Goal: Information Seeking & Learning: Learn about a topic

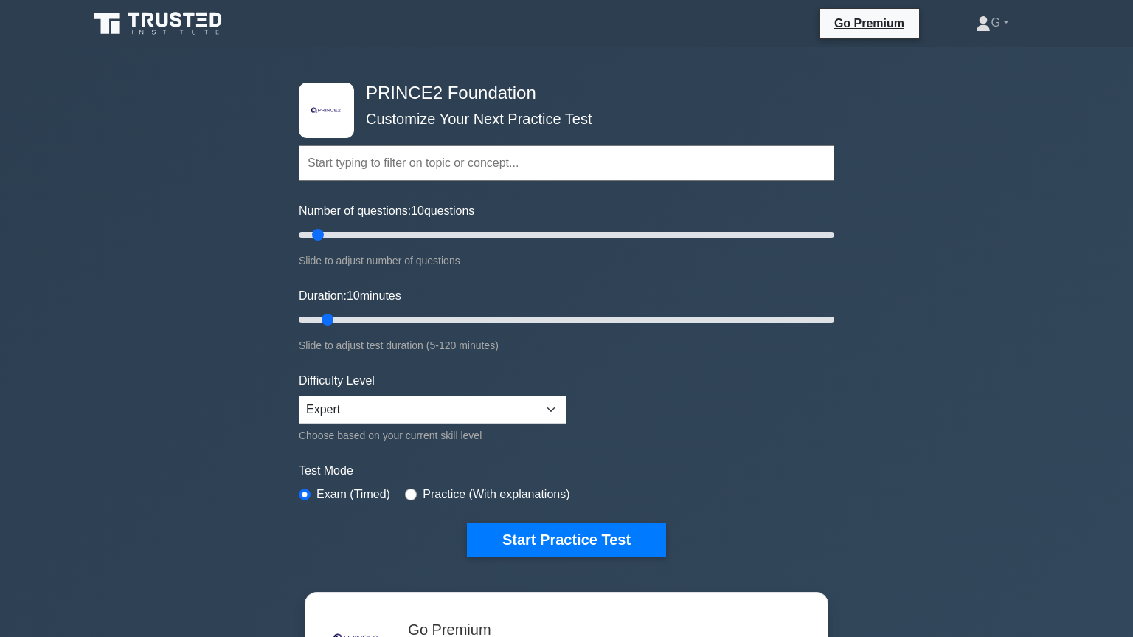
click at [531, 173] on input "text" at bounding box center [567, 162] width 536 height 35
click at [446, 236] on input "Number of questions: 60 questions" at bounding box center [567, 235] width 536 height 18
click at [418, 235] on input "Number of questions: 60 questions" at bounding box center [567, 235] width 536 height 18
click at [373, 235] on input "Number of questions: 45 questions" at bounding box center [567, 235] width 536 height 18
click at [358, 237] on input "Number of questions: 30 questions" at bounding box center [567, 235] width 536 height 18
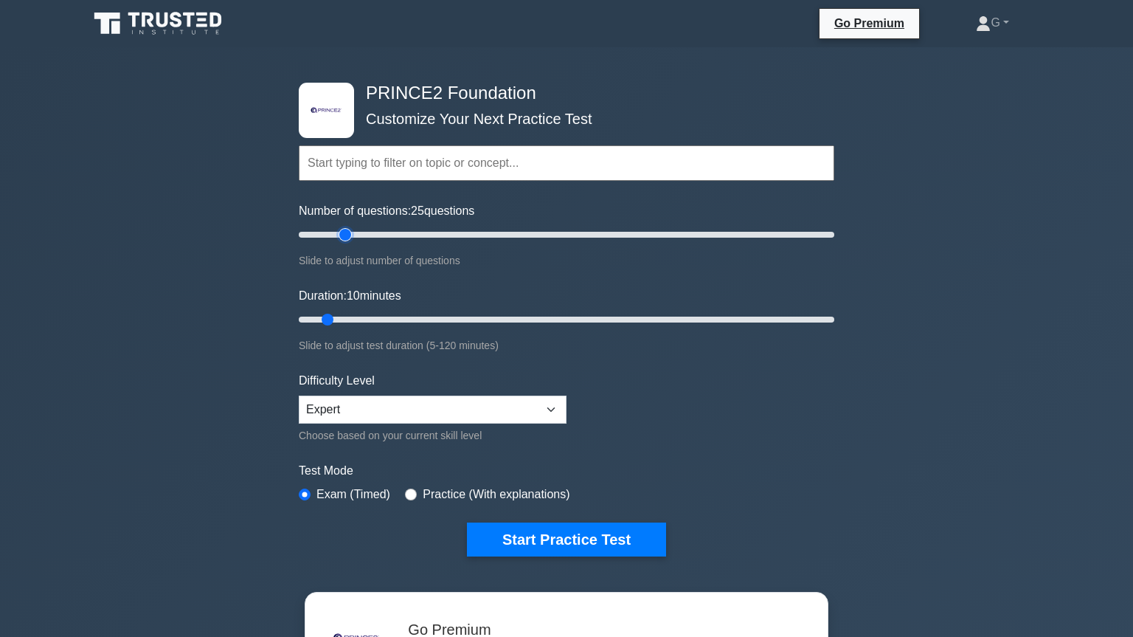
type input "20"
click at [340, 237] on input "Number of questions: 25 questions" at bounding box center [567, 235] width 536 height 18
type input "15"
click at [361, 316] on input "Duration: 10 minutes" at bounding box center [567, 320] width 536 height 18
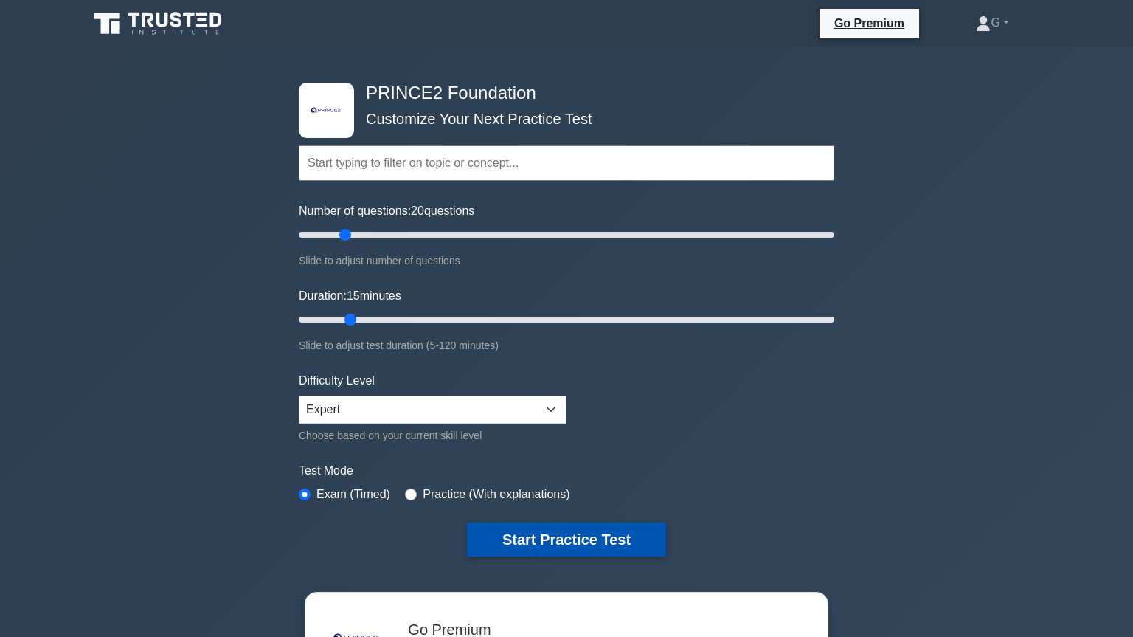
click at [512, 538] on button "Start Practice Test" at bounding box center [566, 539] width 199 height 34
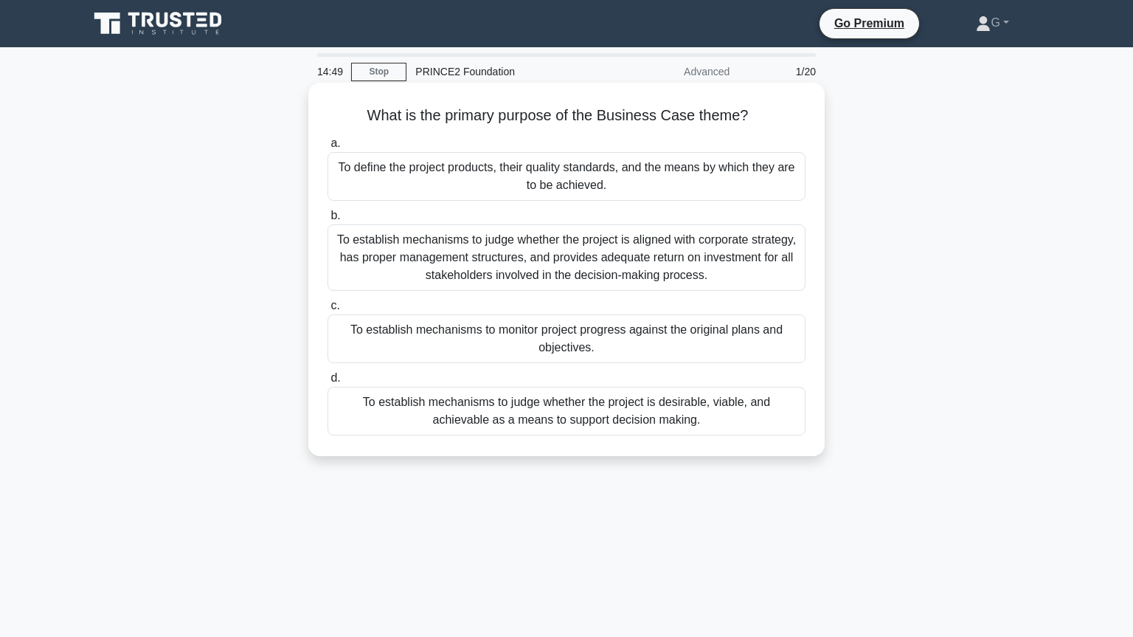
click at [519, 419] on div "To establish mechanisms to judge whether the project is desirable, viable, and …" at bounding box center [567, 411] width 478 height 49
click at [328, 383] on input "d. To establish mechanisms to judge whether the project is desirable, viable, a…" at bounding box center [328, 378] width 0 height 10
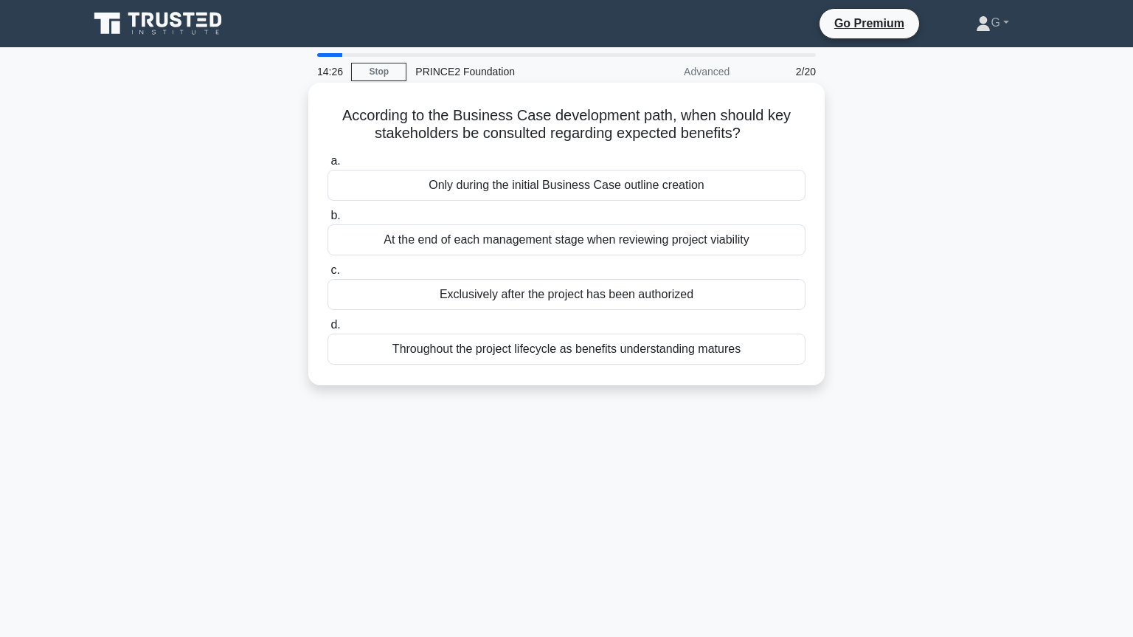
click at [531, 354] on div "Throughout the project lifecycle as benefits understanding matures" at bounding box center [567, 348] width 478 height 31
click at [328, 330] on input "d. Throughout the project lifecycle as benefits understanding matures" at bounding box center [328, 325] width 0 height 10
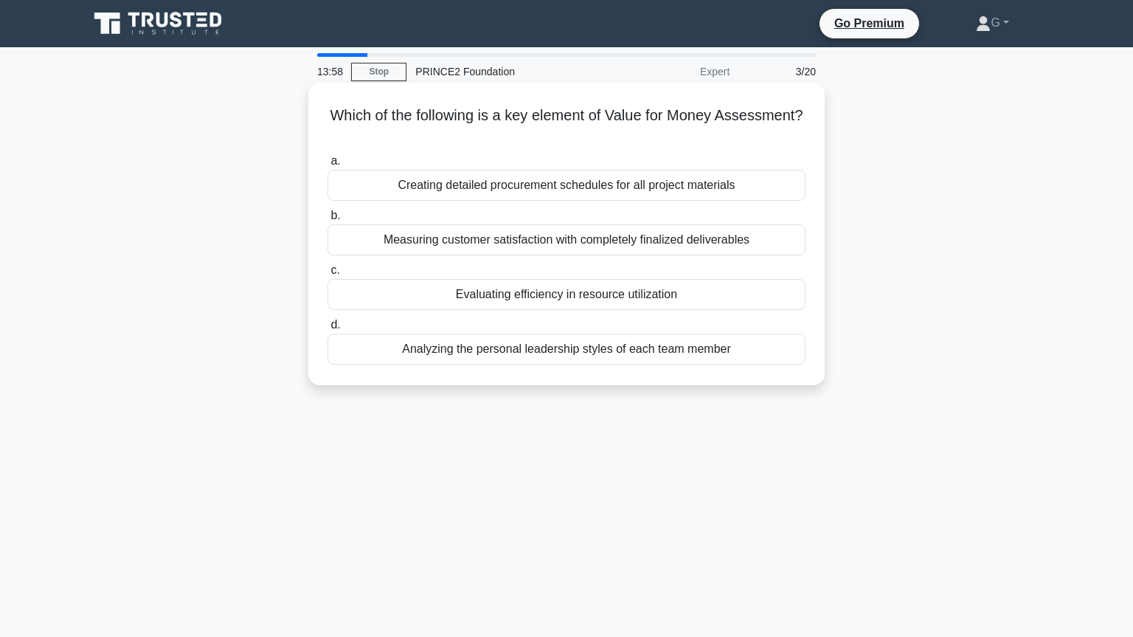
click at [493, 297] on div "Evaluating efficiency in resource utilization" at bounding box center [567, 294] width 478 height 31
click at [328, 275] on input "c. Evaluating efficiency in resource utilization" at bounding box center [328, 271] width 0 height 10
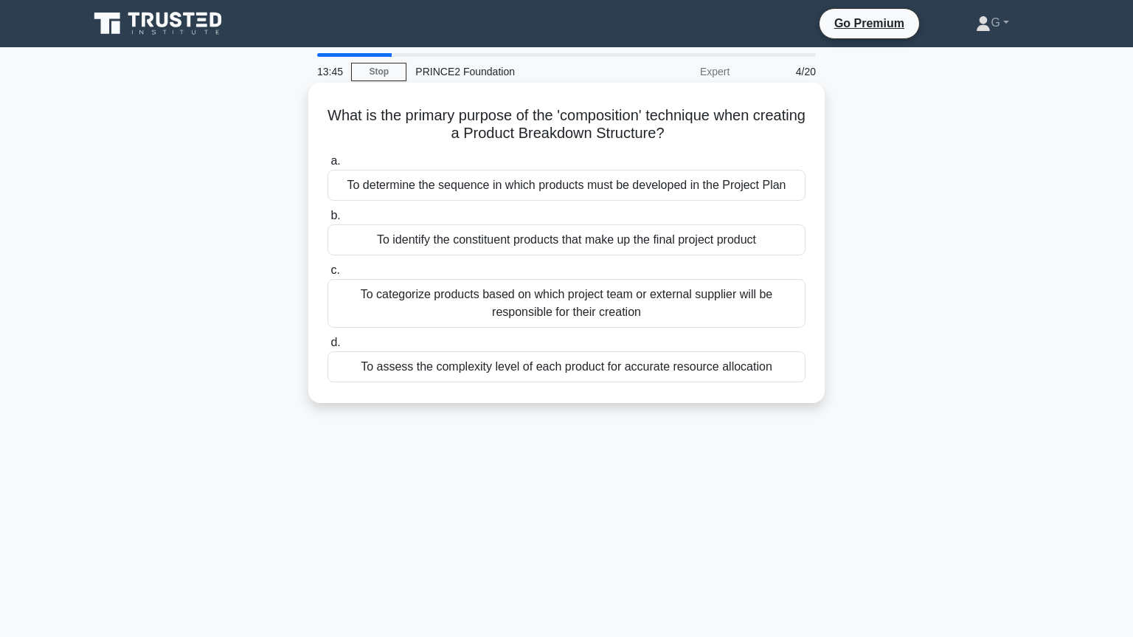
click at [508, 243] on div "To identify the constituent products that make up the final project product" at bounding box center [567, 239] width 478 height 31
click at [328, 221] on input "b. To identify the constituent products that make up the final project product" at bounding box center [328, 216] width 0 height 10
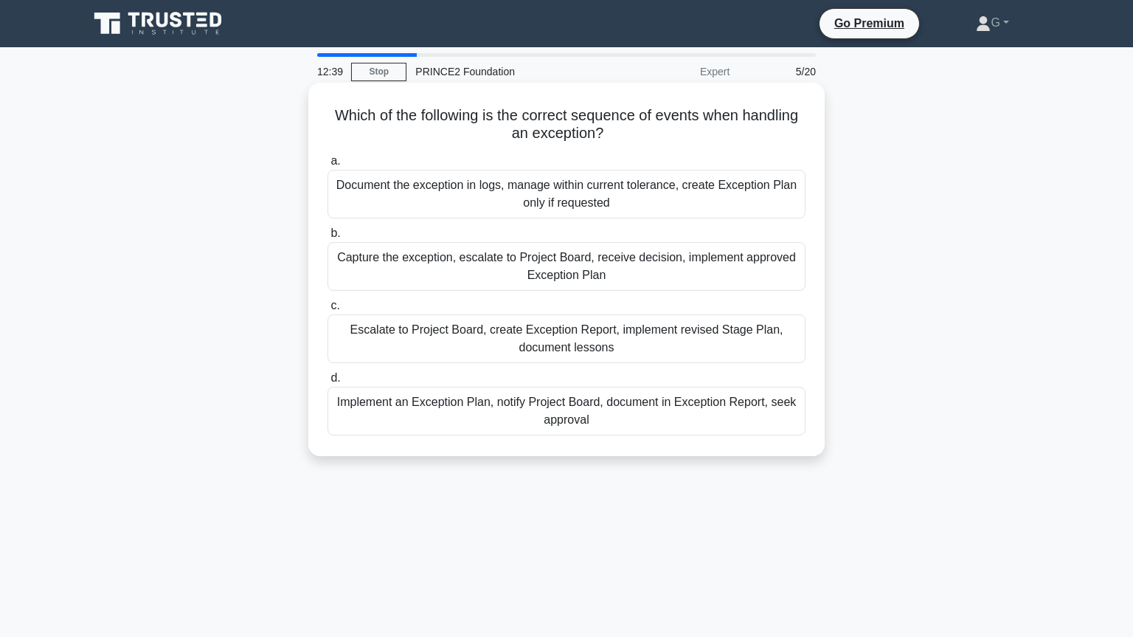
click at [547, 333] on div "Escalate to Project Board, create Exception Report, implement revised Stage Pla…" at bounding box center [567, 338] width 478 height 49
click at [328, 311] on input "c. Escalate to Project Board, create Exception Report, implement revised Stage …" at bounding box center [328, 306] width 0 height 10
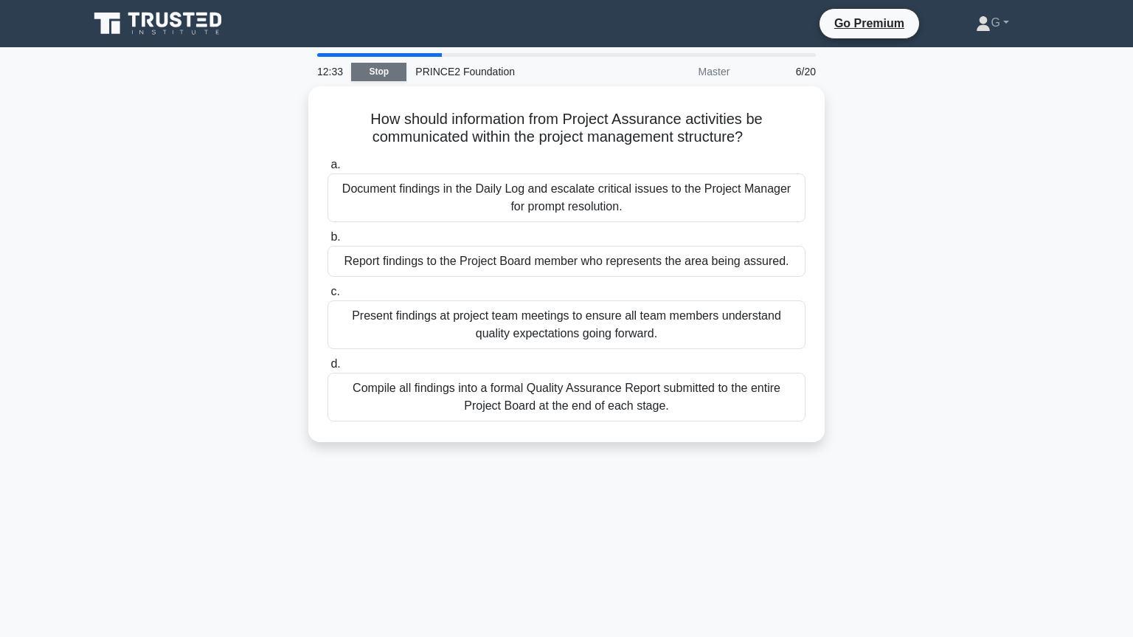
click at [372, 74] on link "Stop" at bounding box center [378, 72] width 55 height 18
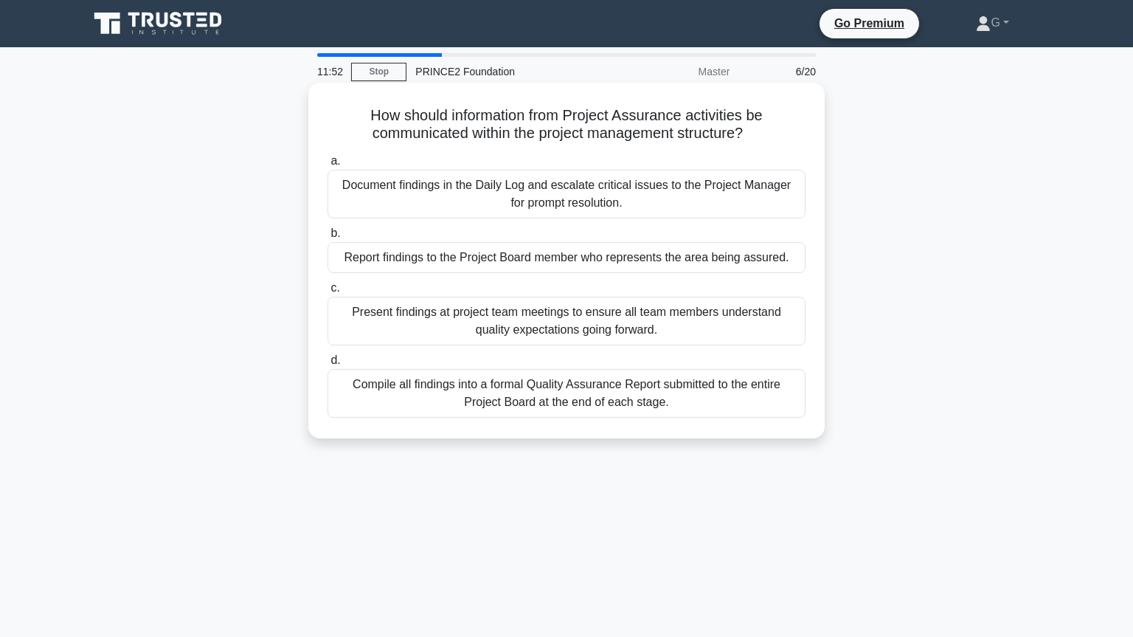
click at [485, 266] on div "Report findings to the Project Board member who represents the area being assur…" at bounding box center [567, 257] width 478 height 31
click at [328, 238] on input "b. Report findings to the Project Board member who represents the area being as…" at bounding box center [328, 234] width 0 height 10
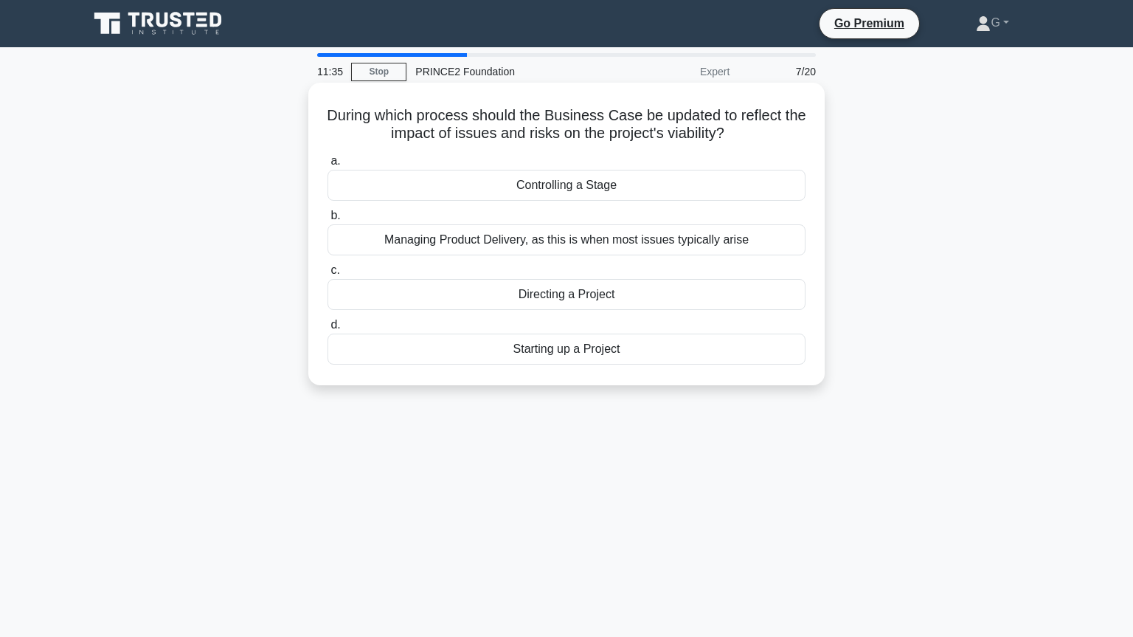
click at [558, 190] on div "Controlling a Stage" at bounding box center [567, 185] width 478 height 31
click at [328, 166] on input "a. Controlling a Stage" at bounding box center [328, 161] width 0 height 10
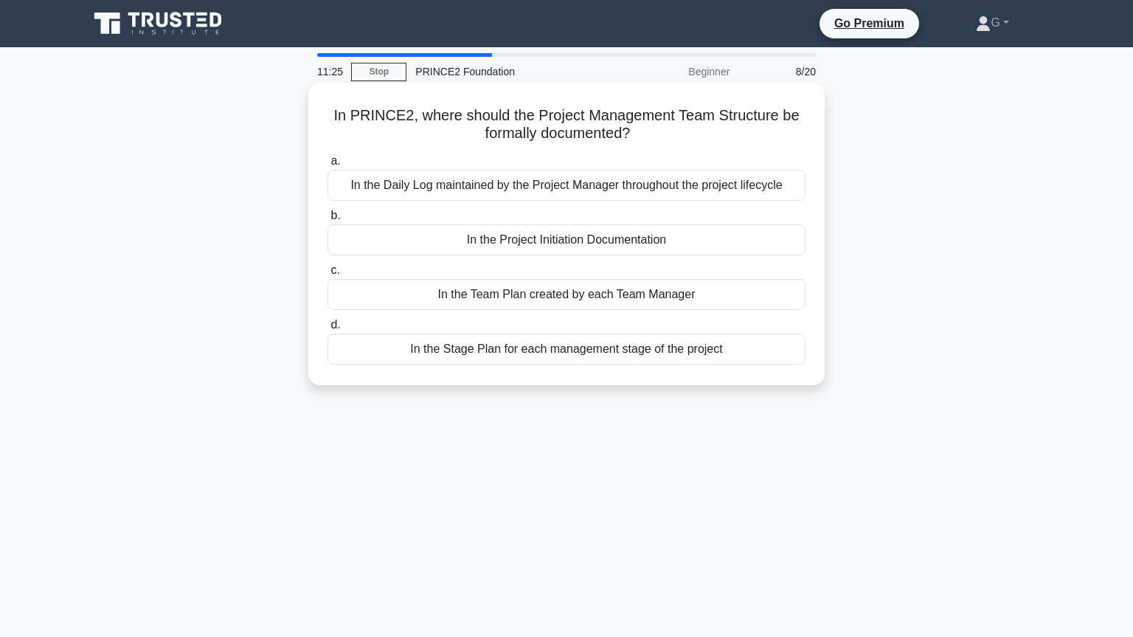
click at [536, 250] on div "In the Project Initiation Documentation" at bounding box center [567, 239] width 478 height 31
click at [328, 221] on input "b. In the Project Initiation Documentation" at bounding box center [328, 216] width 0 height 10
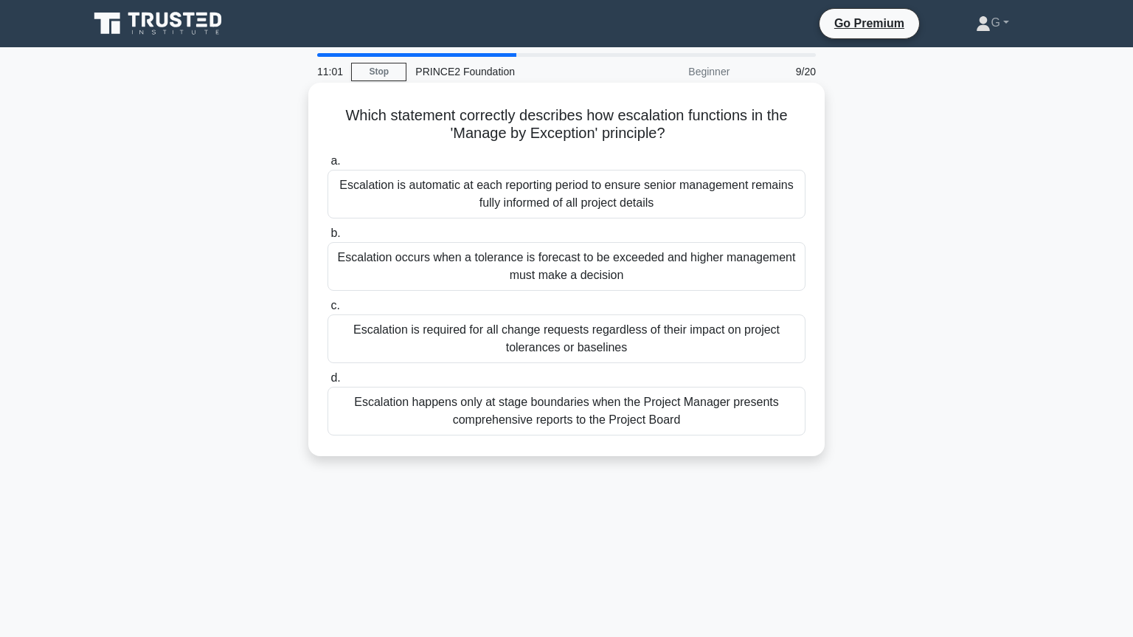
click at [516, 263] on div "Escalation occurs when a tolerance is forecast to be exceeded and higher manage…" at bounding box center [567, 266] width 478 height 49
click at [328, 238] on input "b. Escalation occurs when a tolerance is forecast to be exceeded and higher man…" at bounding box center [328, 234] width 0 height 10
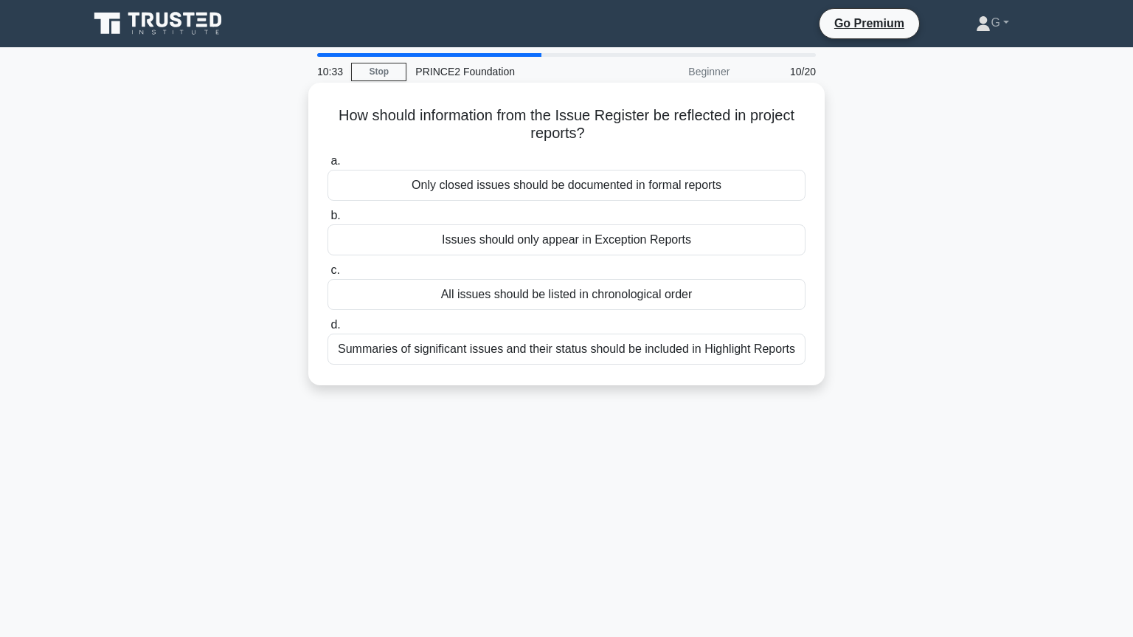
click at [485, 355] on div "Summaries of significant issues and their status should be included in Highligh…" at bounding box center [567, 348] width 478 height 31
click at [328, 330] on input "d. Summaries of significant issues and their status should be included in Highl…" at bounding box center [328, 325] width 0 height 10
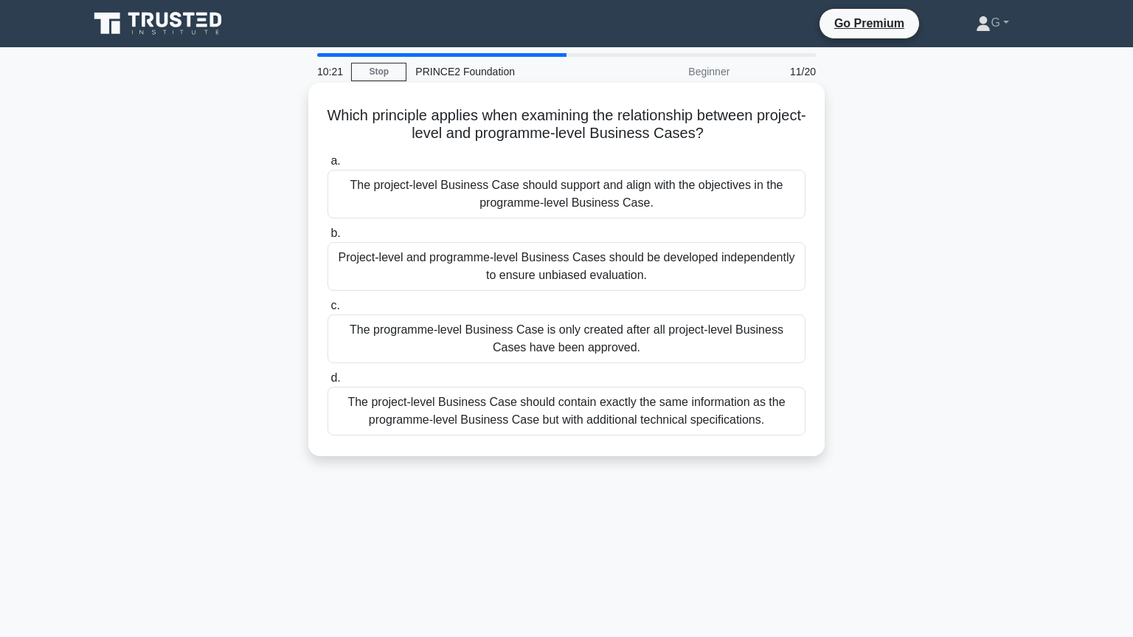
click at [592, 195] on div "The project-level Business Case should support and align with the objectives in…" at bounding box center [567, 194] width 478 height 49
click at [328, 166] on input "a. The project-level Business Case should support and align with the objectives…" at bounding box center [328, 161] width 0 height 10
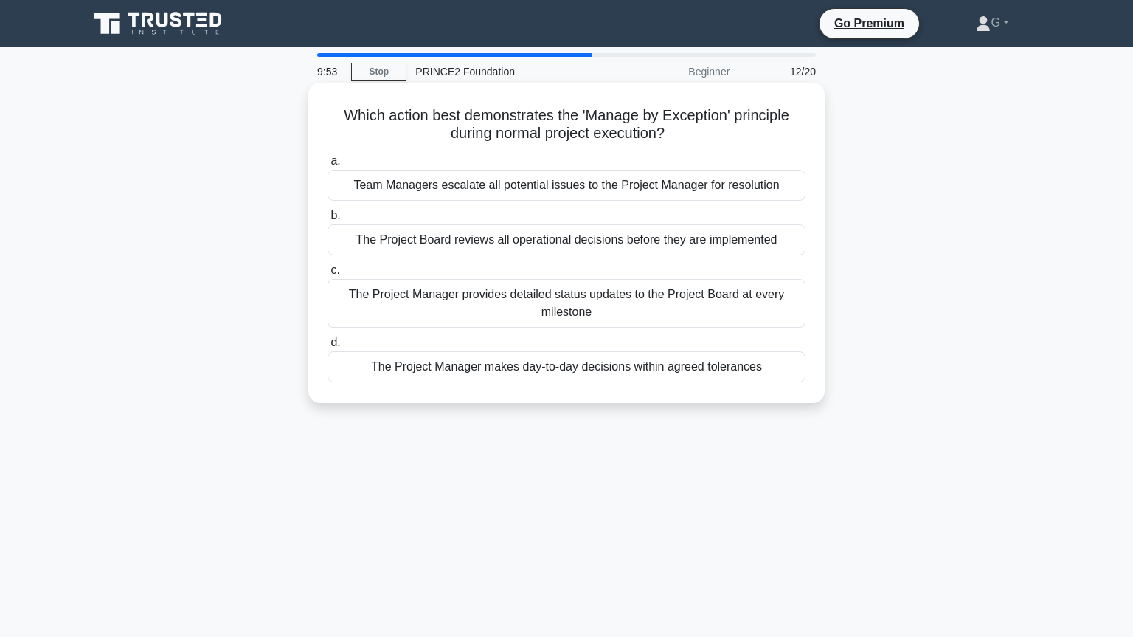
click at [574, 379] on div "The Project Manager makes day-to-day decisions within agreed tolerances" at bounding box center [567, 366] width 478 height 31
click at [328, 347] on input "d. The Project Manager makes day-to-day decisions within agreed tolerances" at bounding box center [328, 343] width 0 height 10
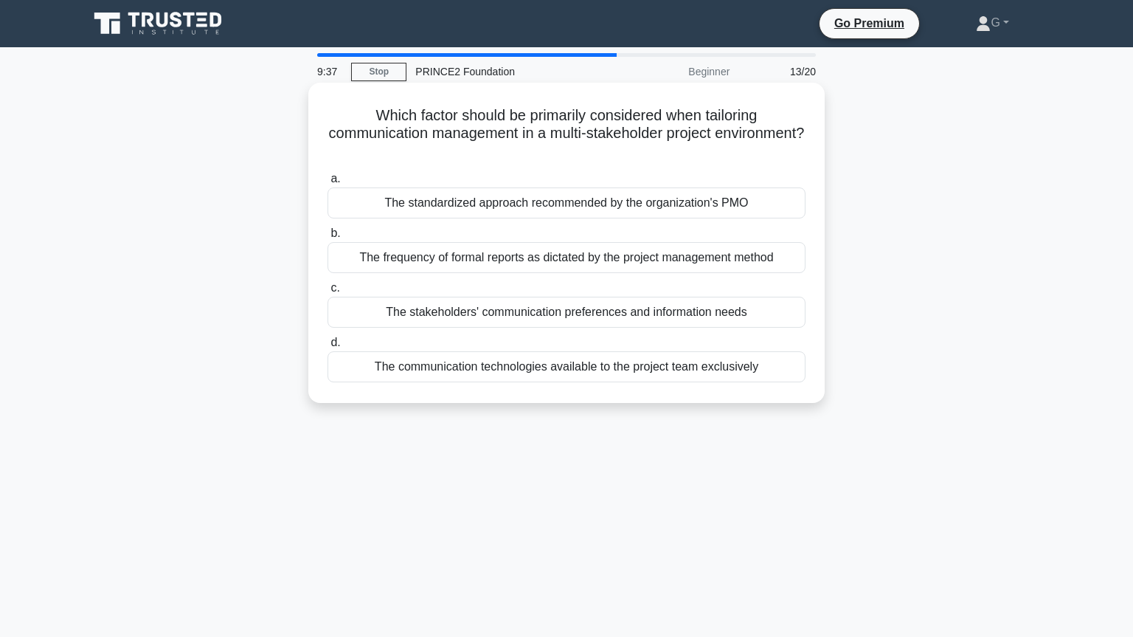
click at [557, 266] on div "The frequency of formal reports as dictated by the project management method" at bounding box center [567, 257] width 478 height 31
click at [328, 238] on input "b. The frequency of formal reports as dictated by the project management method" at bounding box center [328, 234] width 0 height 10
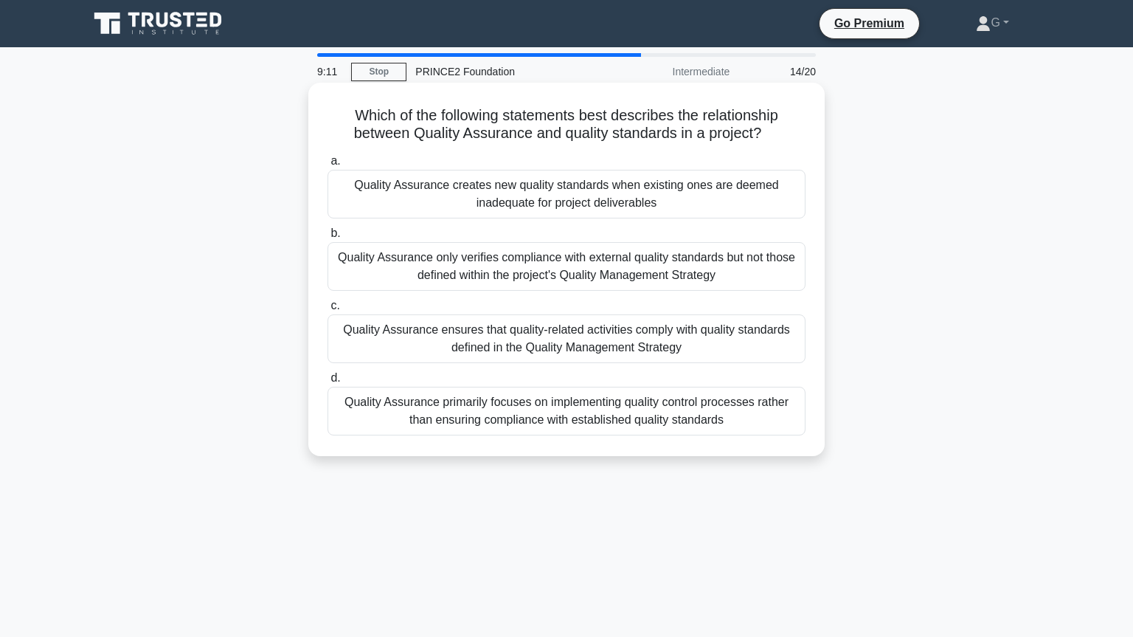
click at [536, 347] on div "Quality Assurance ensures that quality-related activities comply with quality s…" at bounding box center [567, 338] width 478 height 49
click at [328, 311] on input "c. Quality Assurance ensures that quality-related activities comply with qualit…" at bounding box center [328, 306] width 0 height 10
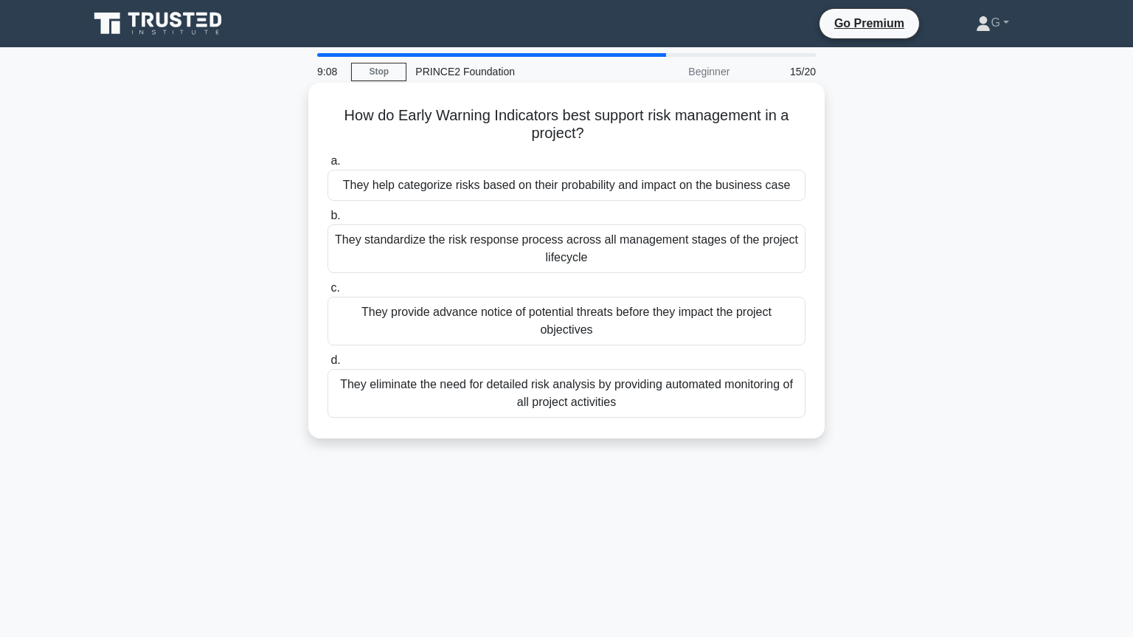
click at [579, 195] on div "They help categorize risks based on their probability and impact on the busines…" at bounding box center [567, 185] width 478 height 31
click at [328, 166] on input "a. They help categorize risks based on their probability and impact on the busi…" at bounding box center [328, 161] width 0 height 10
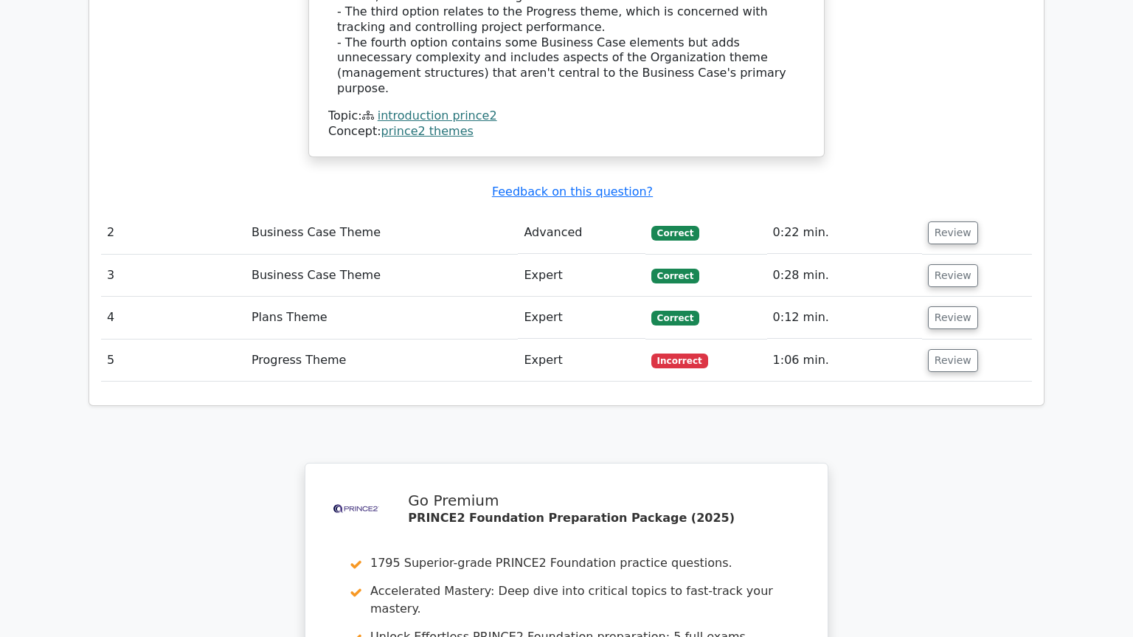
scroll to position [1806, 0]
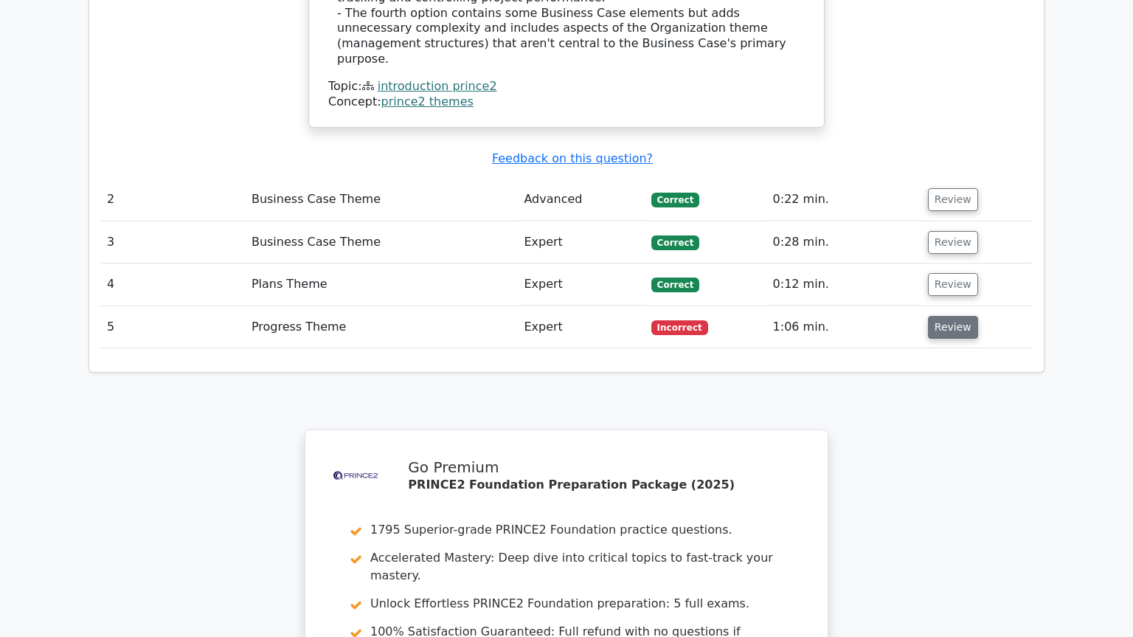
click at [954, 316] on button "Review" at bounding box center [953, 327] width 50 height 23
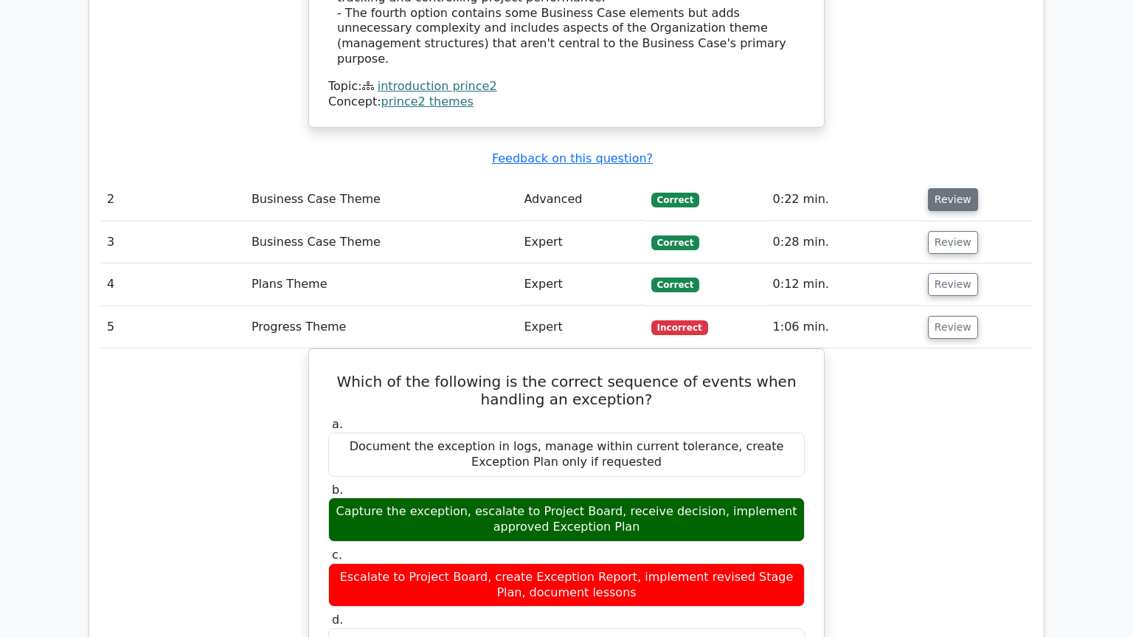
click at [955, 188] on button "Review" at bounding box center [953, 199] width 50 height 23
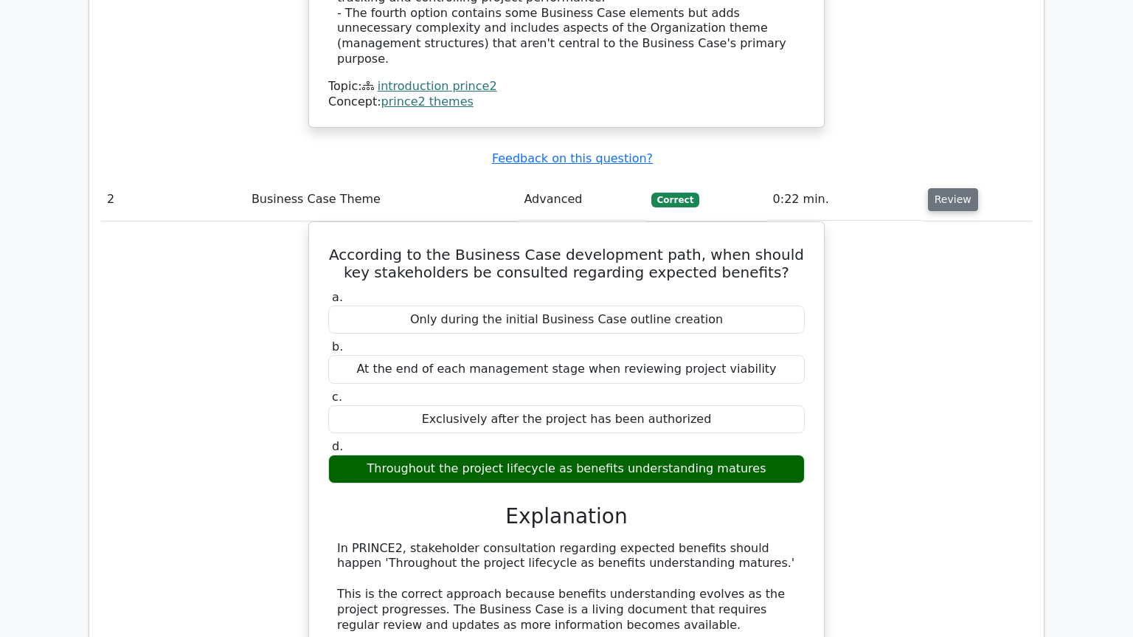
click at [933, 188] on button "Review" at bounding box center [953, 199] width 50 height 23
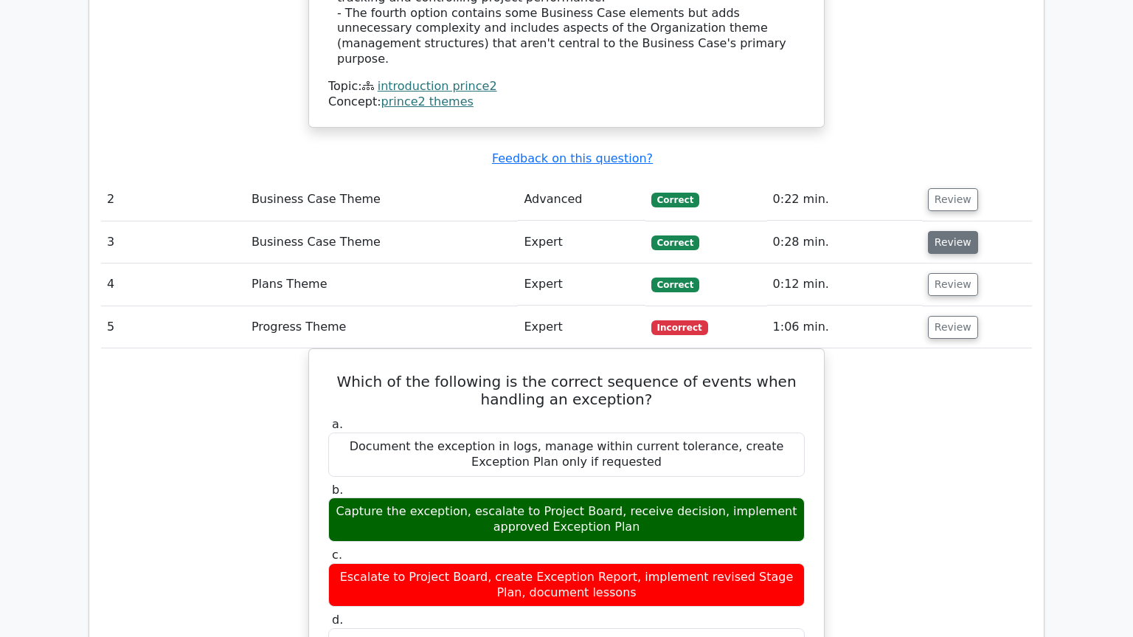
click at [938, 231] on button "Review" at bounding box center [953, 242] width 50 height 23
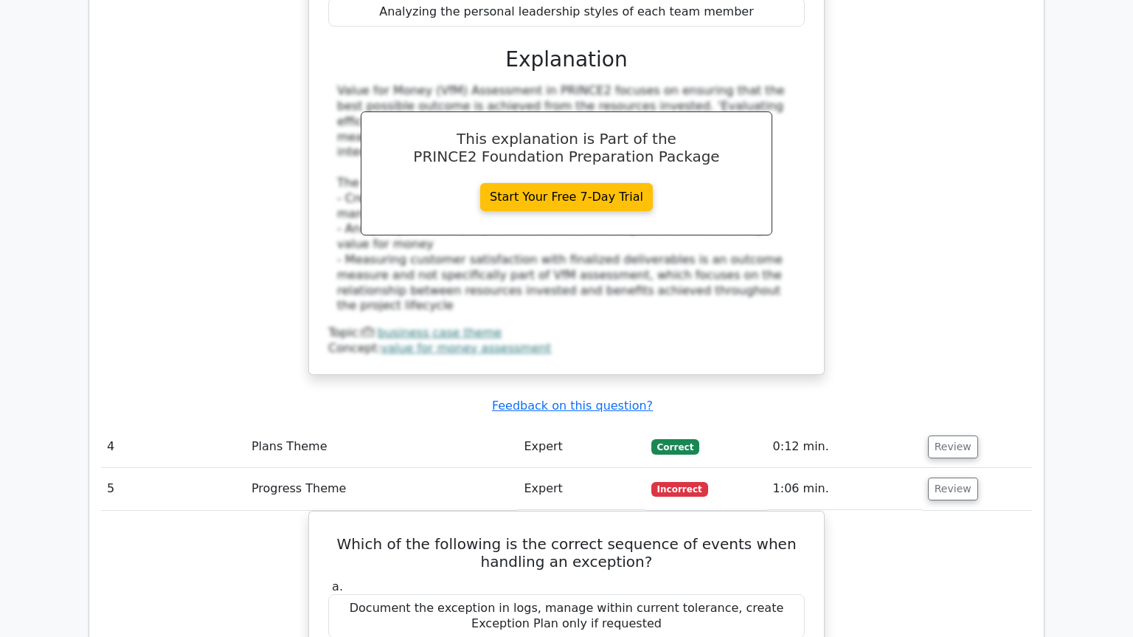
scroll to position [2307, 0]
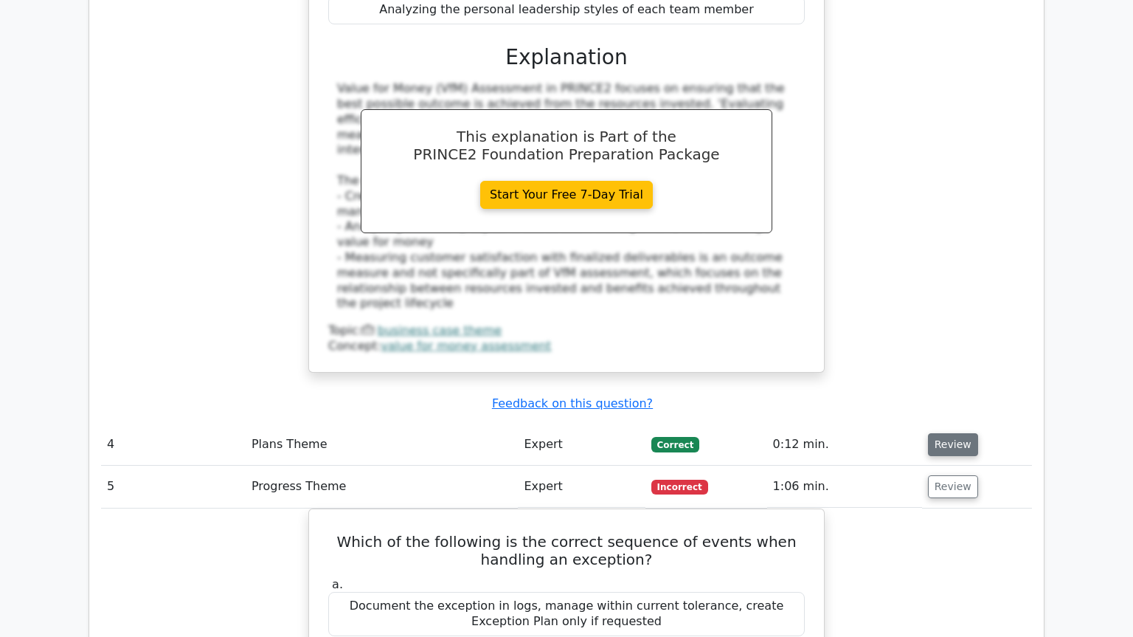
click at [953, 433] on button "Review" at bounding box center [953, 444] width 50 height 23
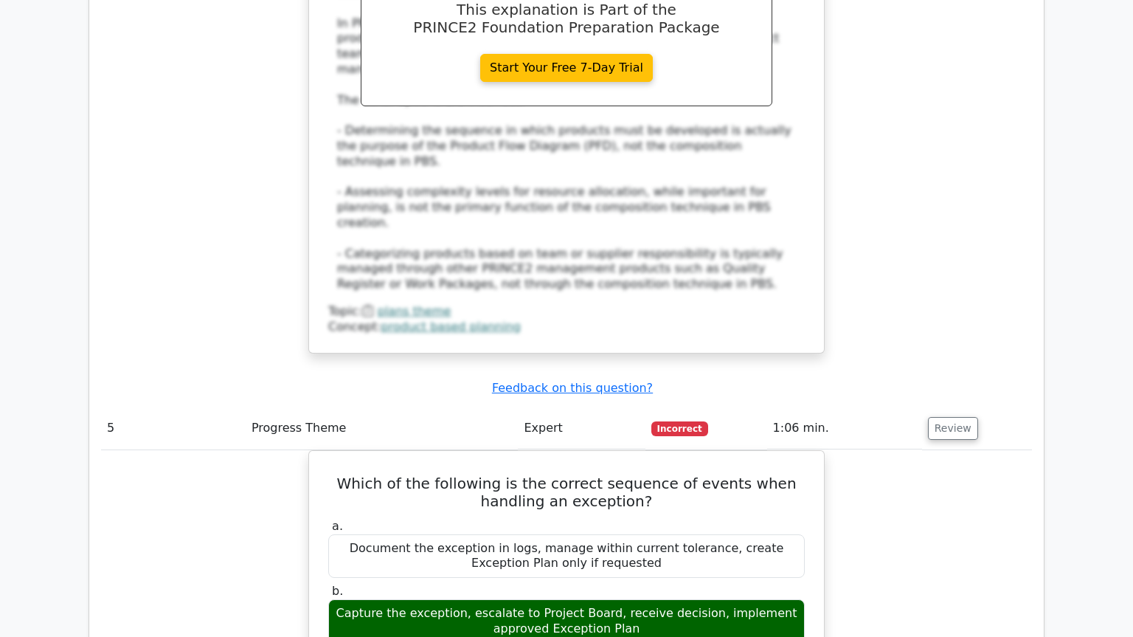
scroll to position [3210, 0]
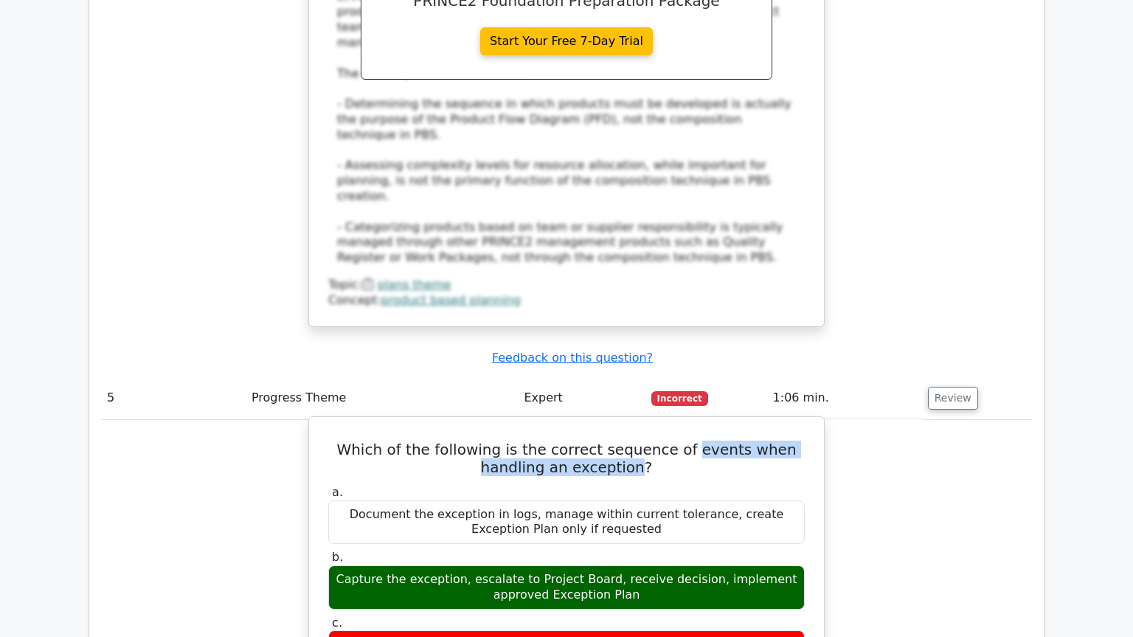
drag, startPoint x: 657, startPoint y: 240, endPoint x: 606, endPoint y: 262, distance: 56.2
click at [606, 440] on h5 "Which of the following is the correct sequence of events when handling an excep…" at bounding box center [566, 457] width 479 height 35
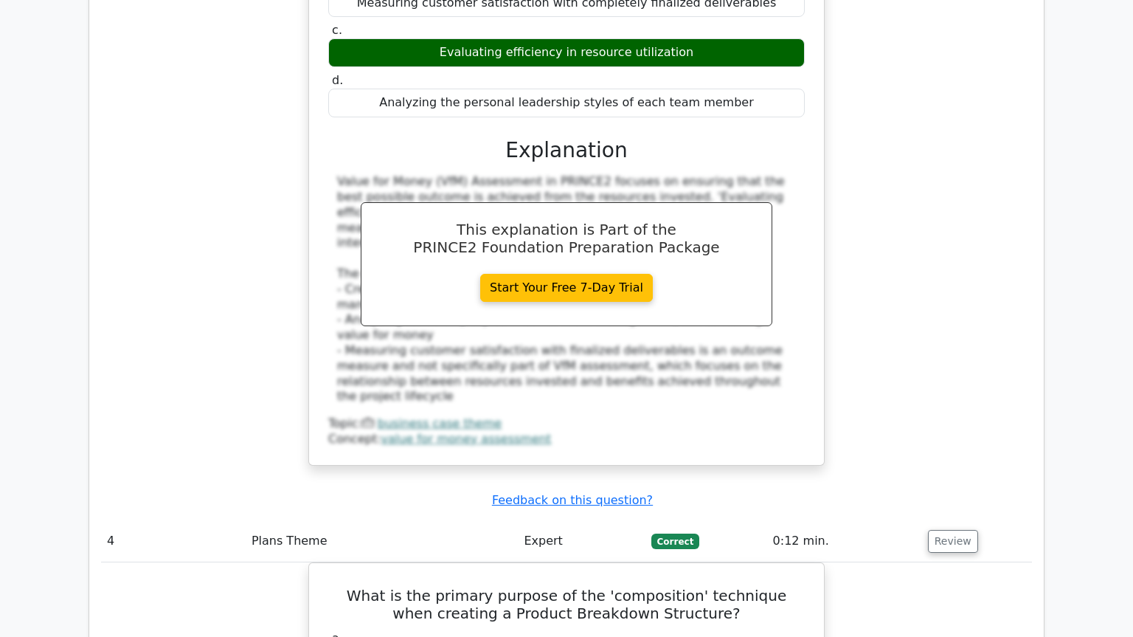
scroll to position [2207, 0]
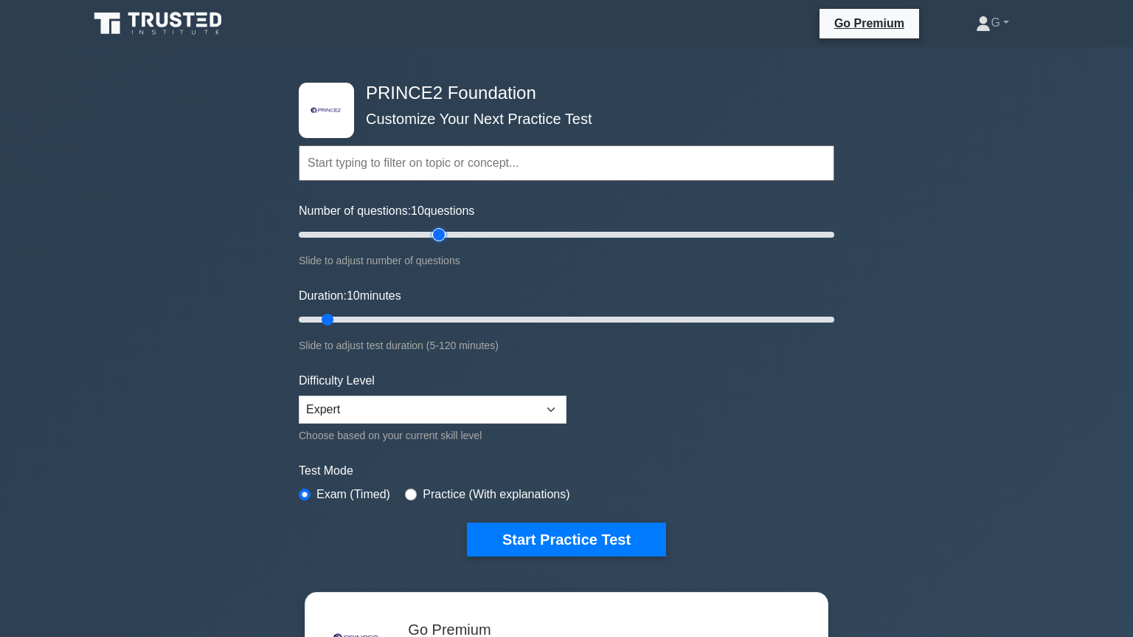
click at [439, 236] on input "Number of questions: 10 questions" at bounding box center [567, 235] width 536 height 18
click at [382, 233] on input "Number of questions: 35 questions" at bounding box center [567, 235] width 536 height 18
type input "20"
click at [350, 235] on input "Number of questions: 20 questions" at bounding box center [567, 235] width 536 height 18
drag, startPoint x: 349, startPoint y: 259, endPoint x: 341, endPoint y: 308, distance: 49.4
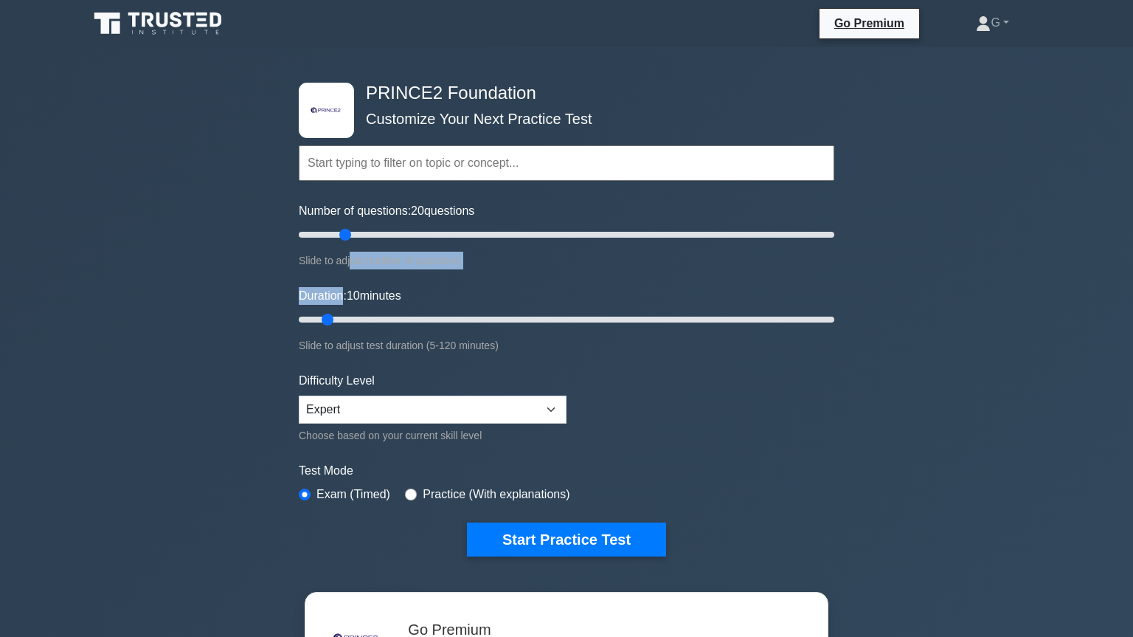
click at [341, 306] on form "Topics Introduction to PRINCE2 PRINCE2 Principles Organization Theme Business C…" at bounding box center [567, 328] width 536 height 456
drag, startPoint x: 339, startPoint y: 323, endPoint x: 412, endPoint y: 464, distance: 158.7
type input "25"
click at [404, 328] on input "Duration: 15 minutes" at bounding box center [567, 320] width 536 height 18
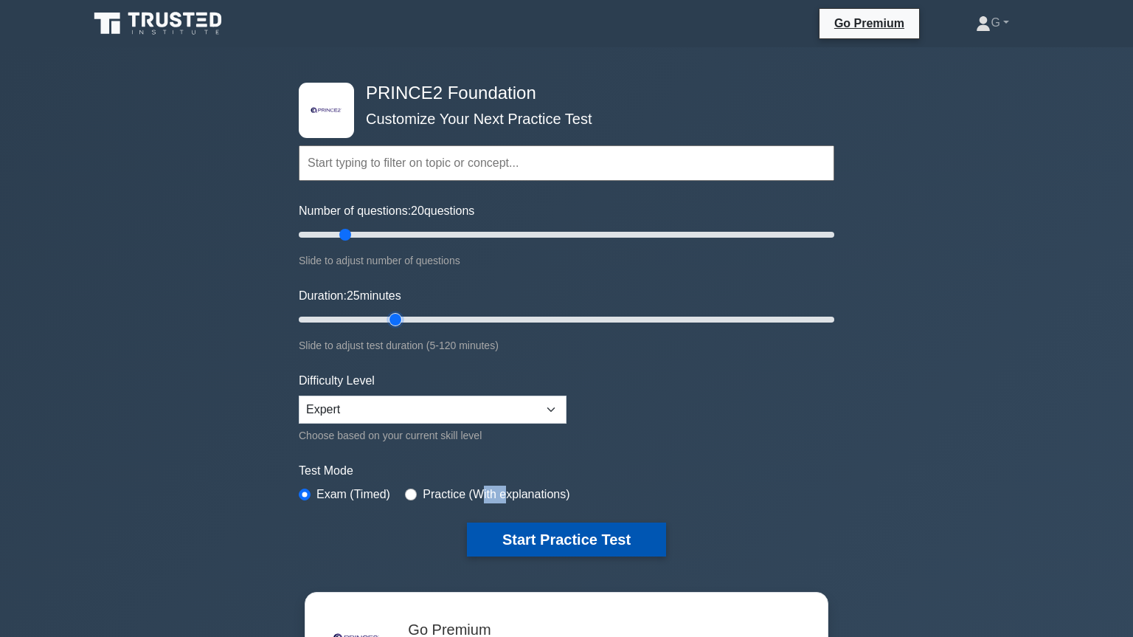
drag, startPoint x: 500, startPoint y: 506, endPoint x: 512, endPoint y: 550, distance: 45.8
click at [500, 507] on form "Topics Introduction to PRINCE2 PRINCE2 Principles Organization Theme Business C…" at bounding box center [567, 328] width 536 height 456
click at [519, 538] on button "Start Practice Test" at bounding box center [566, 539] width 199 height 34
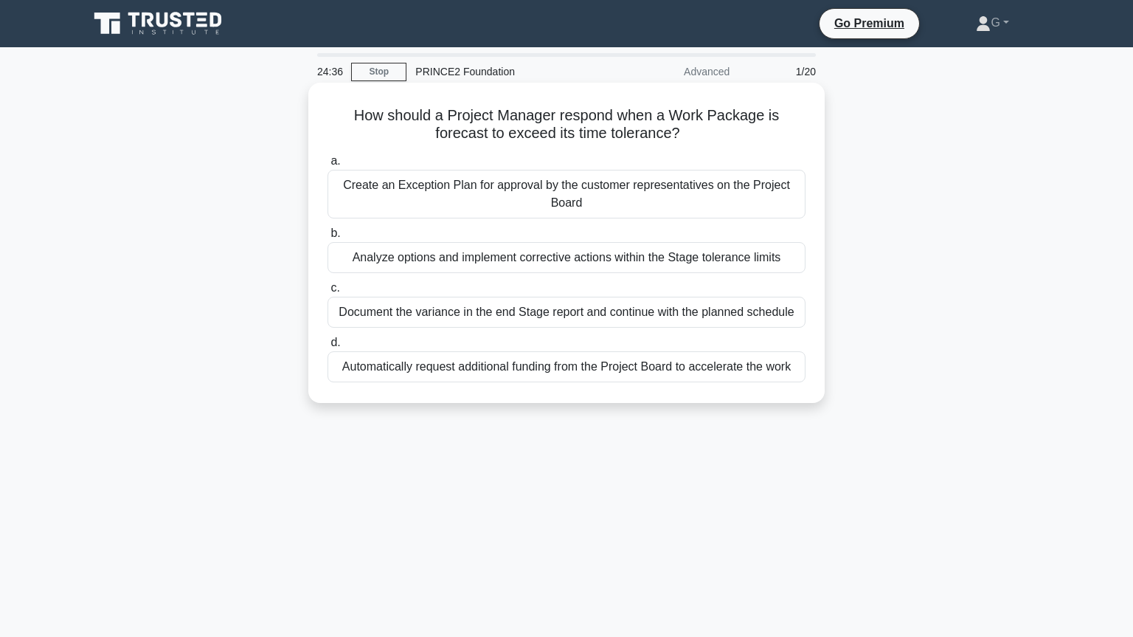
click at [474, 255] on div "Analyze options and implement corrective actions within the Stage tolerance lim…" at bounding box center [567, 257] width 478 height 31
click at [328, 238] on input "b. Analyze options and implement corrective actions within the Stage tolerance …" at bounding box center [328, 234] width 0 height 10
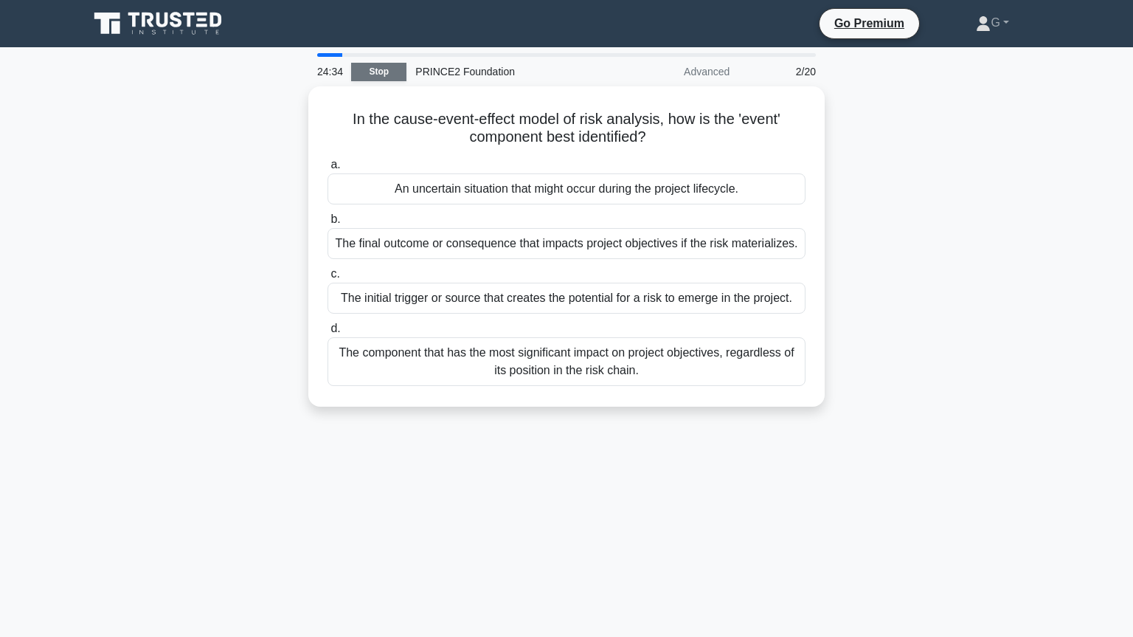
click at [365, 69] on link "Stop" at bounding box center [378, 72] width 55 height 18
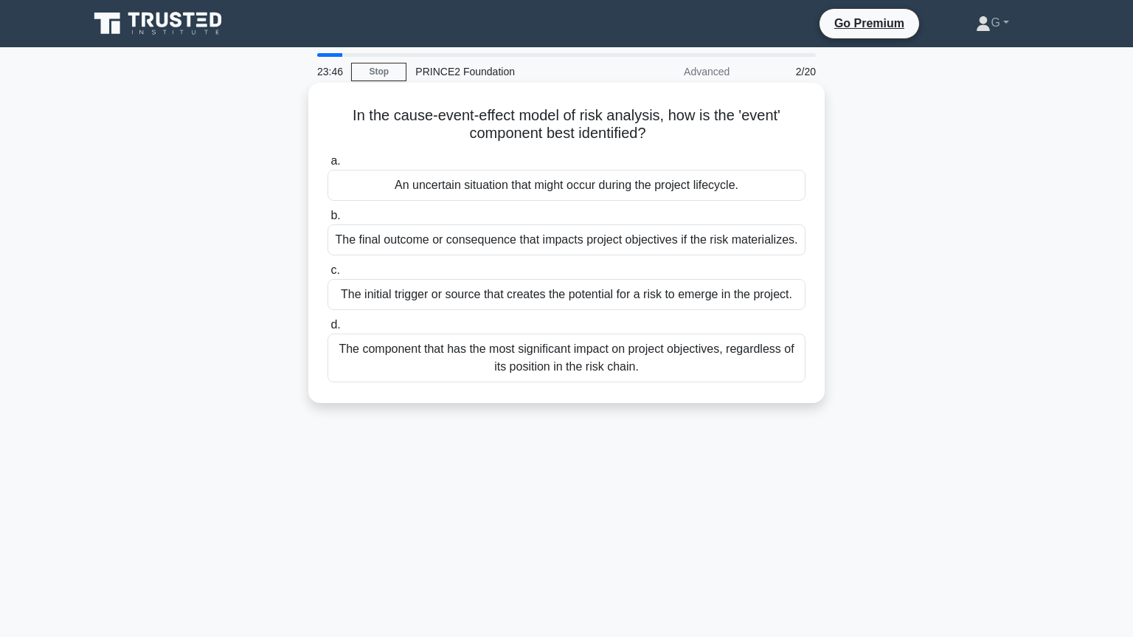
click at [561, 186] on div "An uncertain situation that might occur during the project lifecycle." at bounding box center [567, 185] width 478 height 31
click at [328, 166] on input "a. An uncertain situation that might occur during the project lifecycle." at bounding box center [328, 161] width 0 height 10
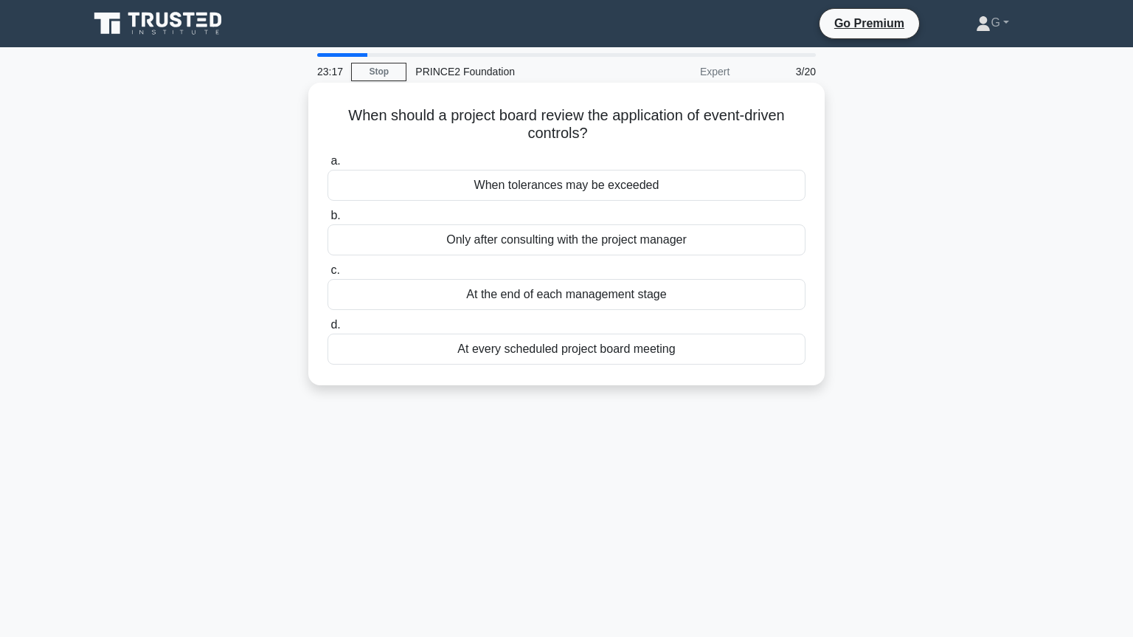
click at [555, 189] on div "When tolerances may be exceeded" at bounding box center [567, 185] width 478 height 31
click at [328, 166] on input "a. When tolerances may be exceeded" at bounding box center [328, 161] width 0 height 10
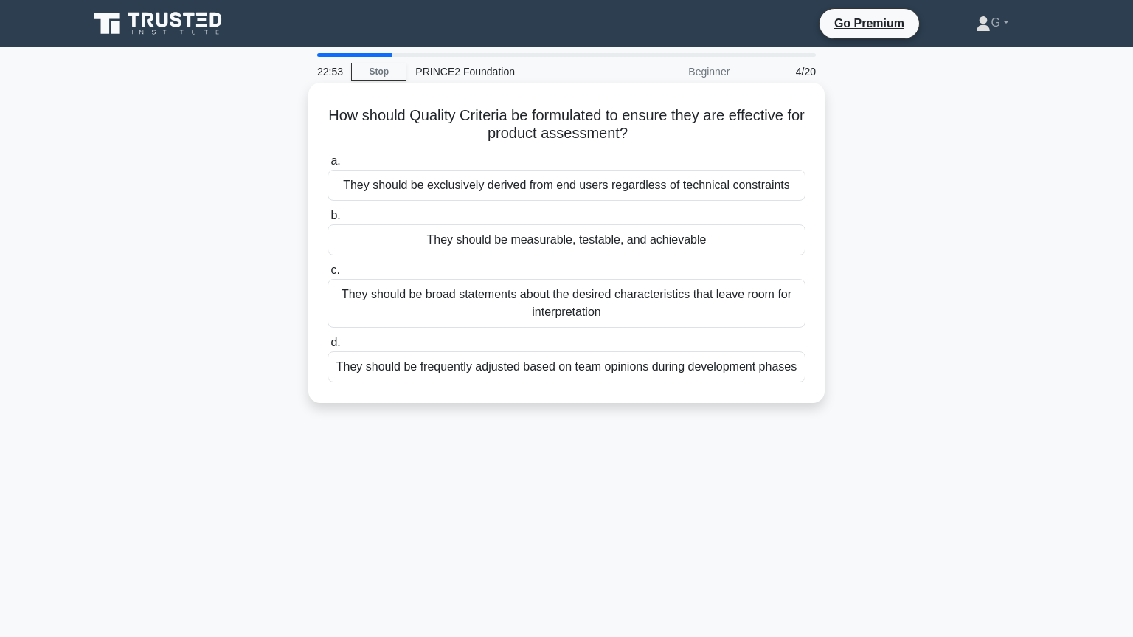
click at [538, 247] on div "They should be measurable, testable, and achievable" at bounding box center [567, 239] width 478 height 31
click at [328, 221] on input "b. They should be measurable, testable, and achievable" at bounding box center [328, 216] width 0 height 10
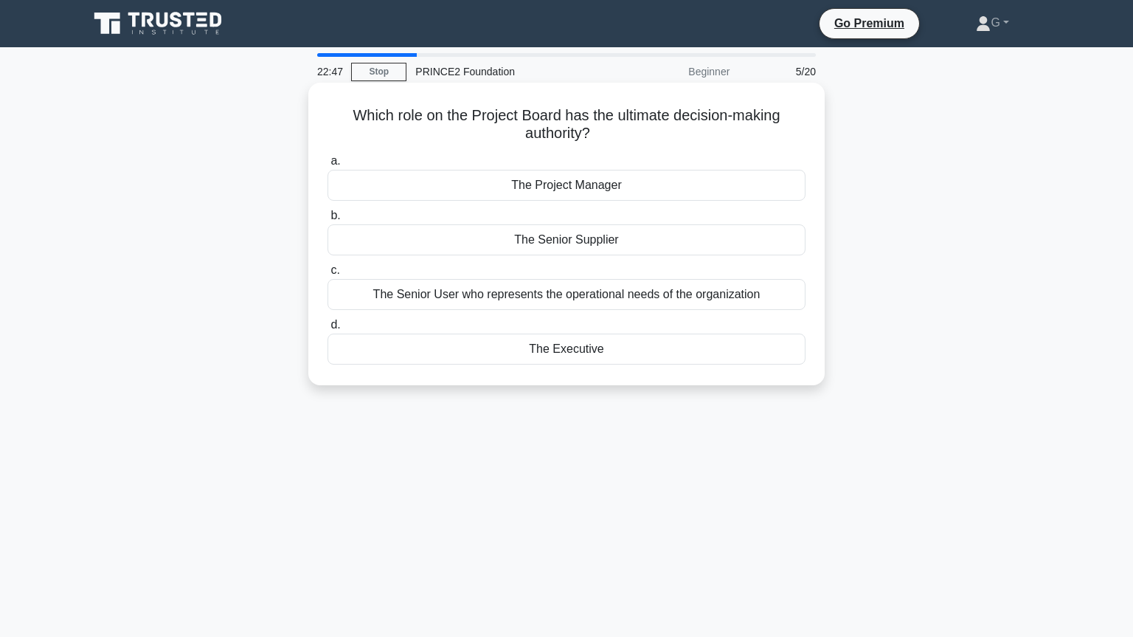
click at [530, 355] on div "The Executive" at bounding box center [567, 348] width 478 height 31
click at [328, 330] on input "d. The Executive" at bounding box center [328, 325] width 0 height 10
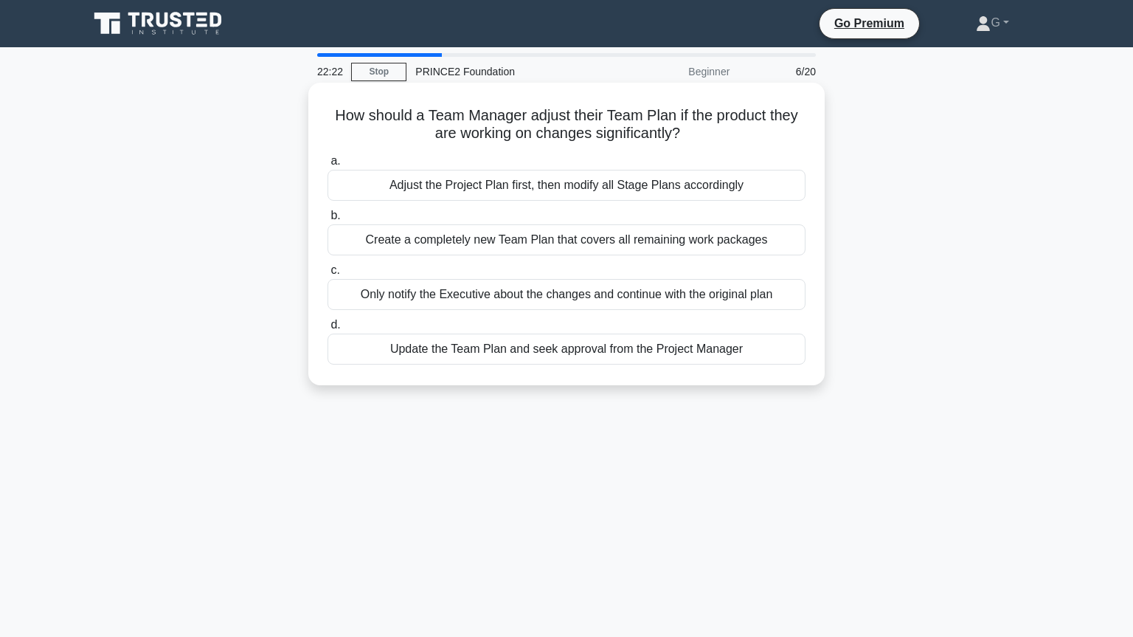
click at [500, 352] on div "Update the Team Plan and seek approval from the Project Manager" at bounding box center [567, 348] width 478 height 31
click at [328, 330] on input "d. Update the Team Plan and seek approval from the Project Manager" at bounding box center [328, 325] width 0 height 10
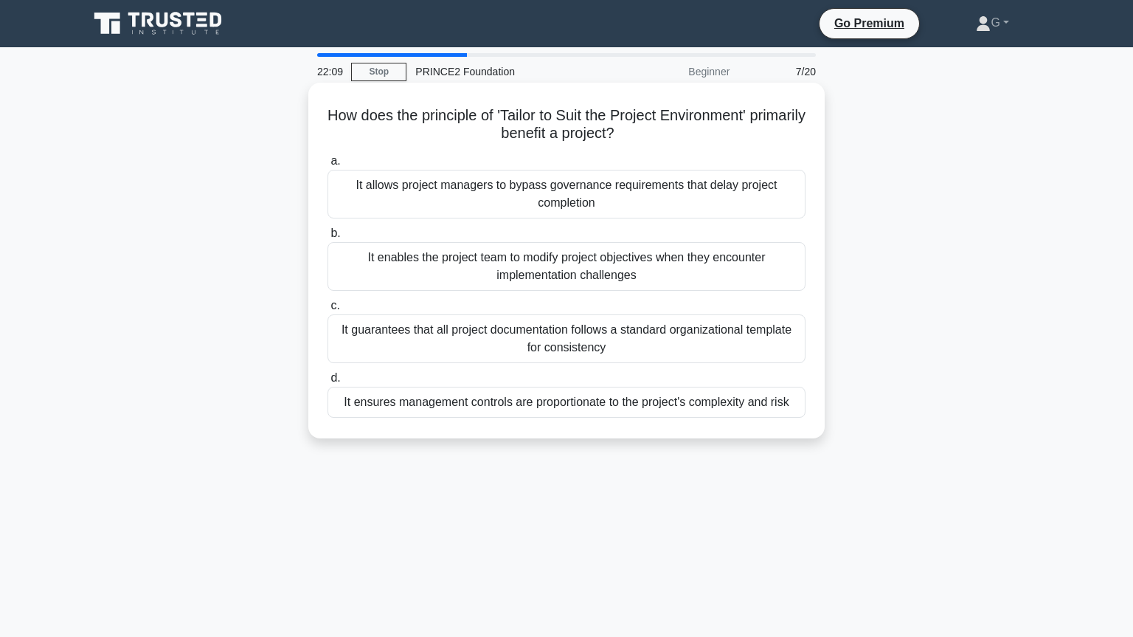
click at [494, 406] on div "It ensures management controls are proportionate to the project's complexity an…" at bounding box center [567, 402] width 478 height 31
click at [328, 383] on input "d. It ensures management controls are proportionate to the project's complexity…" at bounding box center [328, 378] width 0 height 10
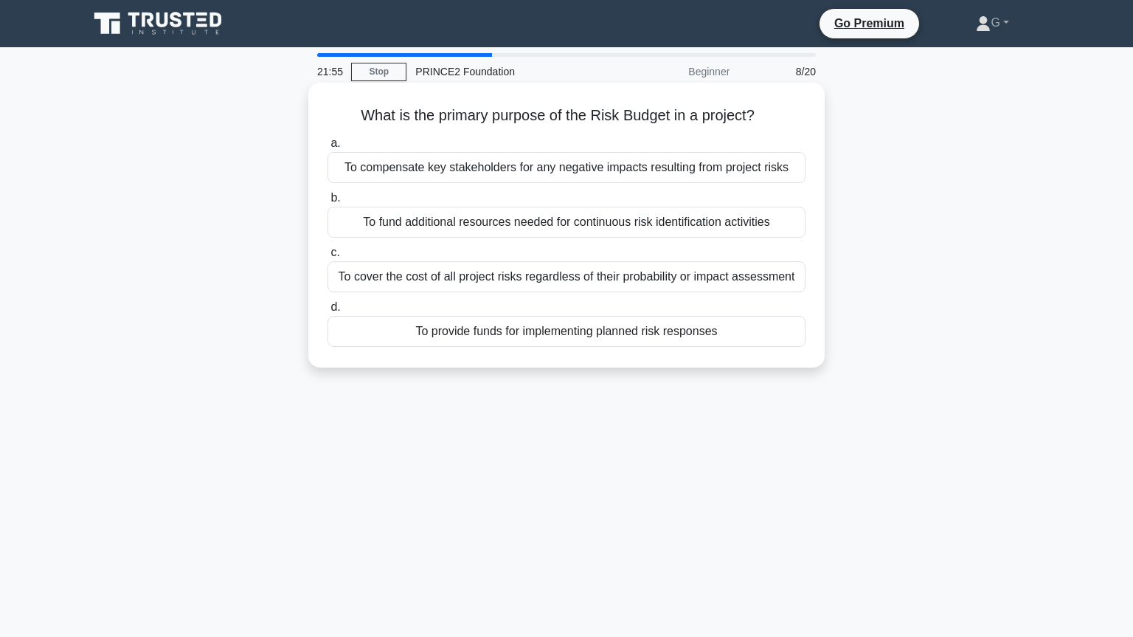
click at [530, 331] on div "To provide funds for implementing planned risk responses" at bounding box center [567, 331] width 478 height 31
click at [328, 312] on input "d. To provide funds for implementing planned risk responses" at bounding box center [328, 307] width 0 height 10
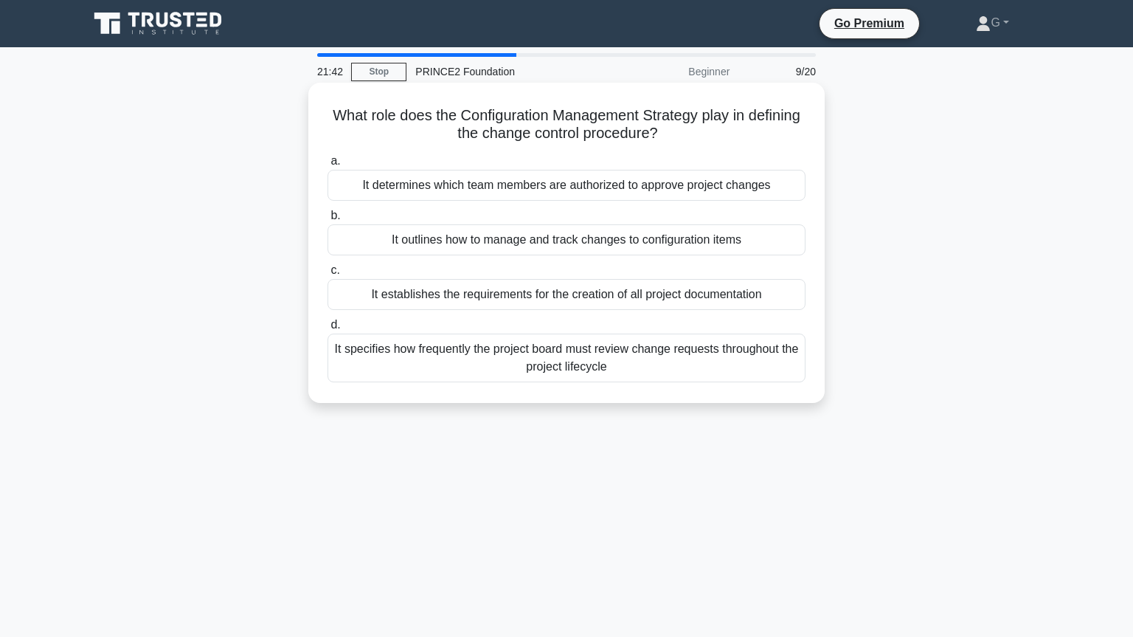
click at [571, 248] on div "It outlines how to manage and track changes to configuration items" at bounding box center [567, 239] width 478 height 31
click at [328, 221] on input "b. It outlines how to manage and track changes to configuration items" at bounding box center [328, 216] width 0 height 10
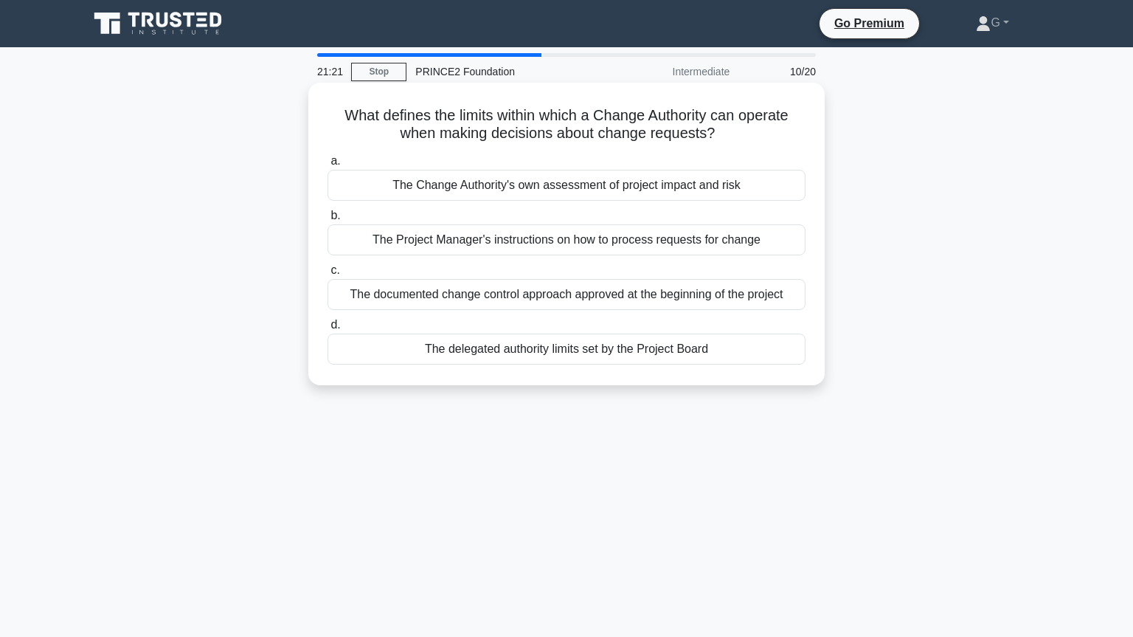
click at [520, 297] on div "The documented change control approach approved at the beginning of the project" at bounding box center [567, 294] width 478 height 31
click at [328, 275] on input "c. The documented change control approach approved at the beginning of the proj…" at bounding box center [328, 271] width 0 height 10
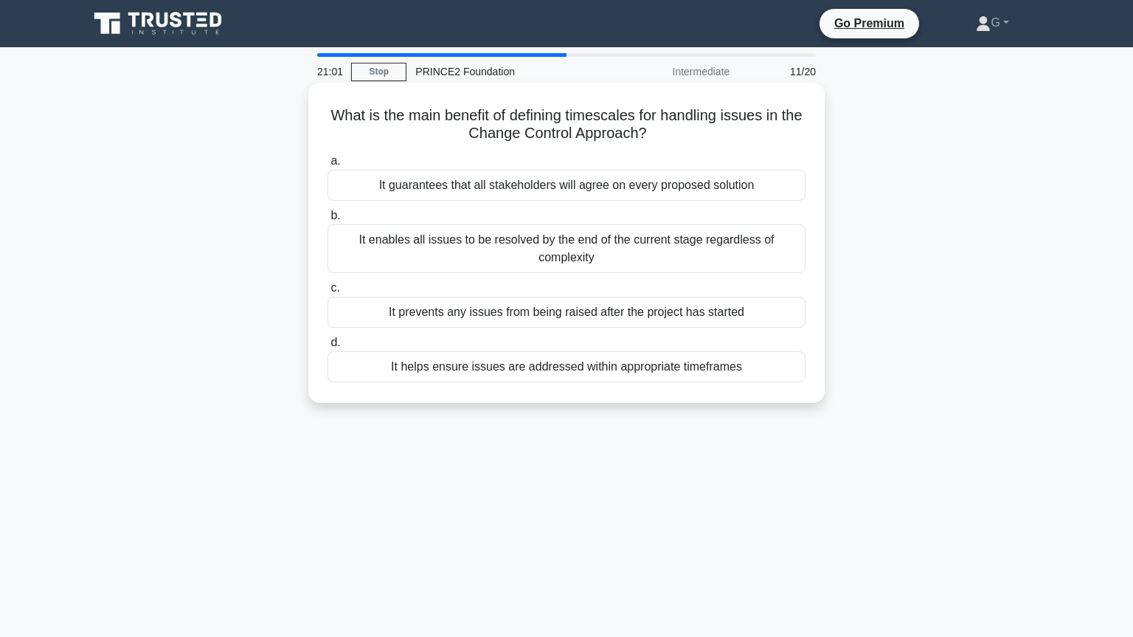
click at [497, 367] on div "It helps ensure issues are addressed within appropriate timeframes" at bounding box center [567, 366] width 478 height 31
click at [328, 347] on input "d. It helps ensure issues are addressed within appropriate timeframes" at bounding box center [328, 343] width 0 height 10
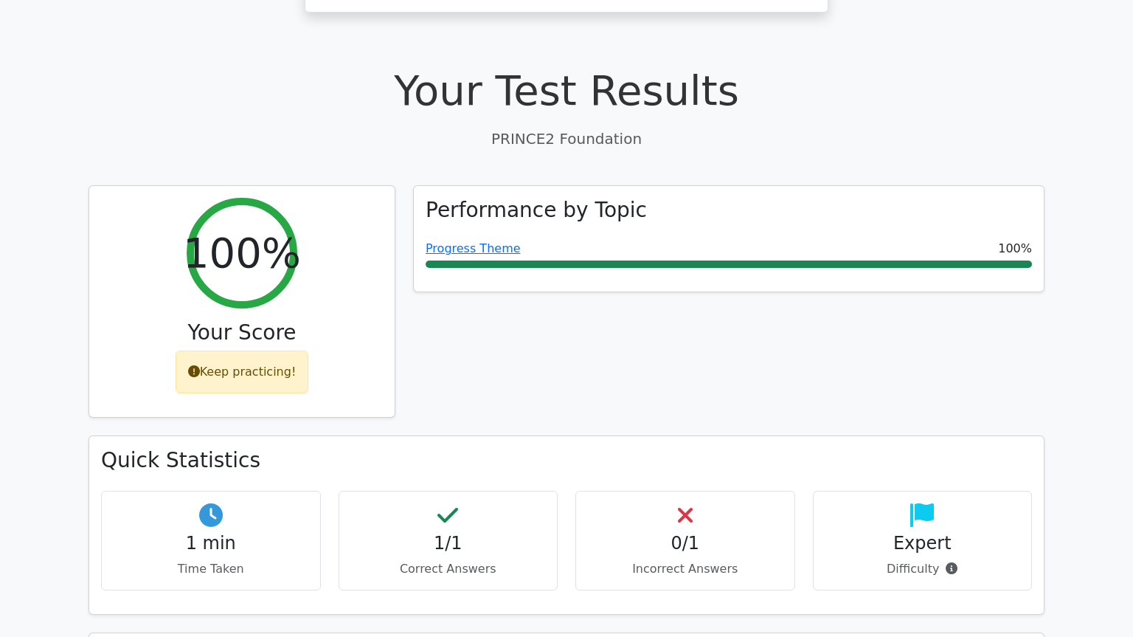
scroll to position [502, 0]
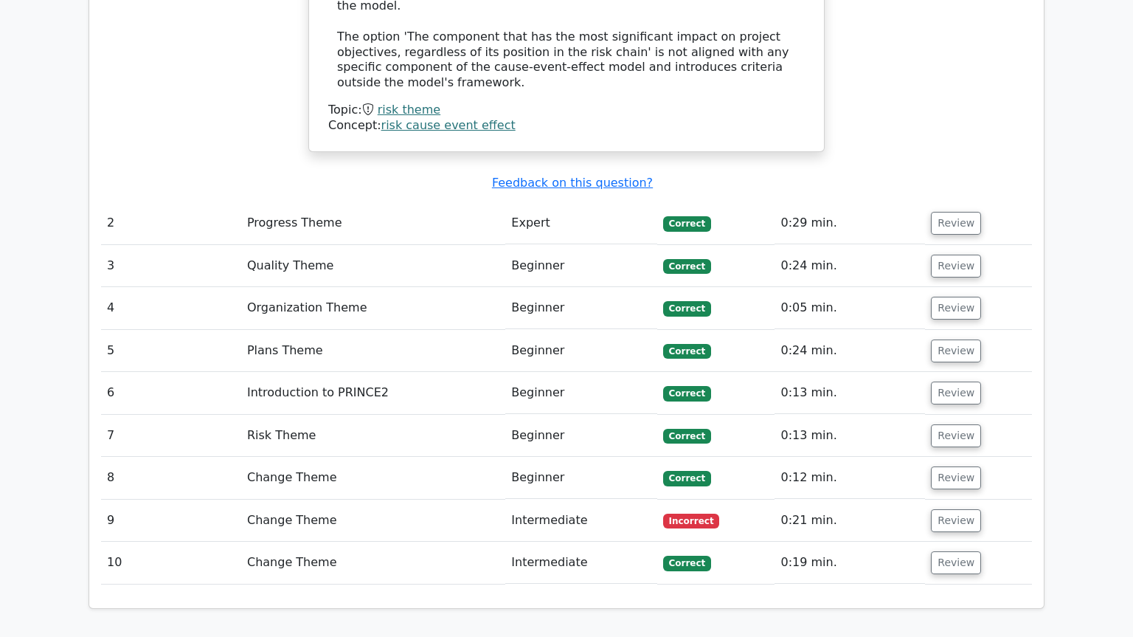
scroll to position [1906, 0]
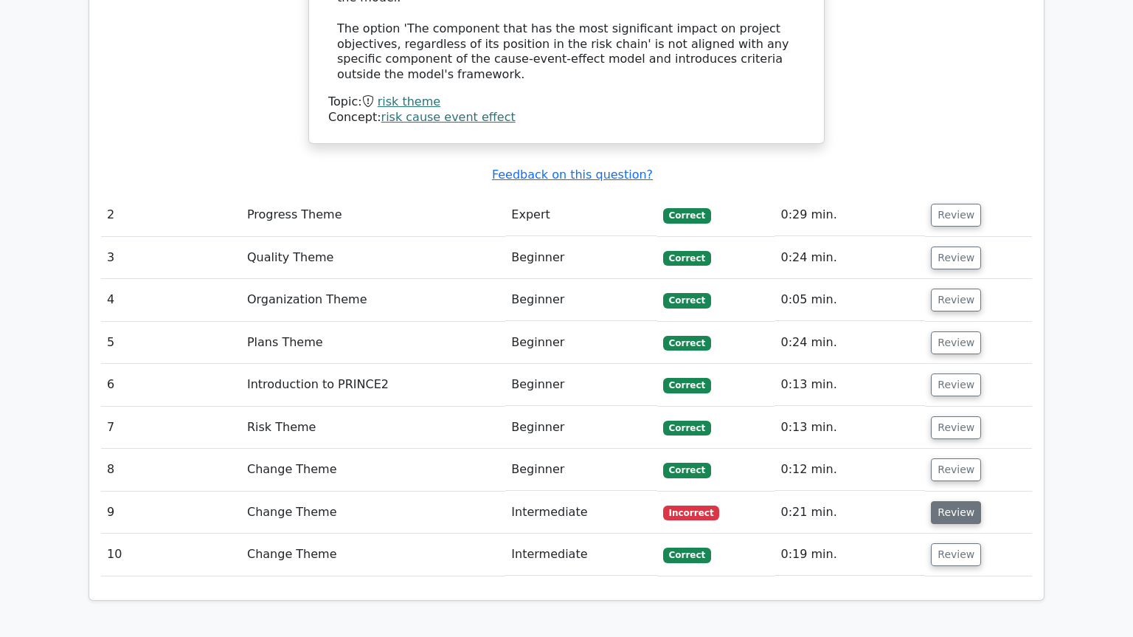
click at [969, 501] on button "Review" at bounding box center [956, 512] width 50 height 23
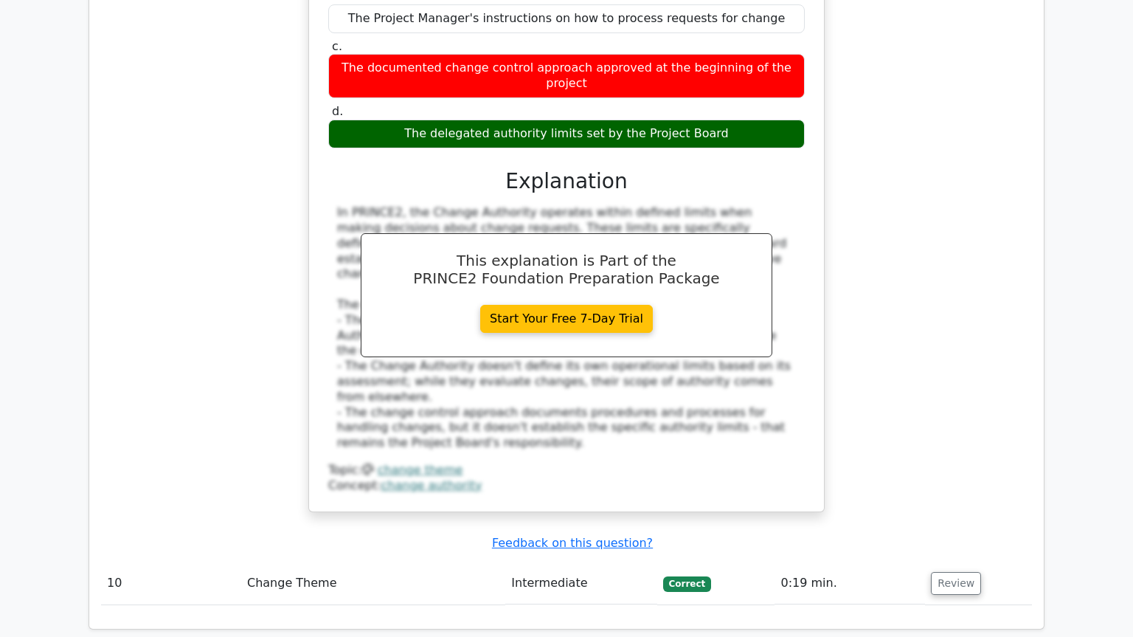
scroll to position [2608, 0]
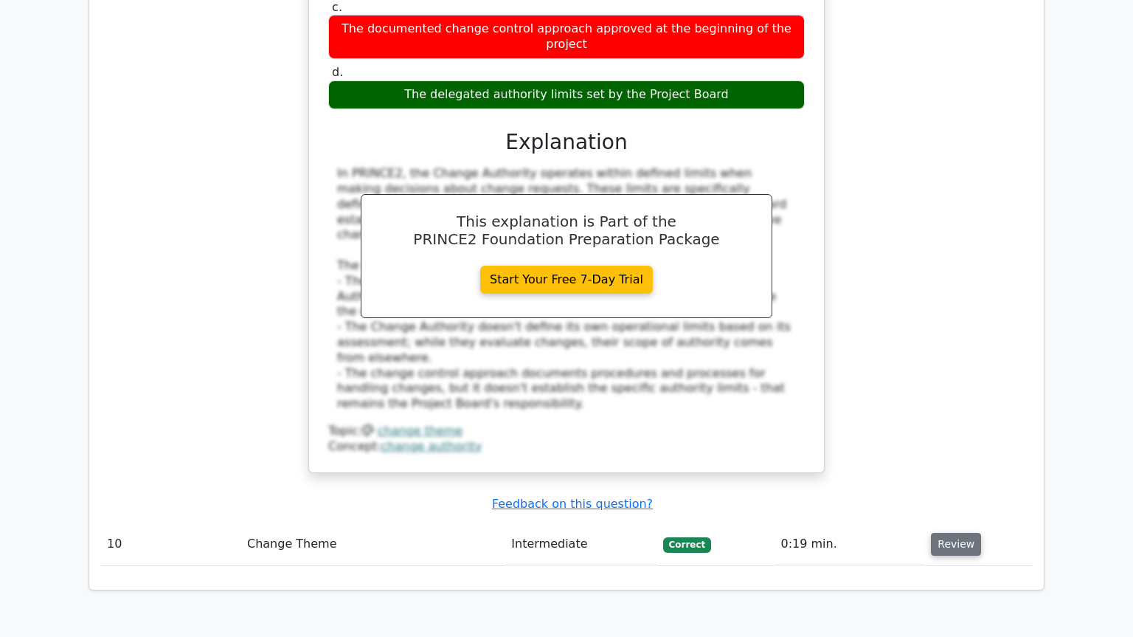
click at [960, 533] on button "Review" at bounding box center [956, 544] width 50 height 23
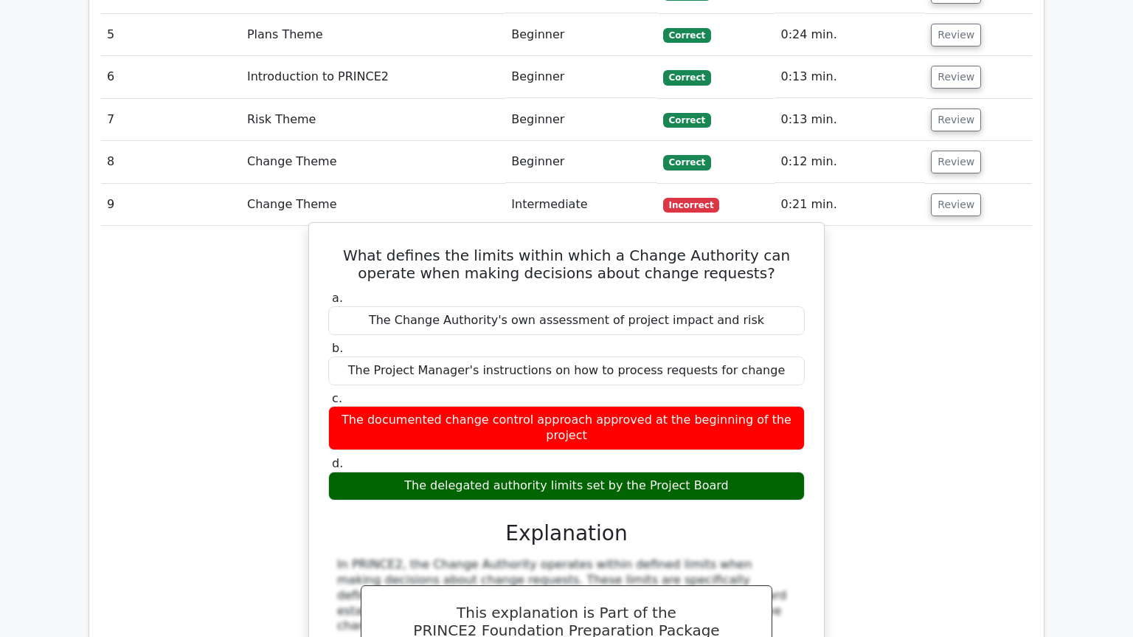
scroll to position [2107, 0]
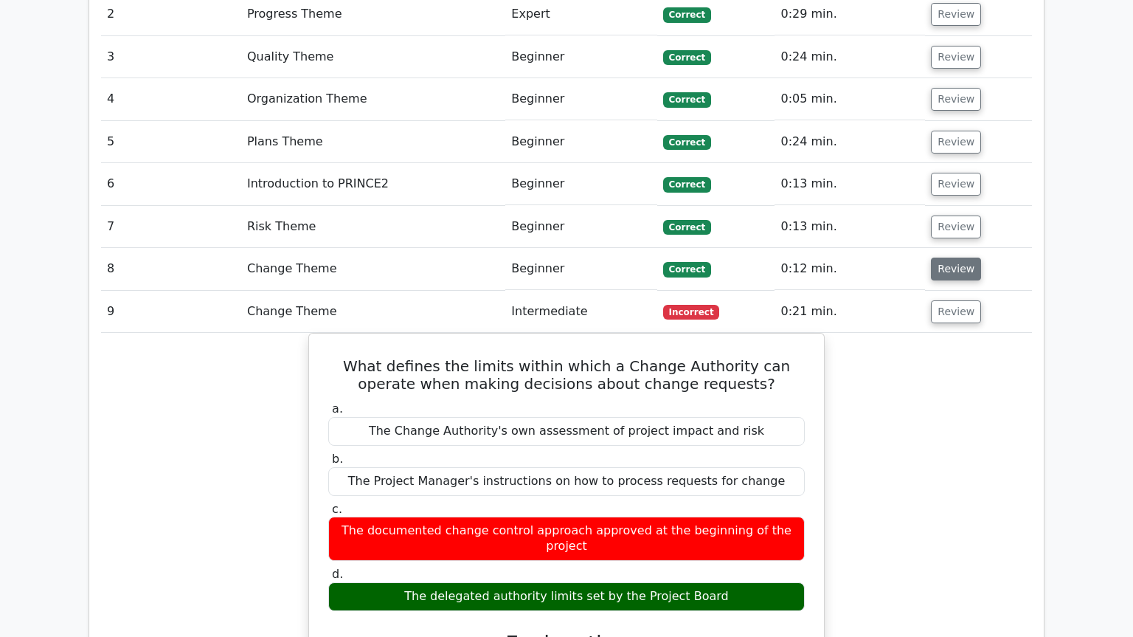
click at [956, 257] on button "Review" at bounding box center [956, 268] width 50 height 23
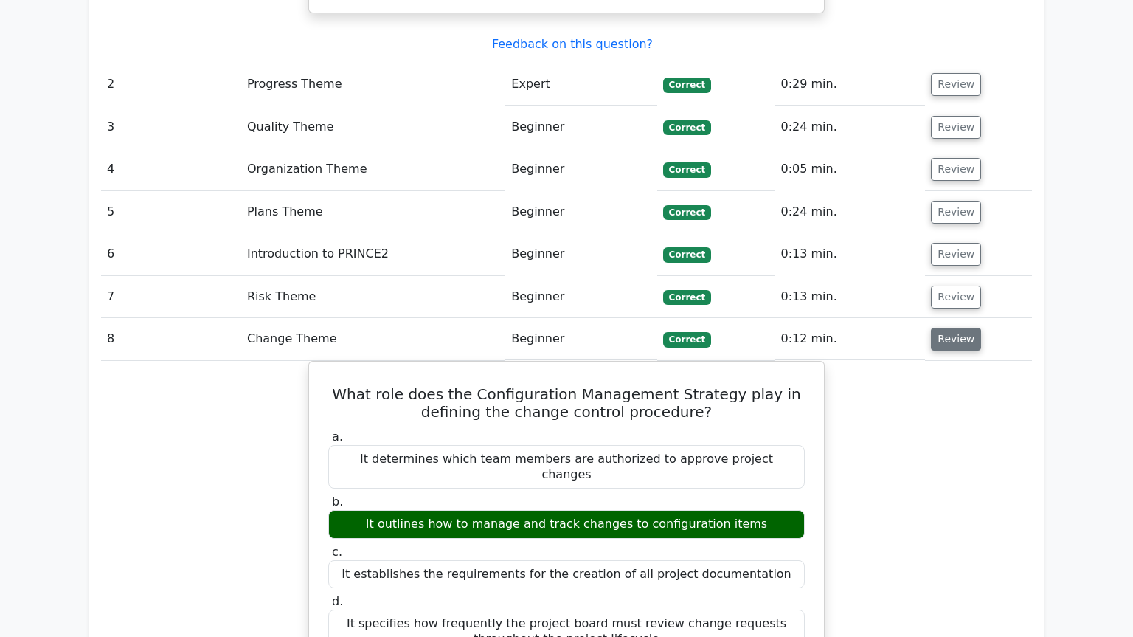
scroll to position [2006, 0]
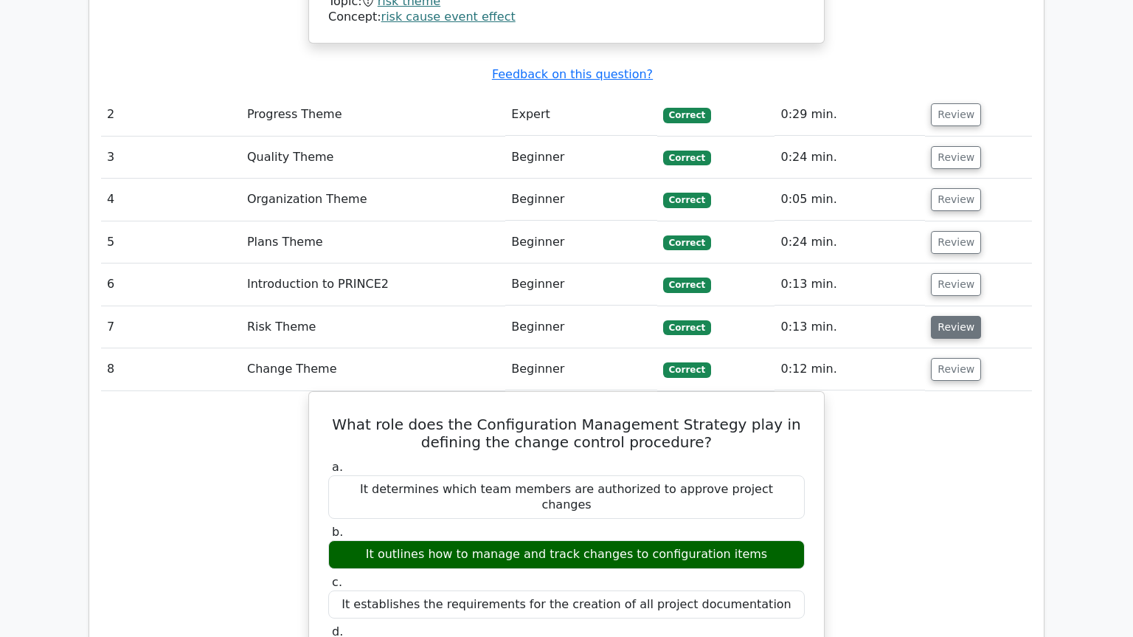
click at [961, 316] on button "Review" at bounding box center [956, 327] width 50 height 23
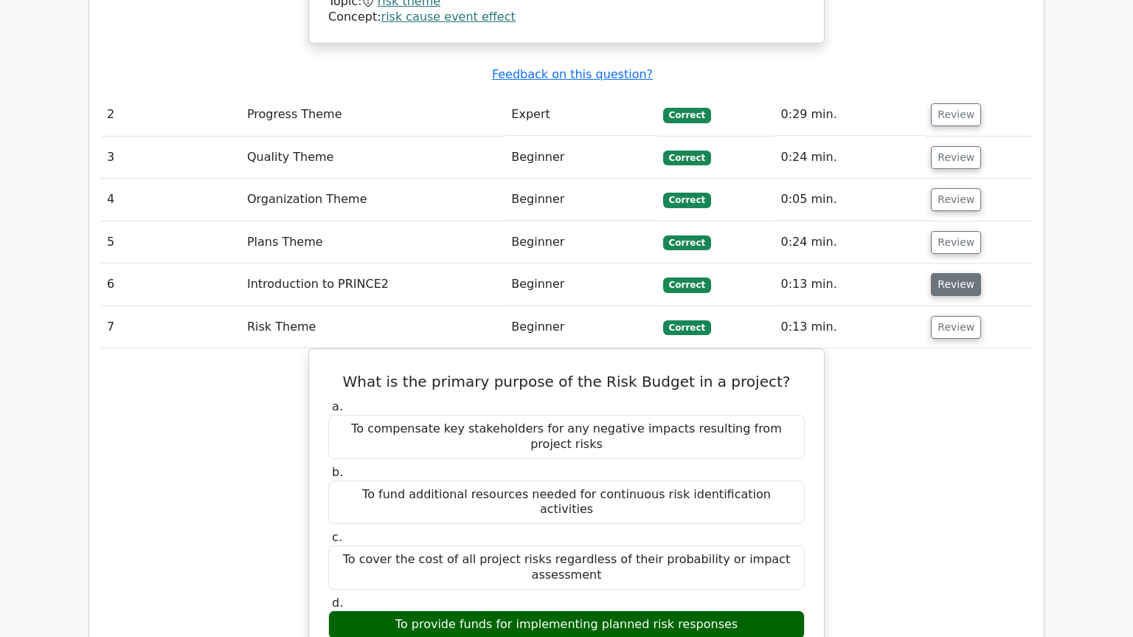
click at [951, 273] on button "Review" at bounding box center [956, 284] width 50 height 23
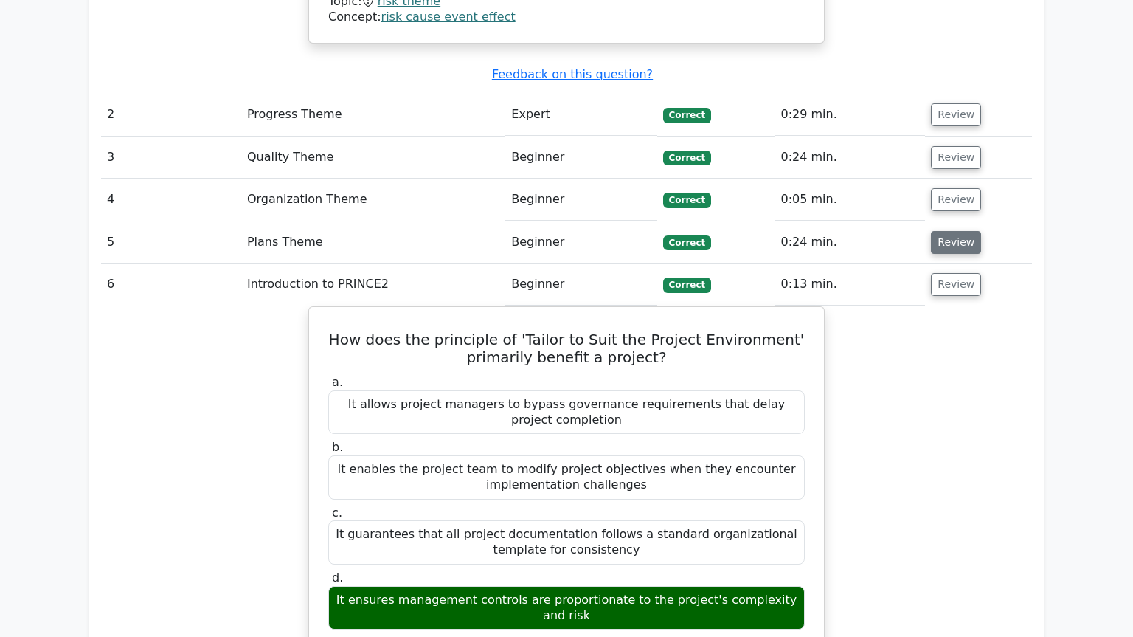
click at [963, 231] on button "Review" at bounding box center [956, 242] width 50 height 23
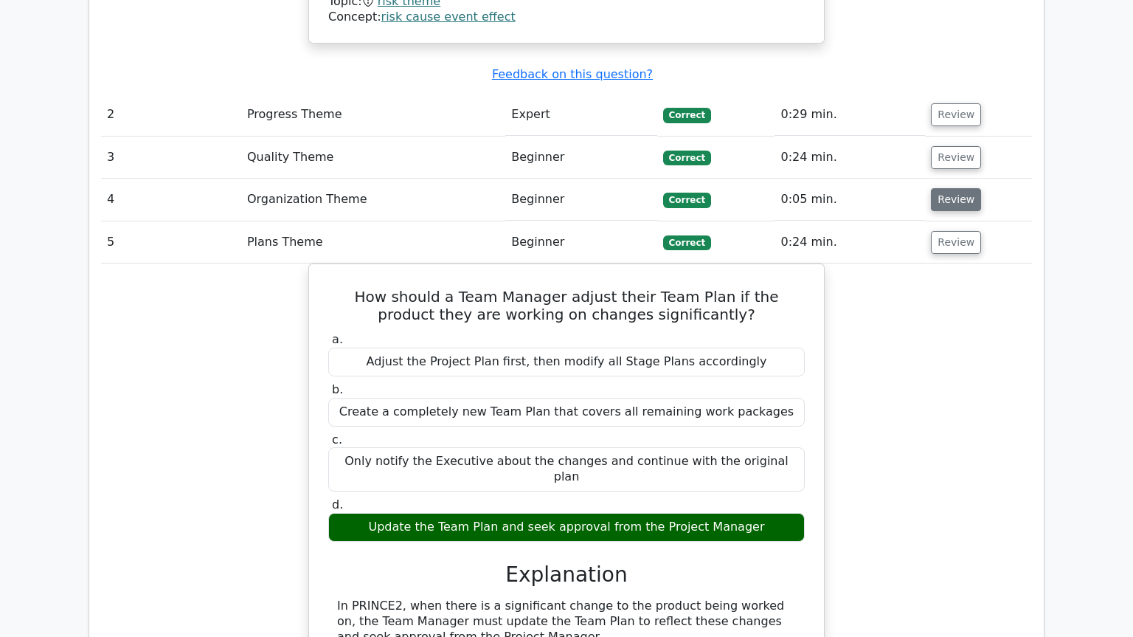
click at [961, 188] on button "Review" at bounding box center [956, 199] width 50 height 23
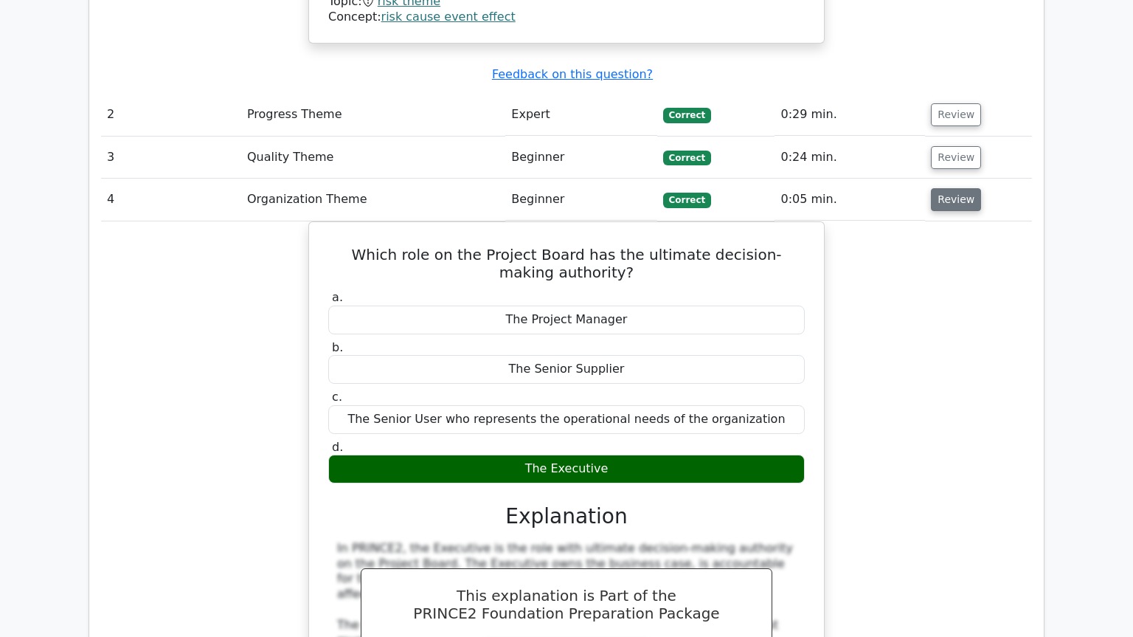
scroll to position [1906, 0]
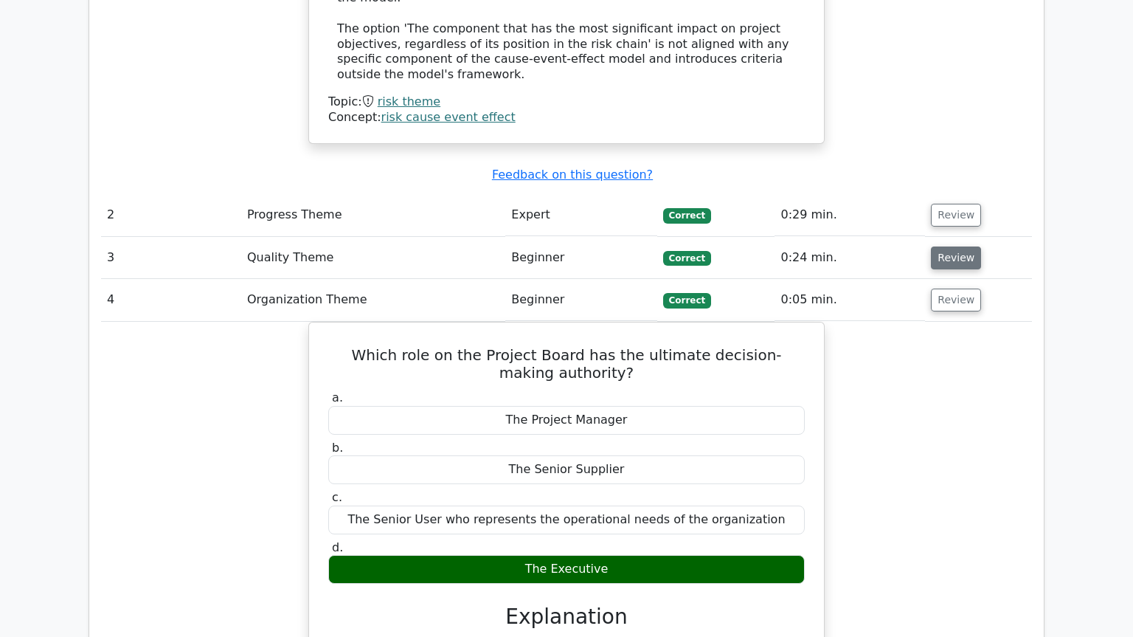
click at [943, 246] on button "Review" at bounding box center [956, 257] width 50 height 23
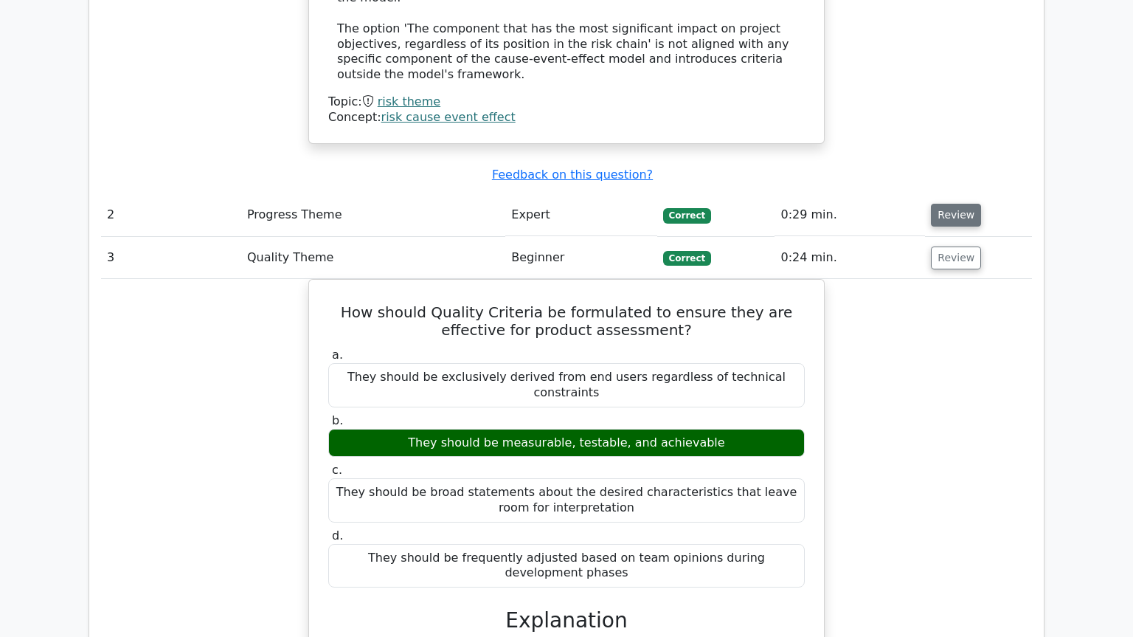
click at [950, 204] on button "Review" at bounding box center [956, 215] width 50 height 23
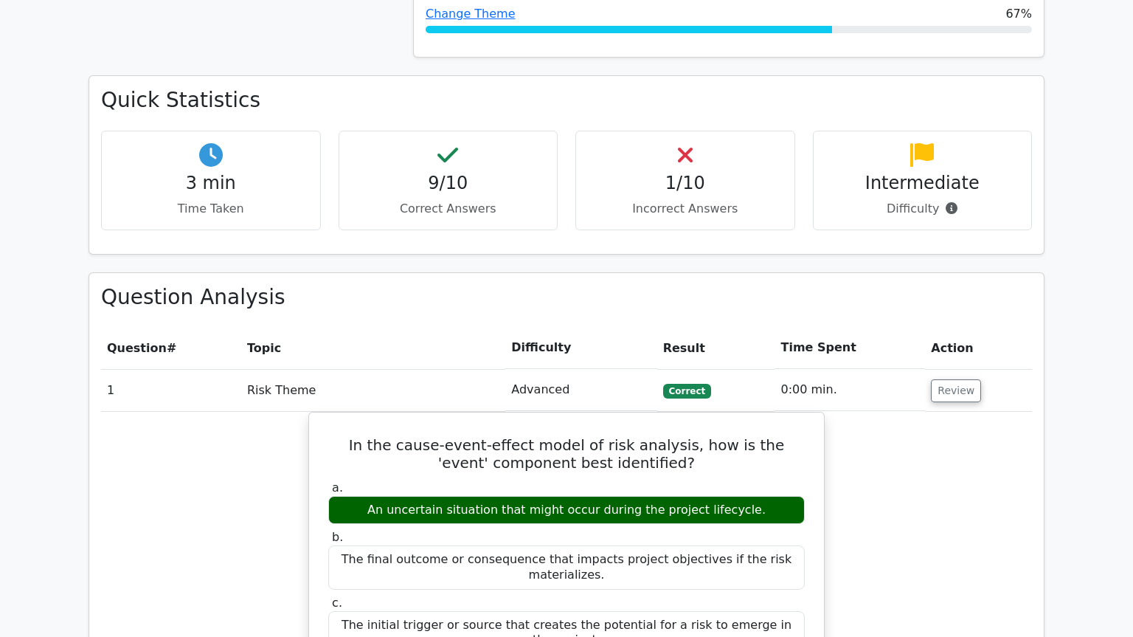
scroll to position [903, 0]
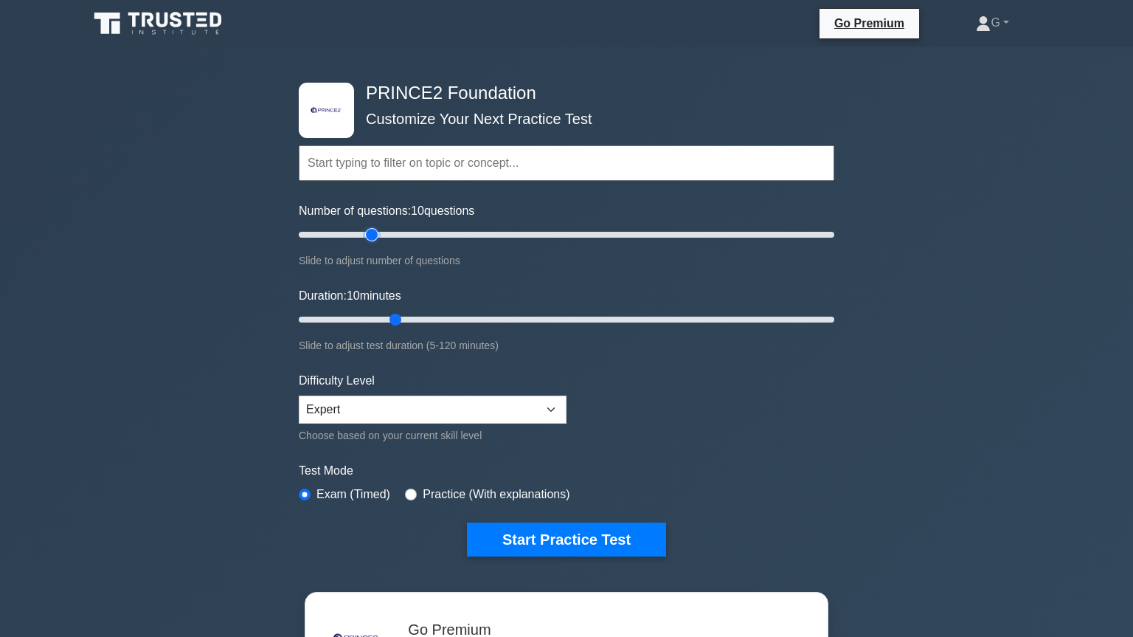
click at [367, 233] on input "Number of questions: 10 questions" at bounding box center [567, 235] width 536 height 18
type input "20"
click at [350, 235] on input "Number of questions: 20 questions" at bounding box center [567, 235] width 536 height 18
type input "30"
click at [409, 317] on input "Duration: 30 minutes" at bounding box center [567, 320] width 536 height 18
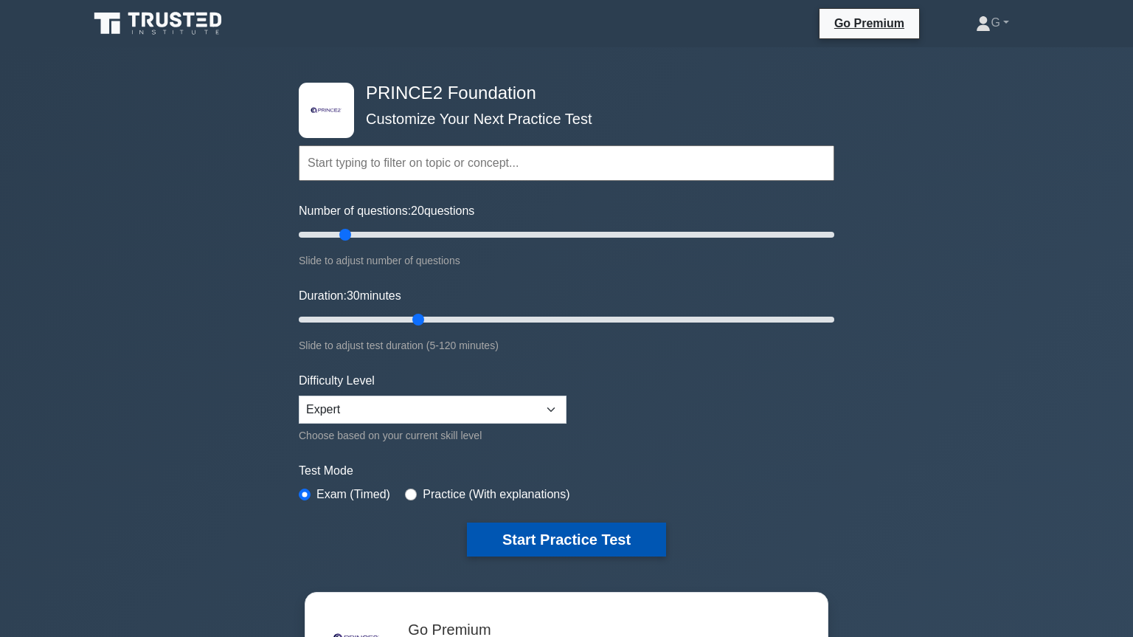
click at [543, 530] on button "Start Practice Test" at bounding box center [566, 539] width 199 height 34
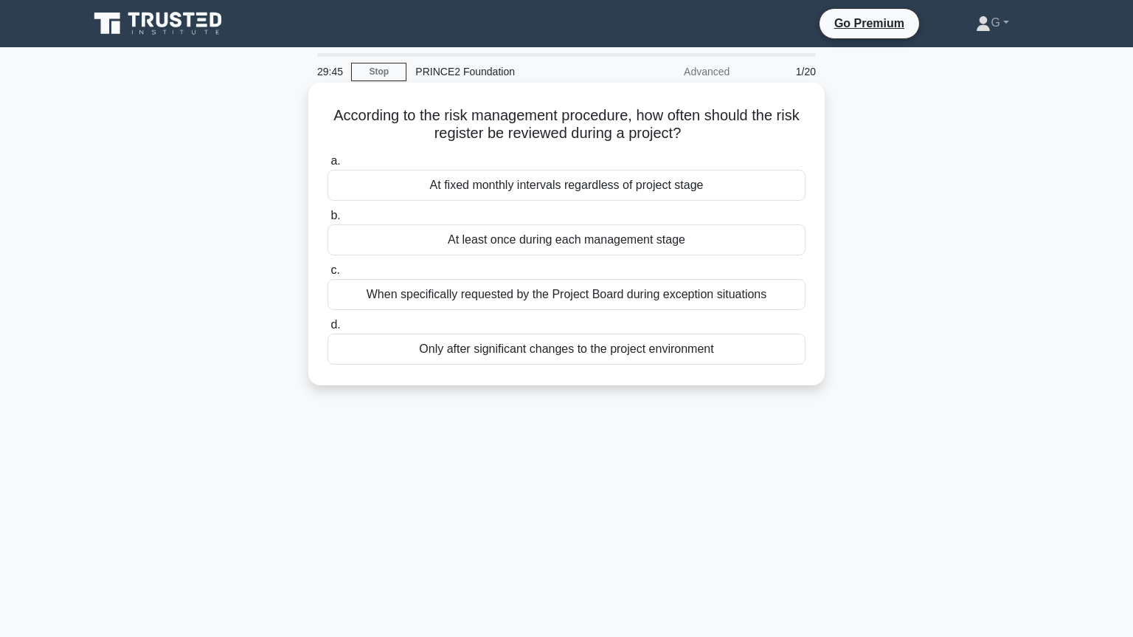
click at [502, 353] on div "Only after significant changes to the project environment" at bounding box center [567, 348] width 478 height 31
click at [328, 330] on input "d. Only after significant changes to the project environment" at bounding box center [328, 325] width 0 height 10
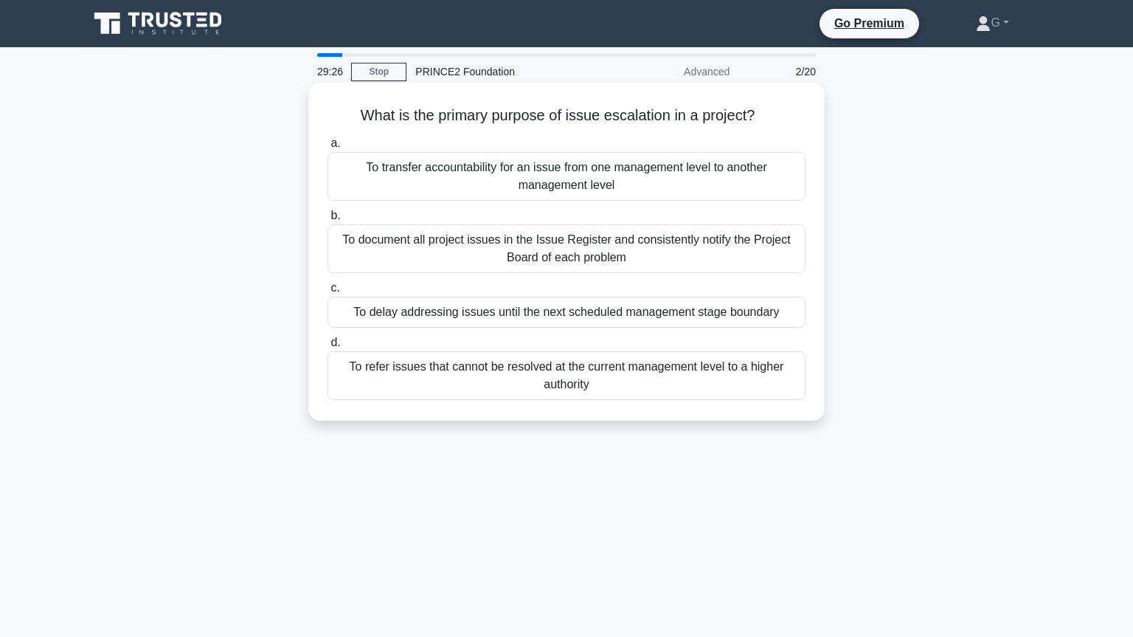
click at [468, 379] on div "To refer issues that cannot be resolved at the current management level to a hi…" at bounding box center [567, 375] width 478 height 49
click at [328, 347] on input "d. To refer issues that cannot be resolved at the current management level to a…" at bounding box center [328, 343] width 0 height 10
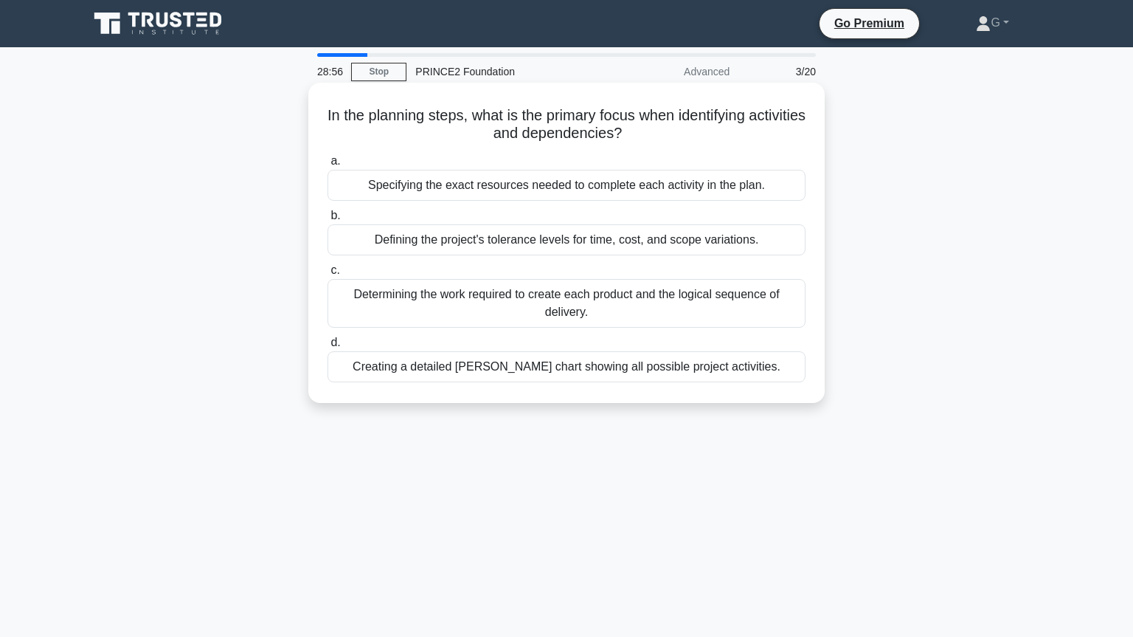
click at [537, 311] on div "Determining the work required to create each product and the logical sequence o…" at bounding box center [567, 303] width 478 height 49
click at [328, 275] on input "c. Determining the work required to create each product and the logical sequenc…" at bounding box center [328, 271] width 0 height 10
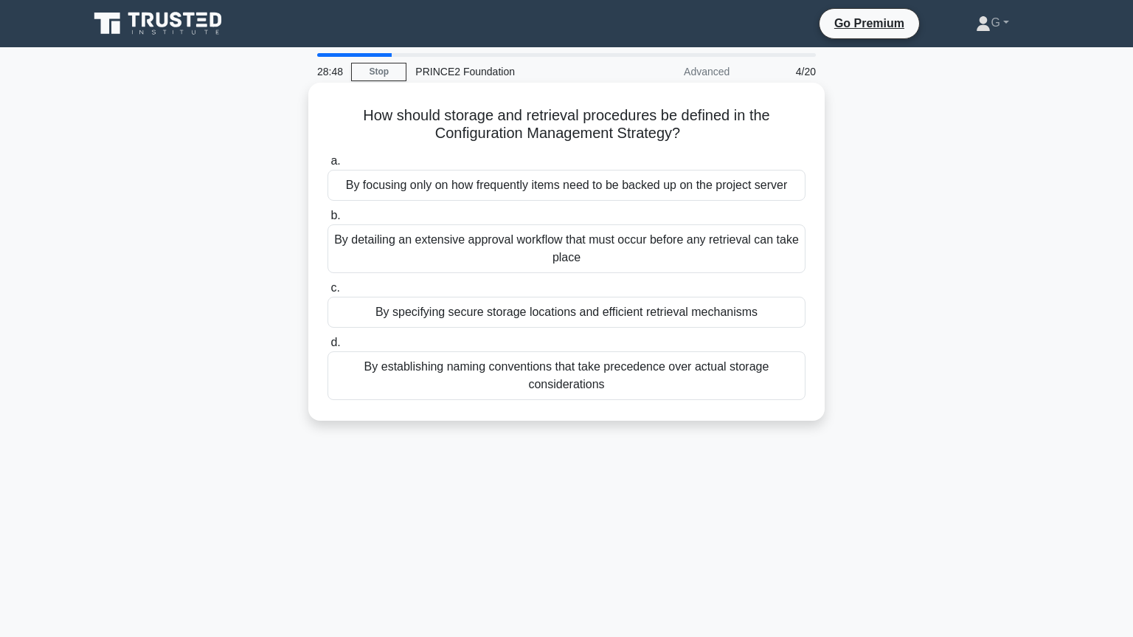
click at [505, 317] on div "By specifying secure storage locations and efficient retrieval mechanisms" at bounding box center [567, 312] width 478 height 31
click at [328, 293] on input "c. By specifying secure storage locations and efficient retrieval mechanisms" at bounding box center [328, 288] width 0 height 10
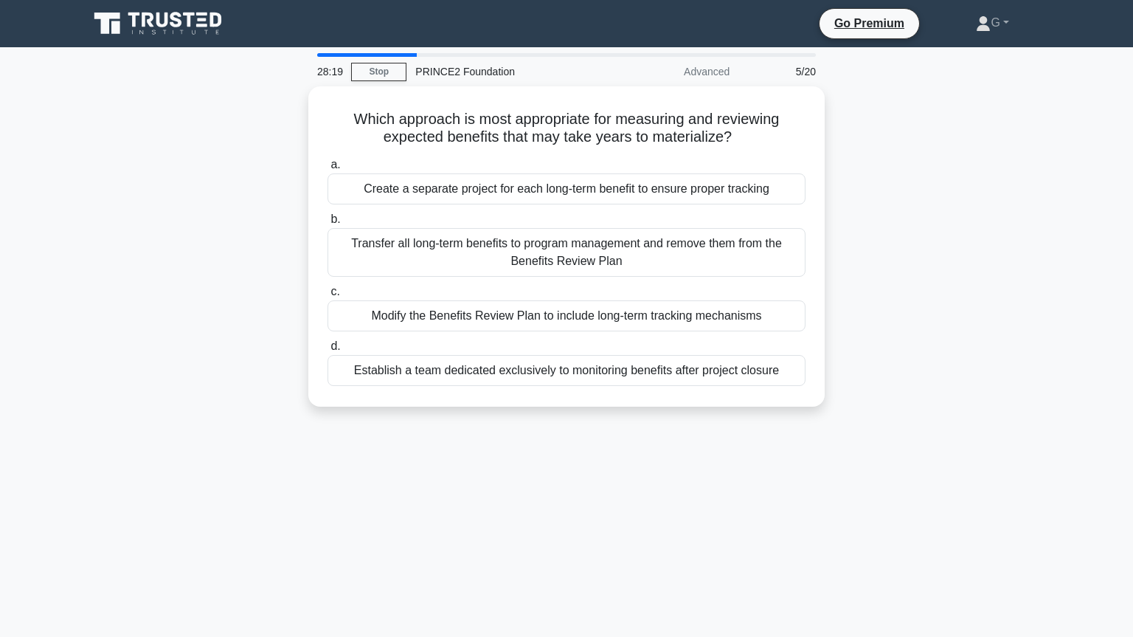
click at [505, 317] on div "Modify the Benefits Review Plan to include long-term tracking mechanisms" at bounding box center [567, 315] width 478 height 31
click at [328, 297] on input "c. Modify the Benefits Review Plan to include long-term tracking mechanisms" at bounding box center [328, 292] width 0 height 10
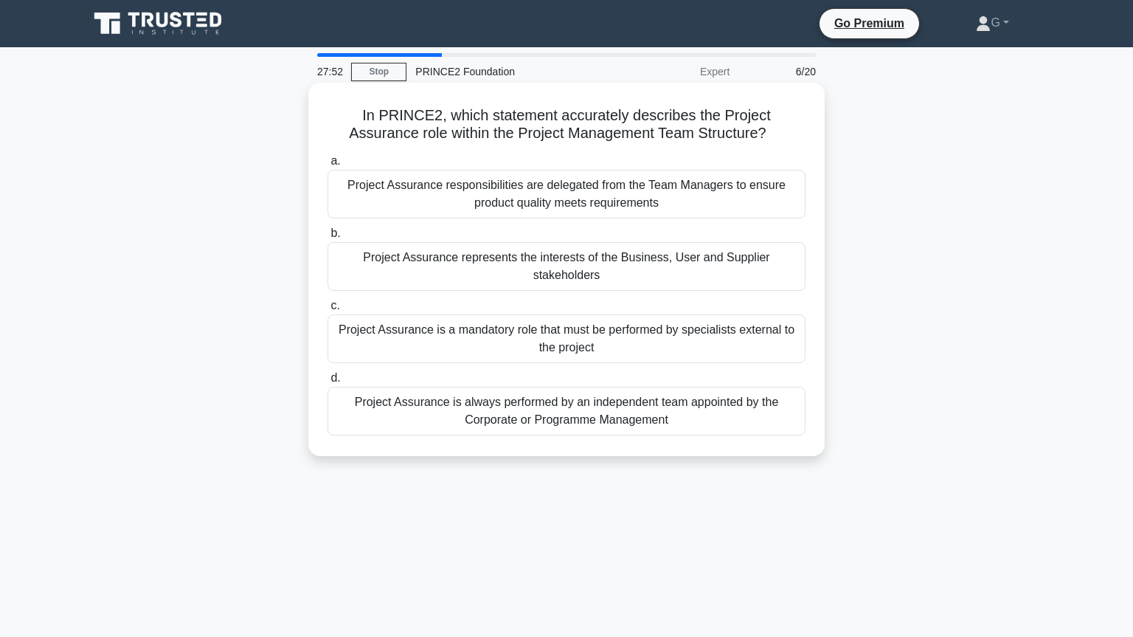
click at [516, 261] on div "Project Assurance represents the interests of the Business, User and Supplier s…" at bounding box center [567, 266] width 478 height 49
click at [328, 238] on input "b. Project Assurance represents the interests of the Business, User and Supplie…" at bounding box center [328, 234] width 0 height 10
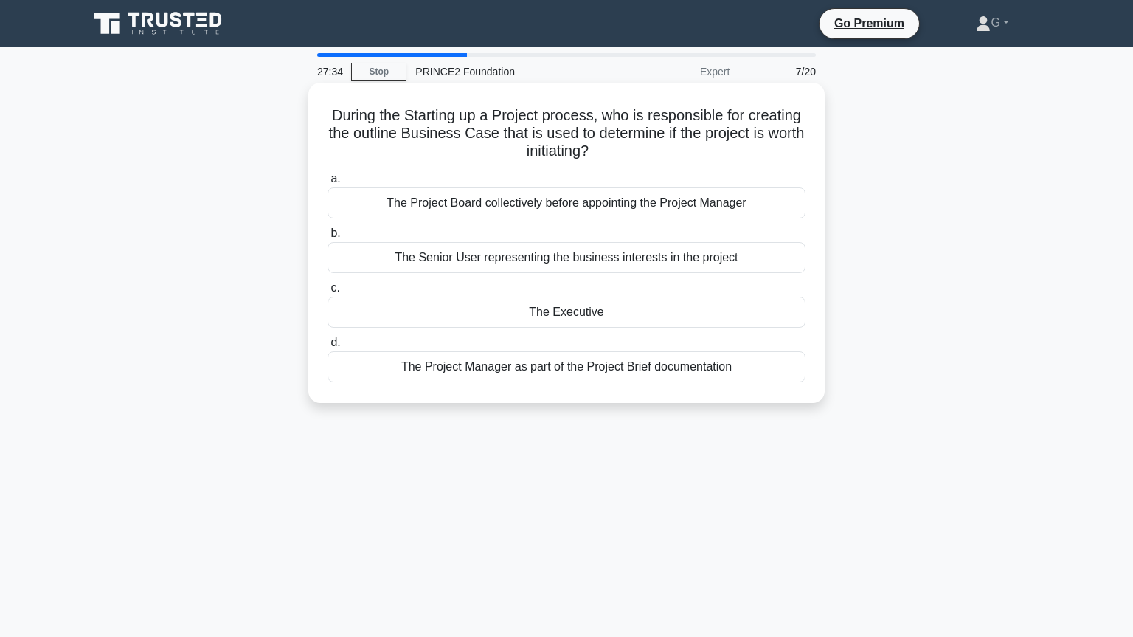
click at [586, 319] on div "The Executive" at bounding box center [567, 312] width 478 height 31
click at [328, 293] on input "c. The Executive" at bounding box center [328, 288] width 0 height 10
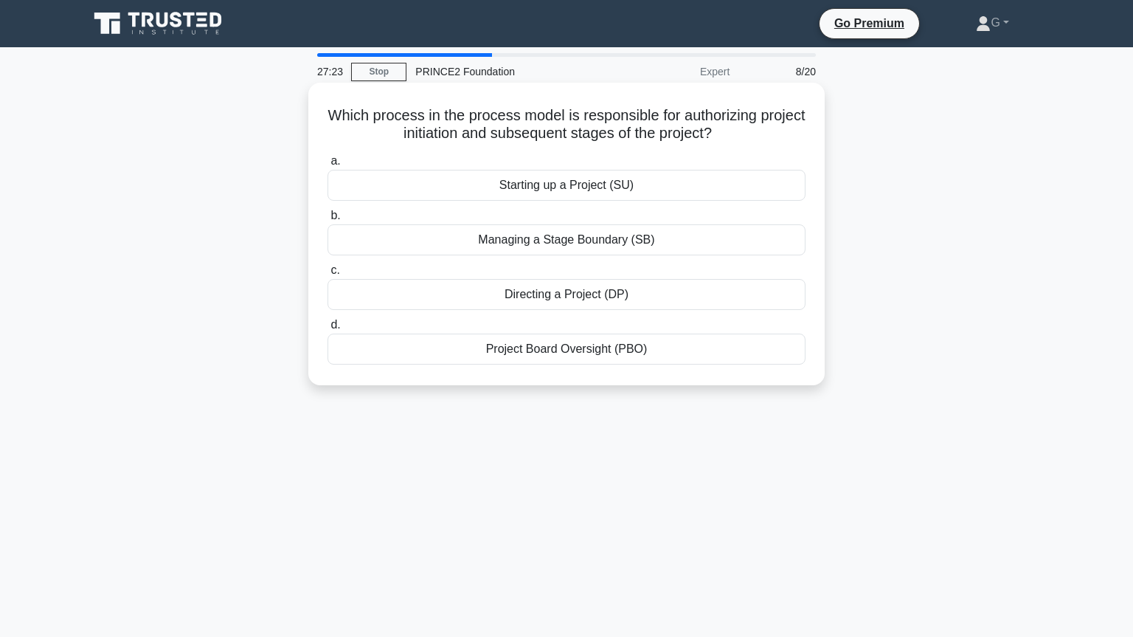
click at [599, 298] on div "Directing a Project (DP)" at bounding box center [567, 294] width 478 height 31
click at [328, 275] on input "c. Directing a Project (DP)" at bounding box center [328, 271] width 0 height 10
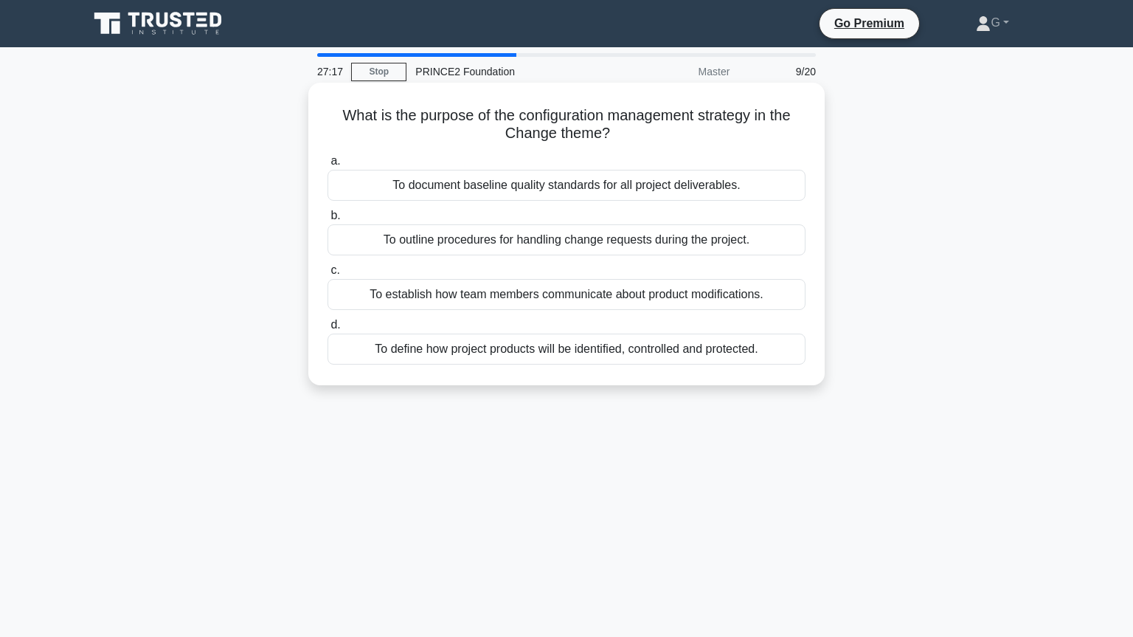
click at [594, 240] on div "To outline procedures for handling change requests during the project." at bounding box center [567, 239] width 478 height 31
click at [328, 221] on input "b. To outline procedures for handling change requests during the project." at bounding box center [328, 216] width 0 height 10
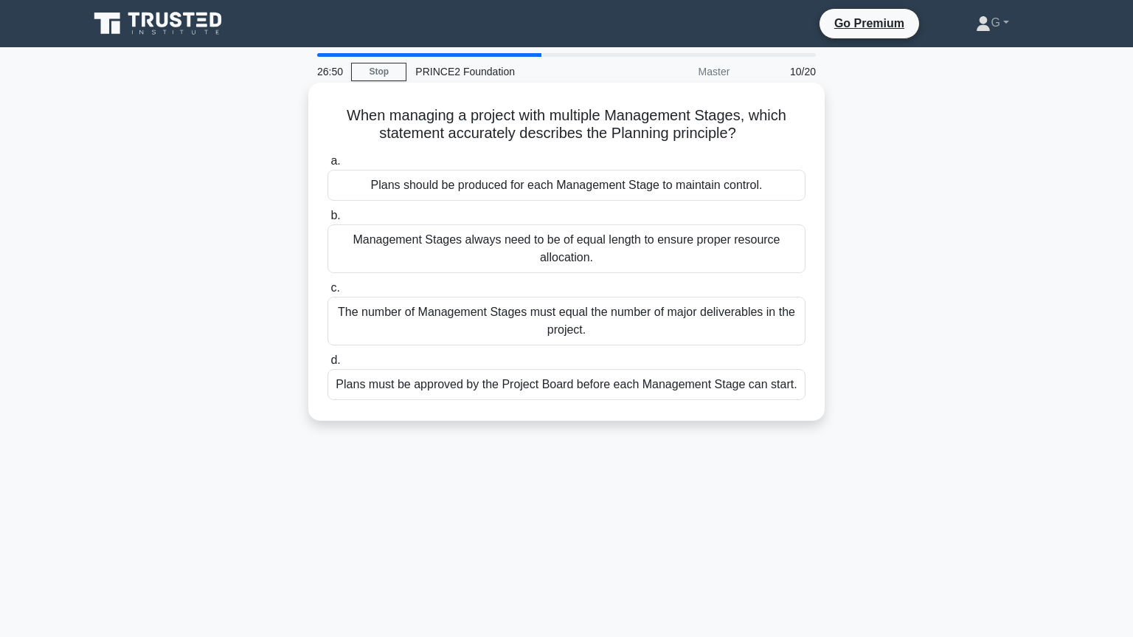
click at [571, 390] on div "Plans must be approved by the Project Board before each Management Stage can st…" at bounding box center [567, 384] width 478 height 31
click at [328, 365] on input "d. Plans must be approved by the Project Board before each Management Stage can…" at bounding box center [328, 361] width 0 height 10
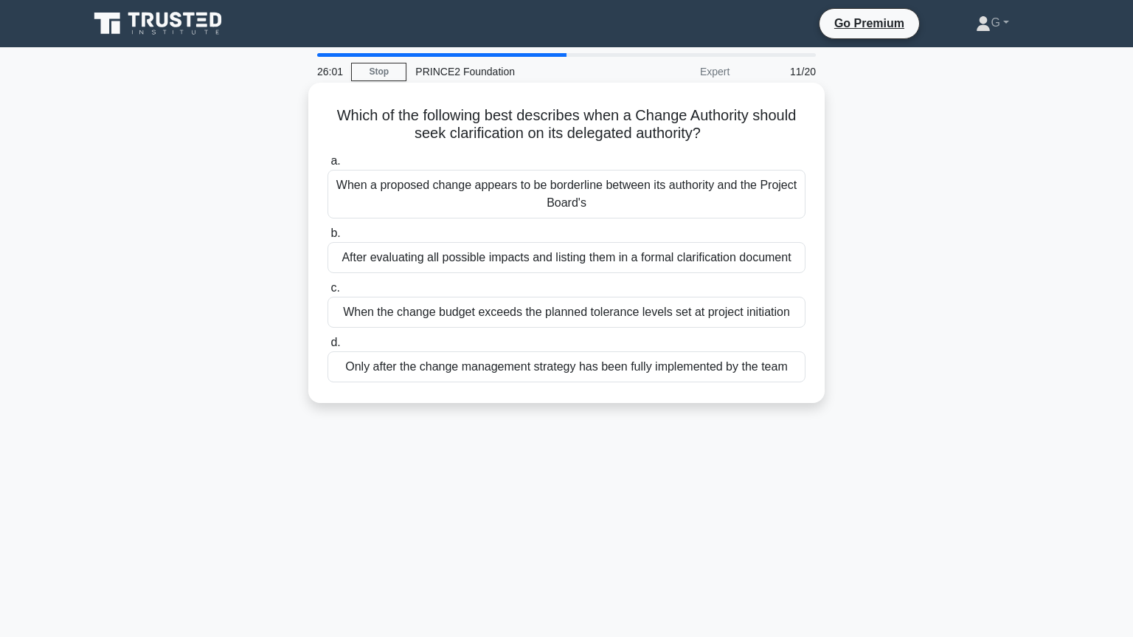
click at [533, 315] on div "When the change budget exceeds the planned tolerance levels set at project init…" at bounding box center [567, 312] width 478 height 31
click at [328, 293] on input "c. When the change budget exceeds the planned tolerance levels set at project i…" at bounding box center [328, 288] width 0 height 10
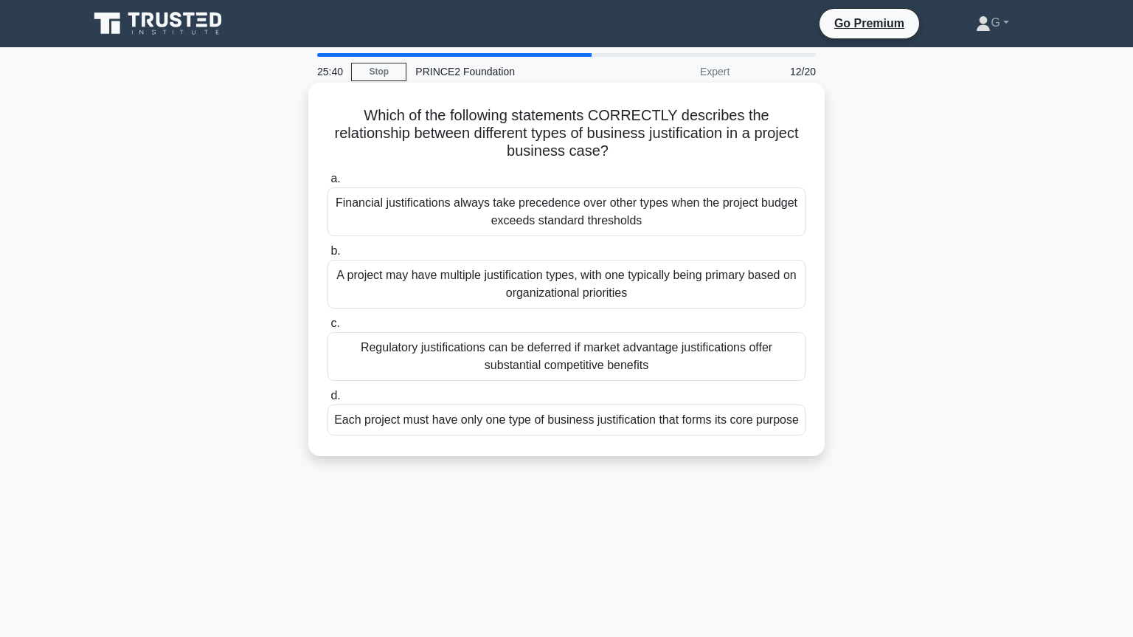
click at [527, 292] on div "A project may have multiple justification types, with one typically being prima…" at bounding box center [567, 284] width 478 height 49
click at [328, 256] on input "b. A project may have multiple justification types, with one typically being pr…" at bounding box center [328, 251] width 0 height 10
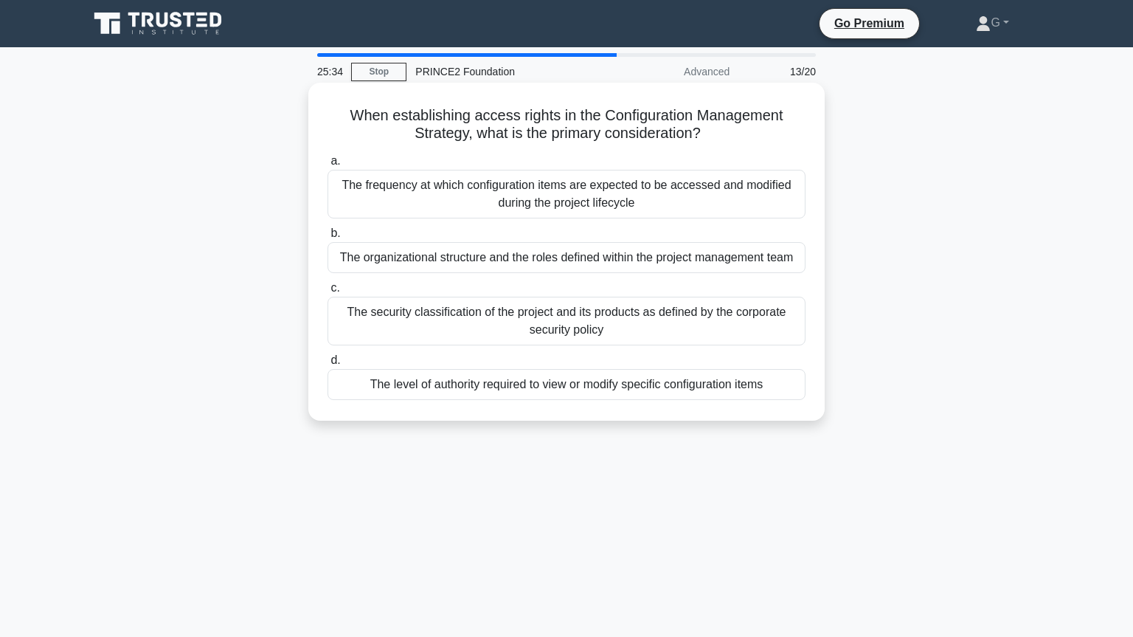
click at [534, 260] on div "The organizational structure and the roles defined within the project managemen…" at bounding box center [567, 257] width 478 height 31
click at [328, 238] on input "b. The organizational structure and the roles defined within the project manage…" at bounding box center [328, 234] width 0 height 10
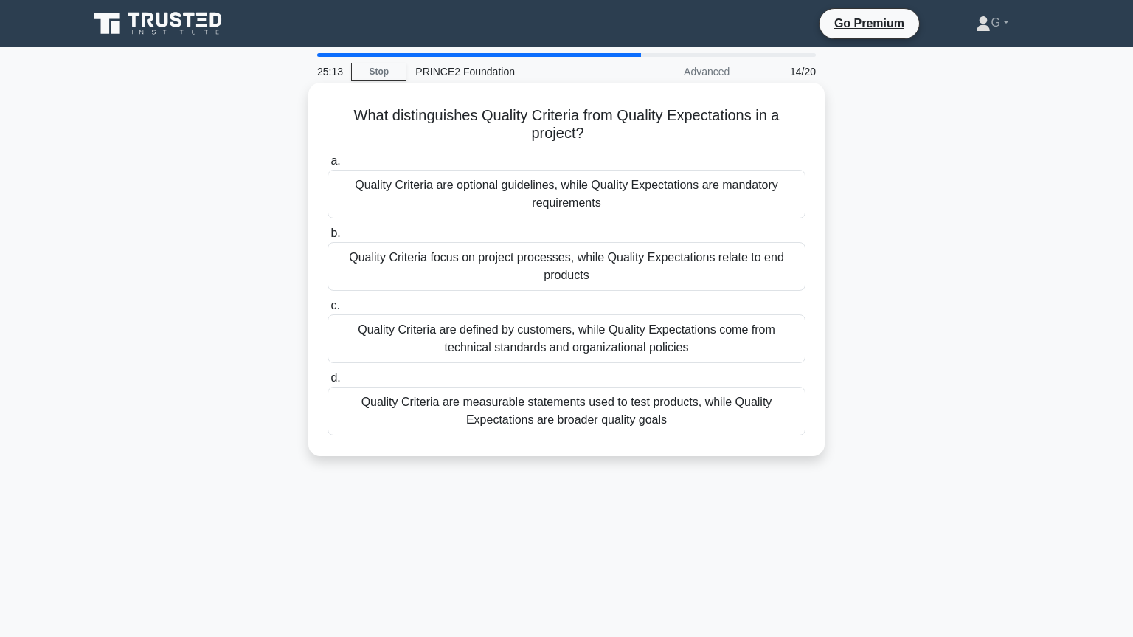
click at [532, 407] on div "Quality Criteria are measurable statements used to test products, while Quality…" at bounding box center [567, 411] width 478 height 49
click at [328, 383] on input "d. Quality Criteria are measurable statements used to test products, while Qual…" at bounding box center [328, 378] width 0 height 10
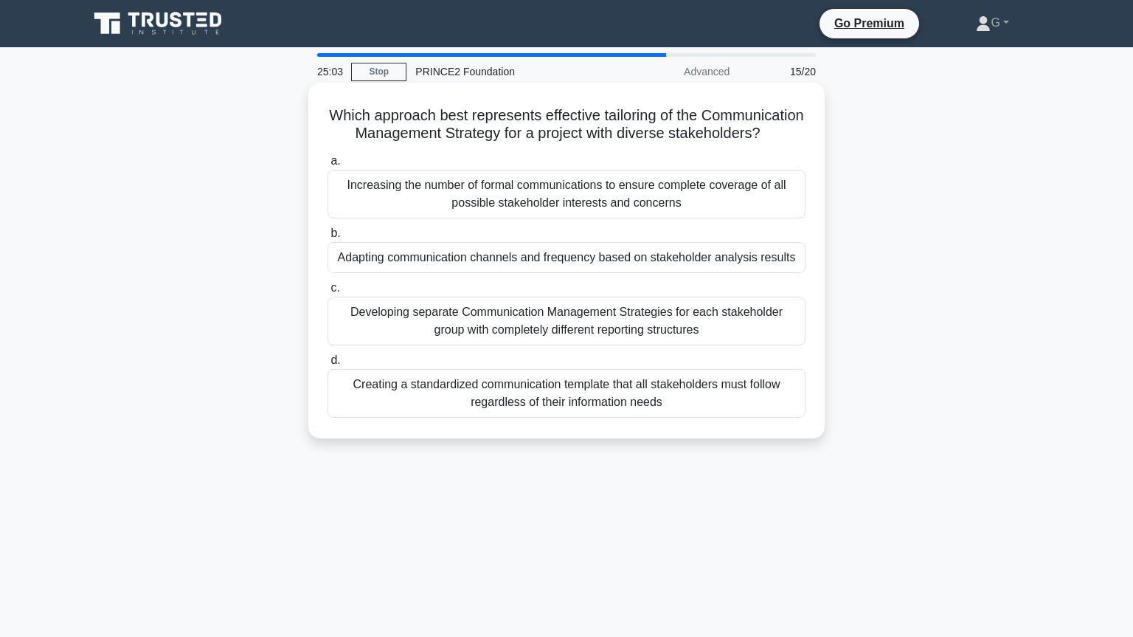
click at [577, 260] on div "Adapting communication channels and frequency based on stakeholder analysis res…" at bounding box center [567, 257] width 478 height 31
click at [328, 238] on input "b. Adapting communication channels and frequency based on stakeholder analysis …" at bounding box center [328, 234] width 0 height 10
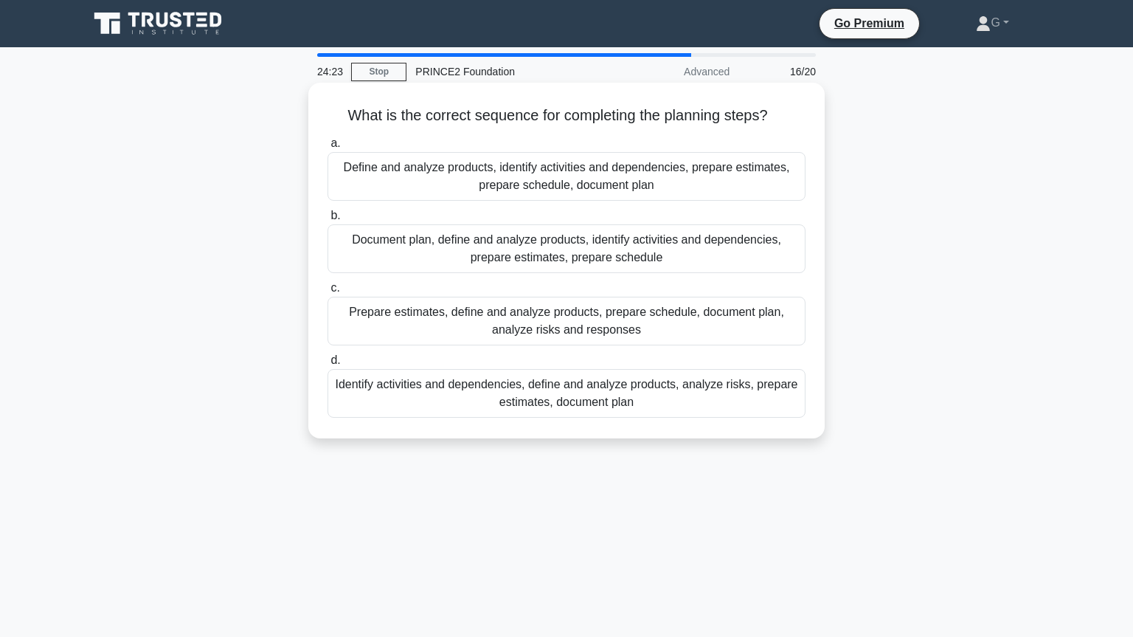
click at [595, 188] on div "Define and analyze products, identify activities and dependencies, prepare esti…" at bounding box center [567, 176] width 478 height 49
click at [328, 148] on input "a. Define and analyze products, identify activities and dependencies, prepare e…" at bounding box center [328, 144] width 0 height 10
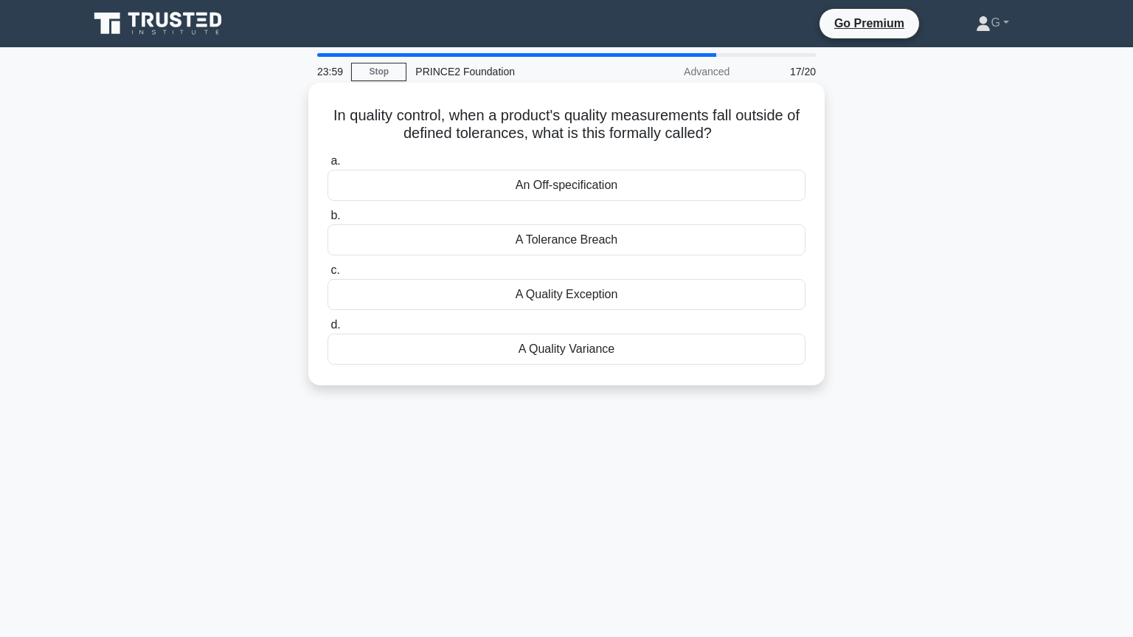
click at [560, 242] on div "A Tolerance Breach" at bounding box center [567, 239] width 478 height 31
click at [328, 221] on input "b. A Tolerance Breach" at bounding box center [328, 216] width 0 height 10
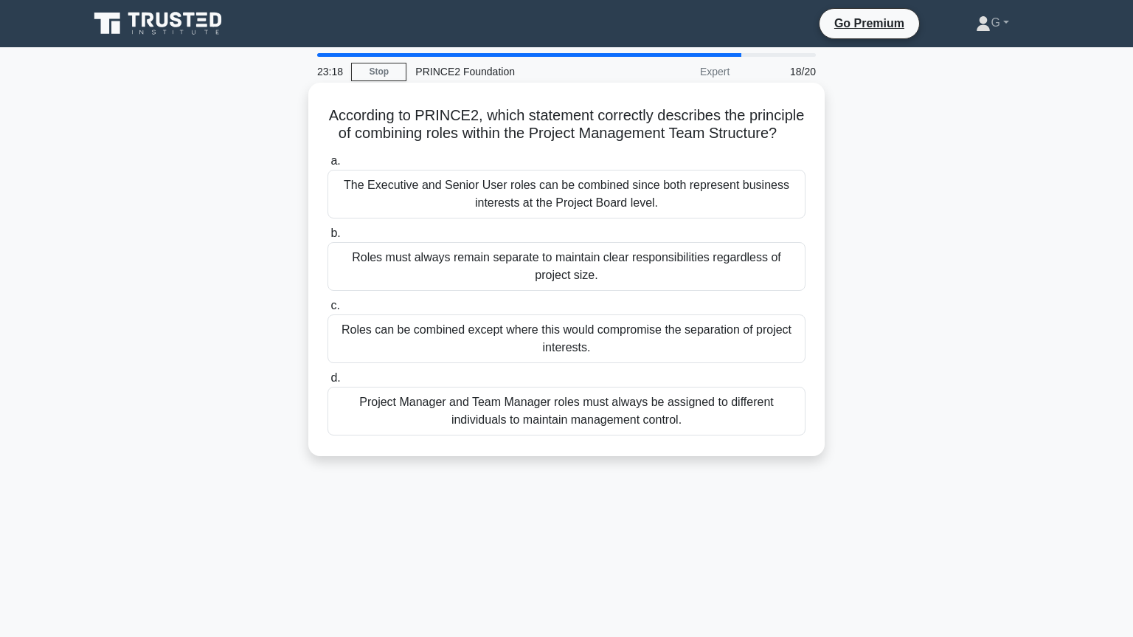
click at [595, 190] on div "The Executive and Senior User roles can be combined since both represent busine…" at bounding box center [567, 194] width 478 height 49
click at [328, 166] on input "a. The Executive and Senior User roles can be combined since both represent bus…" at bounding box center [328, 161] width 0 height 10
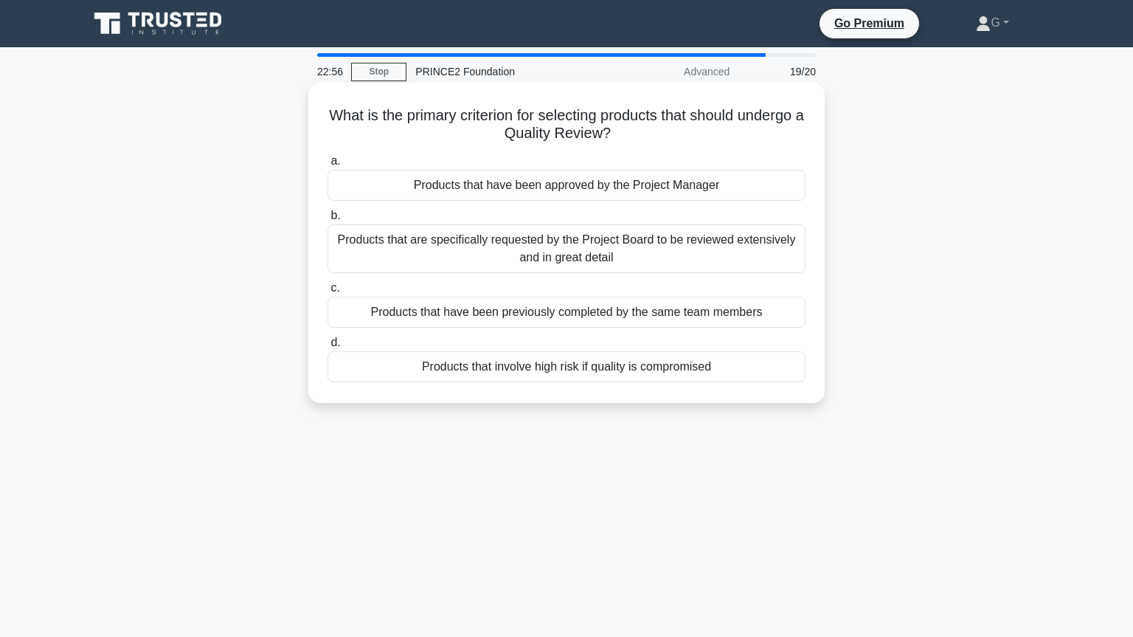
click at [569, 373] on div "Products that involve high risk if quality is compromised" at bounding box center [567, 366] width 478 height 31
click at [328, 347] on input "d. Products that involve high risk if quality is compromised" at bounding box center [328, 343] width 0 height 10
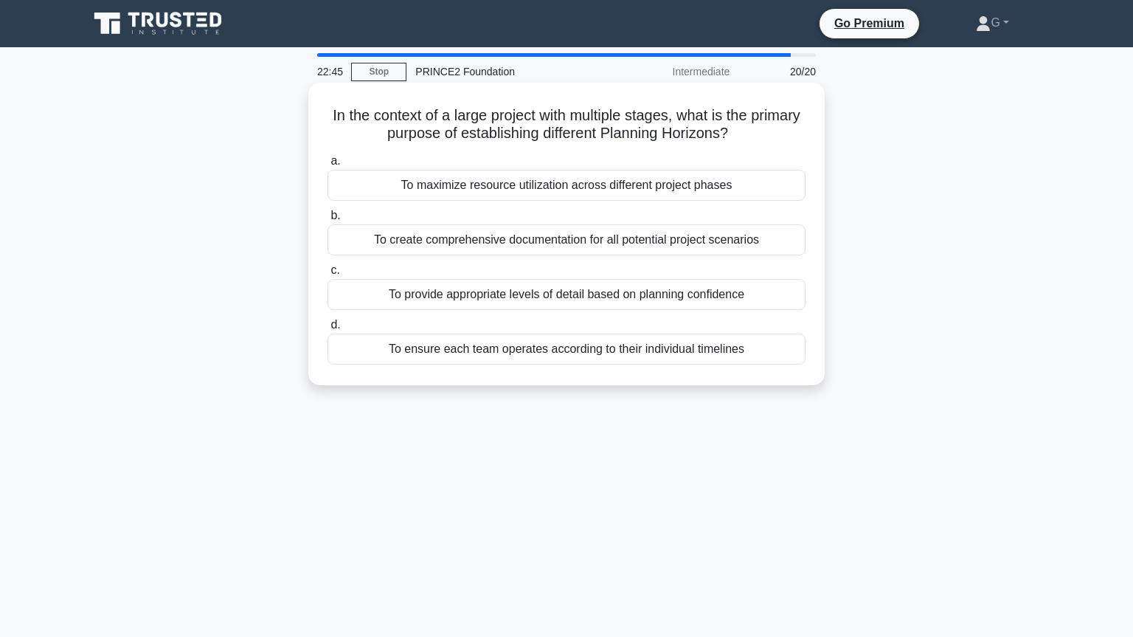
click at [530, 302] on div "To provide appropriate levels of detail based on planning confidence" at bounding box center [567, 294] width 478 height 31
click at [328, 275] on input "c. To provide appropriate levels of detail based on planning confidence" at bounding box center [328, 271] width 0 height 10
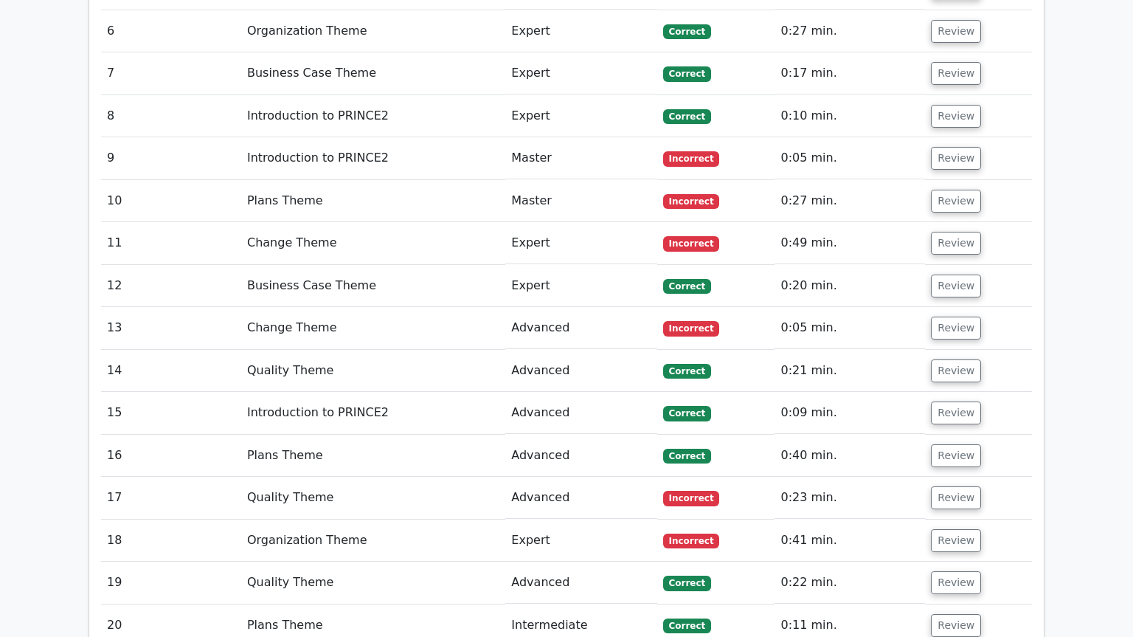
scroll to position [2307, 0]
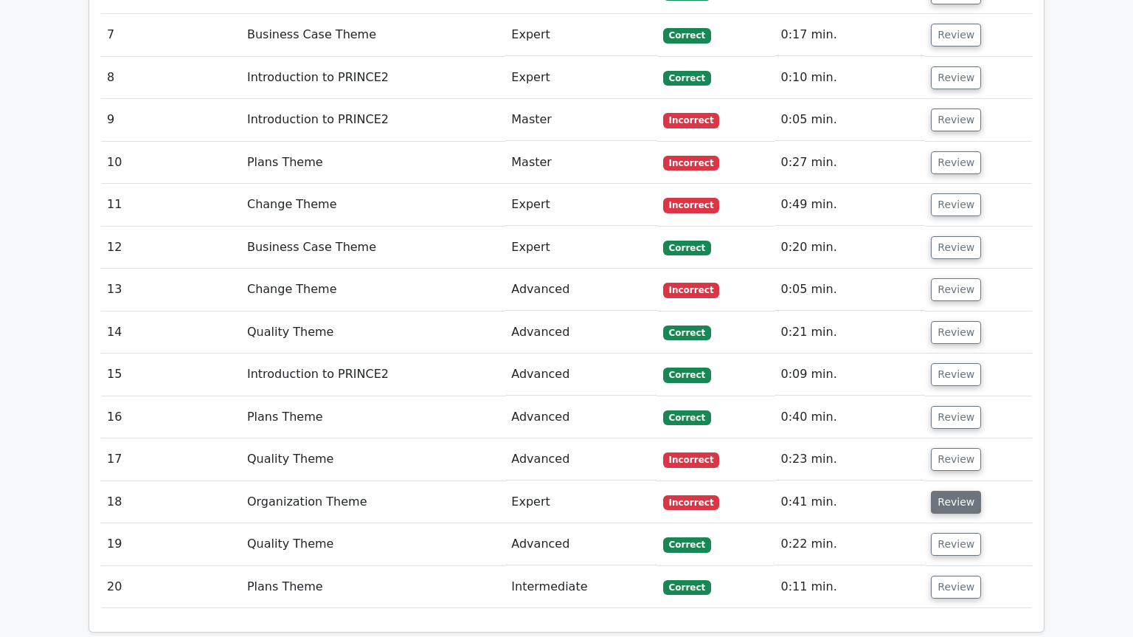
click at [956, 491] on button "Review" at bounding box center [956, 502] width 50 height 23
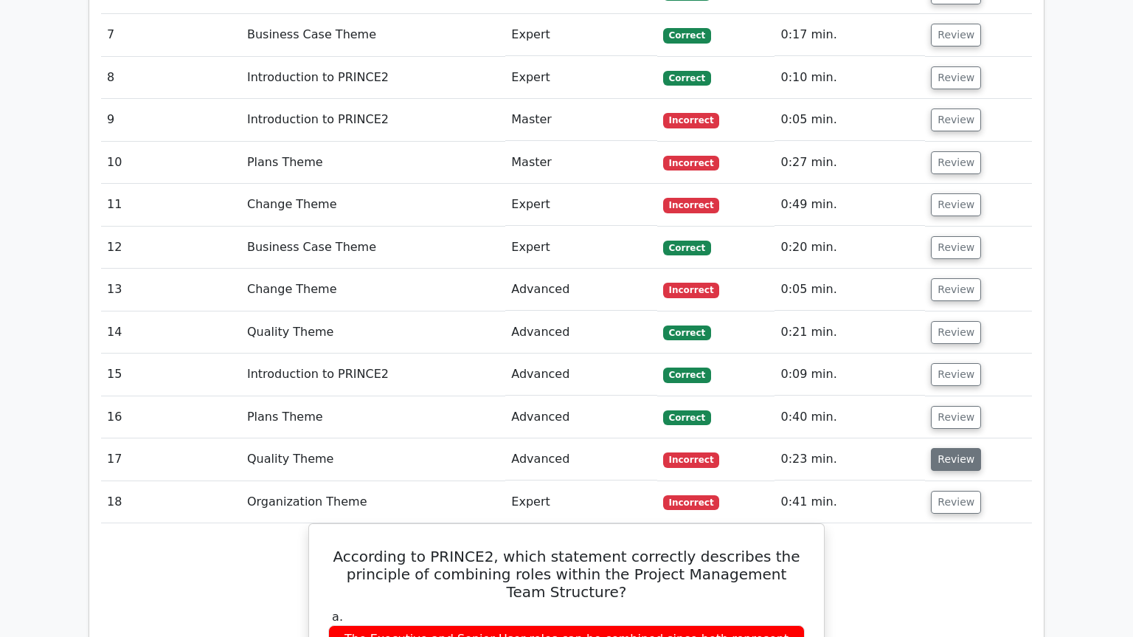
click at [954, 448] on button "Review" at bounding box center [956, 459] width 50 height 23
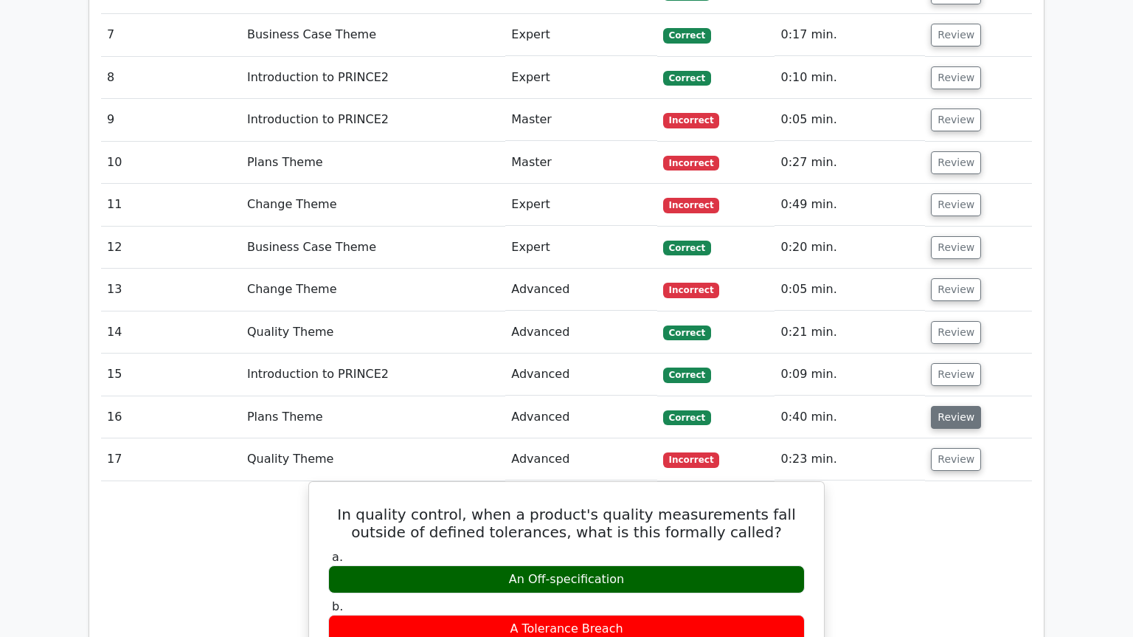
click at [959, 406] on button "Review" at bounding box center [956, 417] width 50 height 23
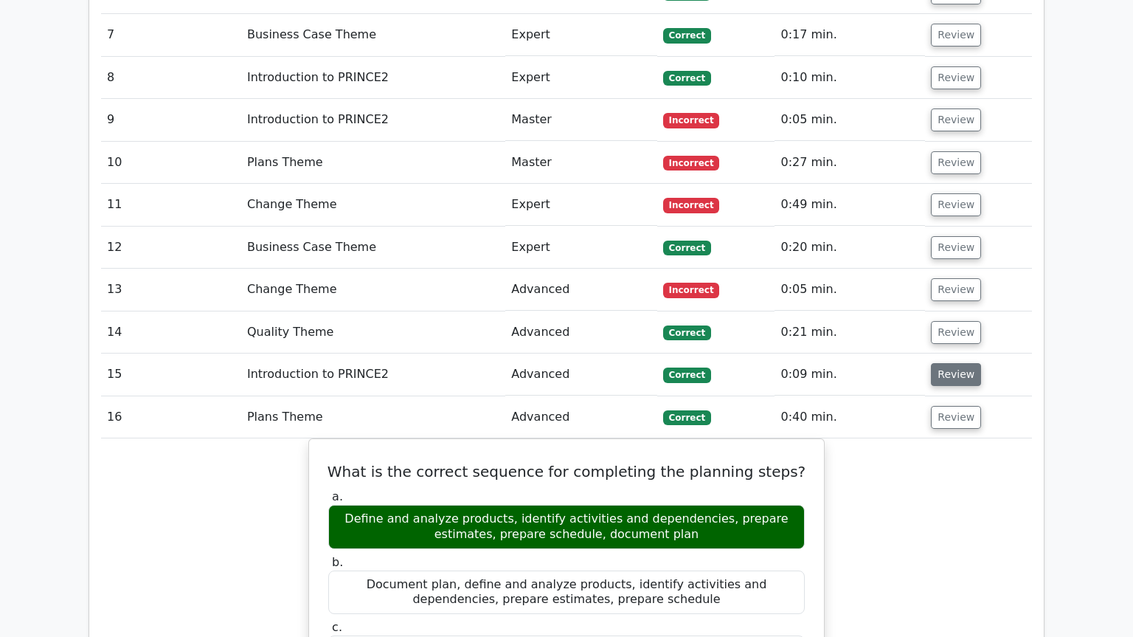
click at [951, 363] on button "Review" at bounding box center [956, 374] width 50 height 23
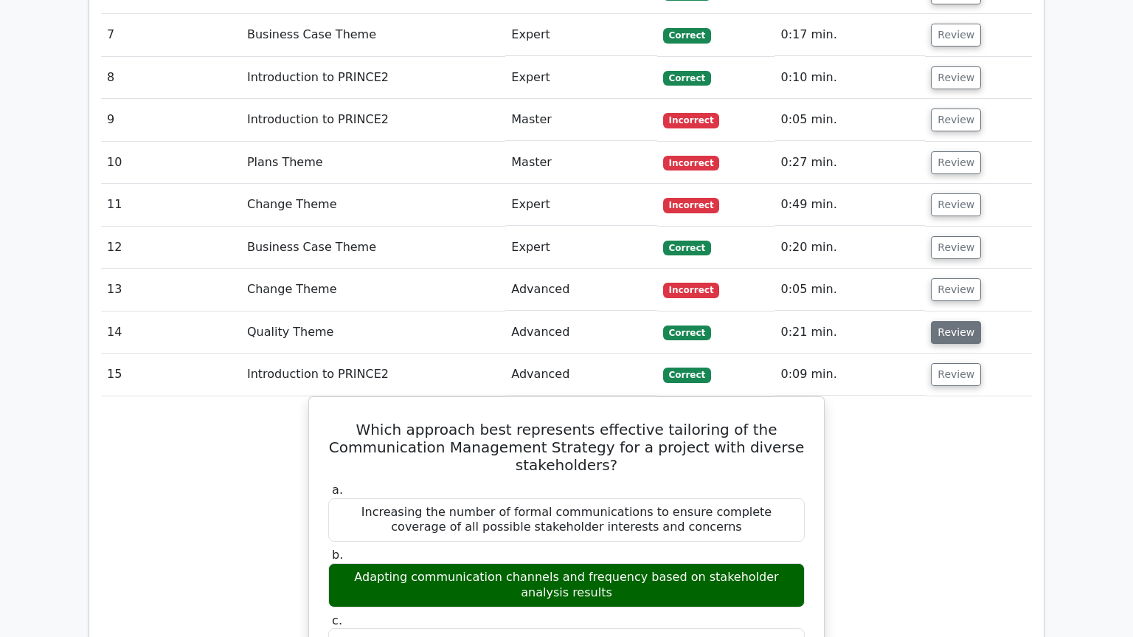
click at [955, 321] on button "Review" at bounding box center [956, 332] width 50 height 23
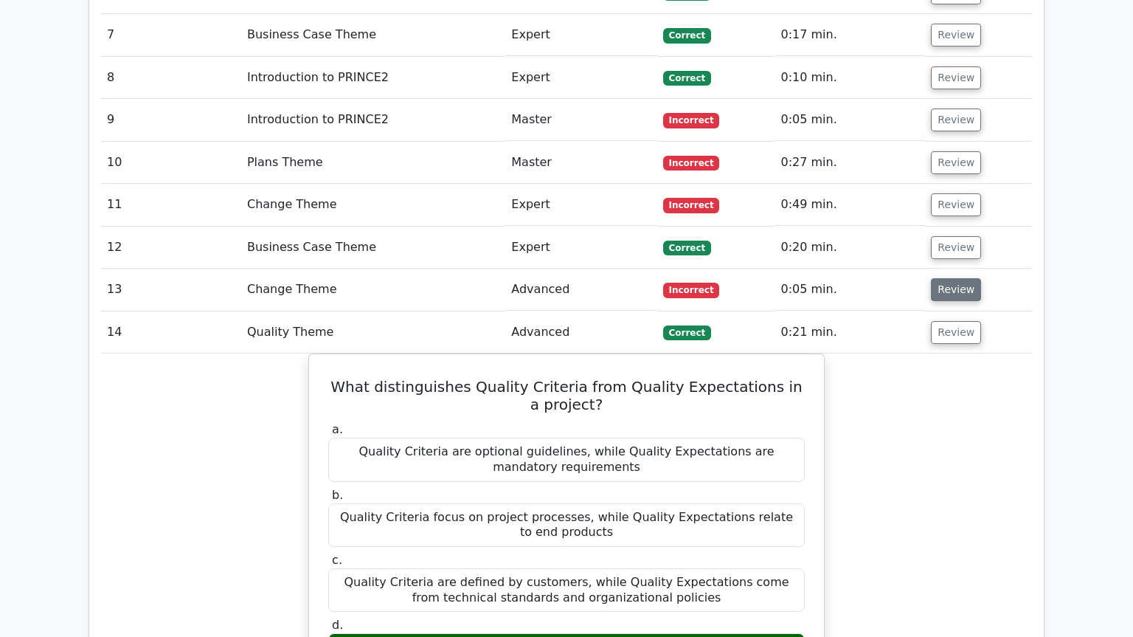
click at [946, 278] on button "Review" at bounding box center [956, 289] width 50 height 23
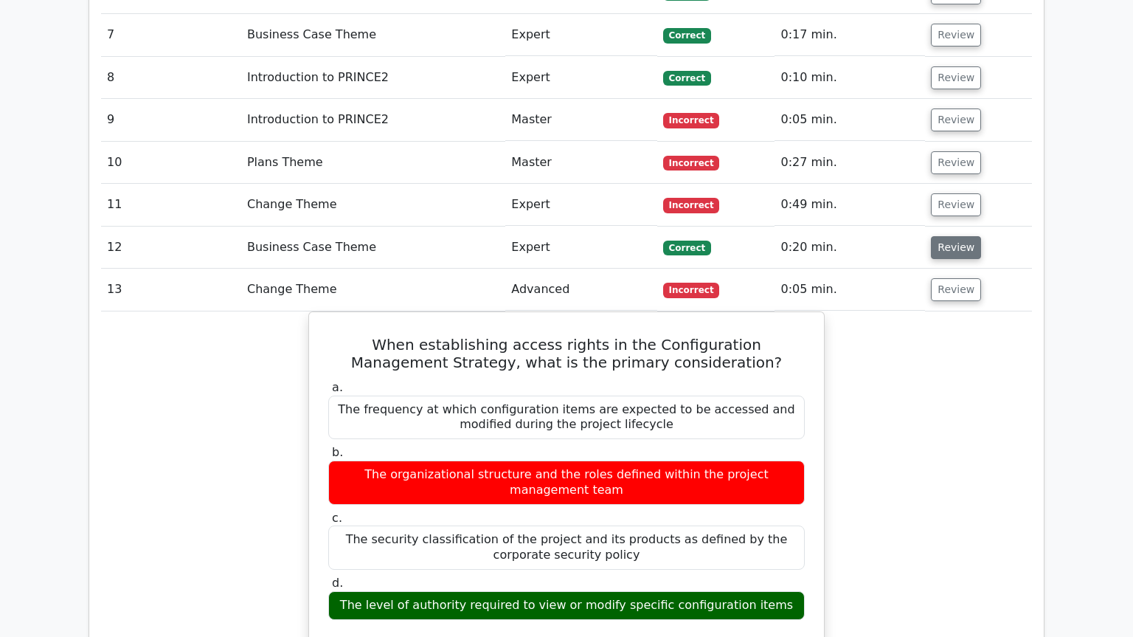
click at [949, 236] on button "Review" at bounding box center [956, 247] width 50 height 23
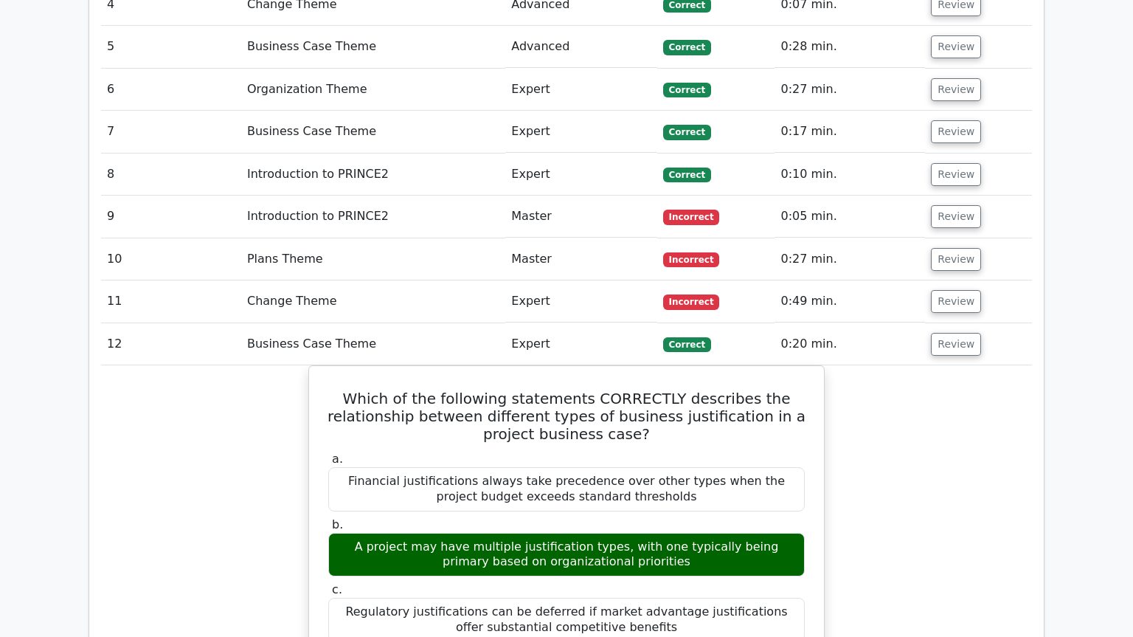
scroll to position [2107, 0]
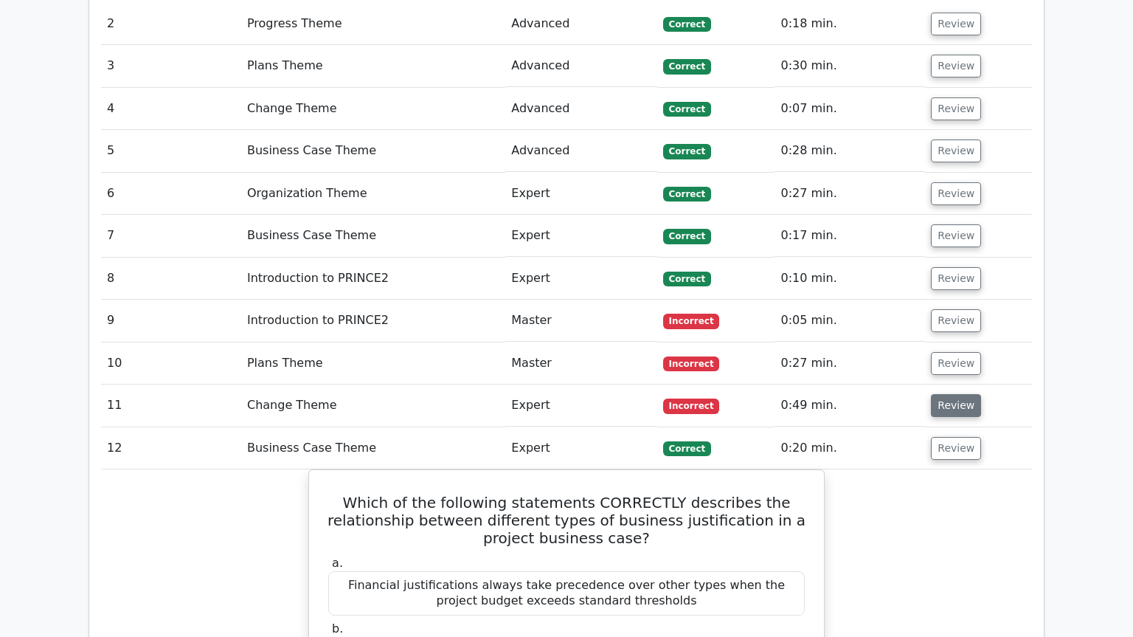
click at [958, 394] on button "Review" at bounding box center [956, 405] width 50 height 23
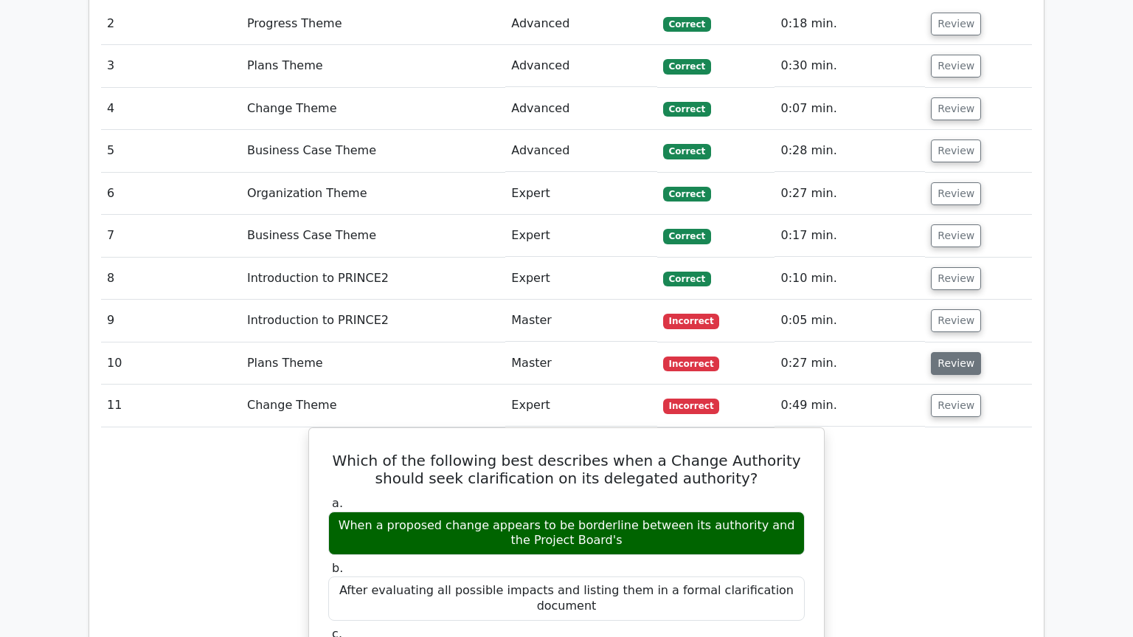
click at [949, 352] on button "Review" at bounding box center [956, 363] width 50 height 23
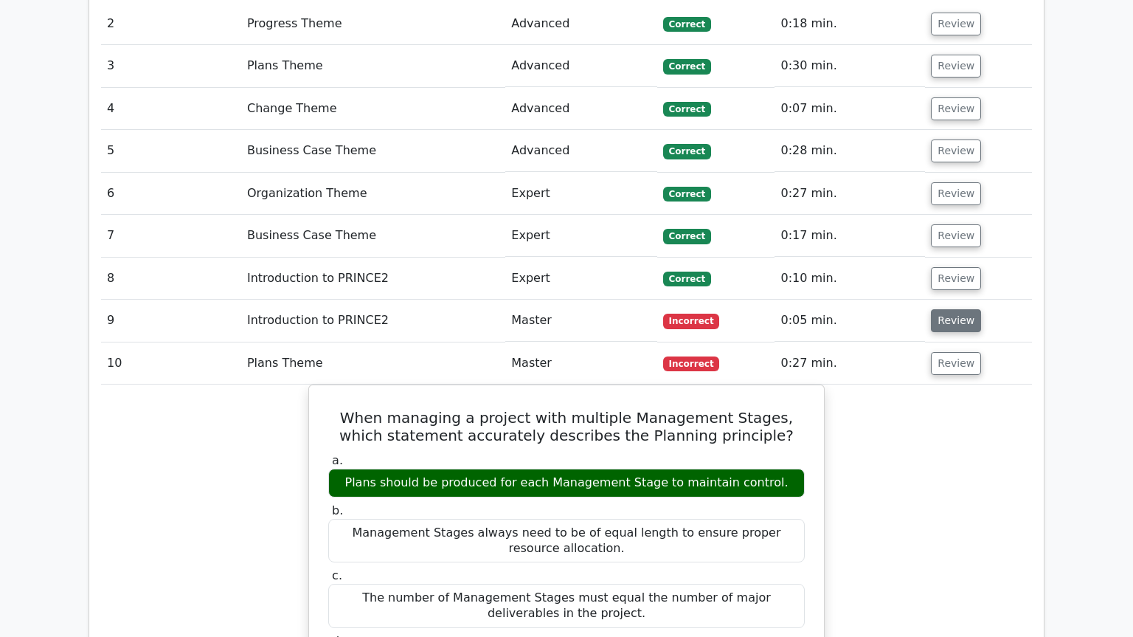
click at [946, 309] on button "Review" at bounding box center [956, 320] width 50 height 23
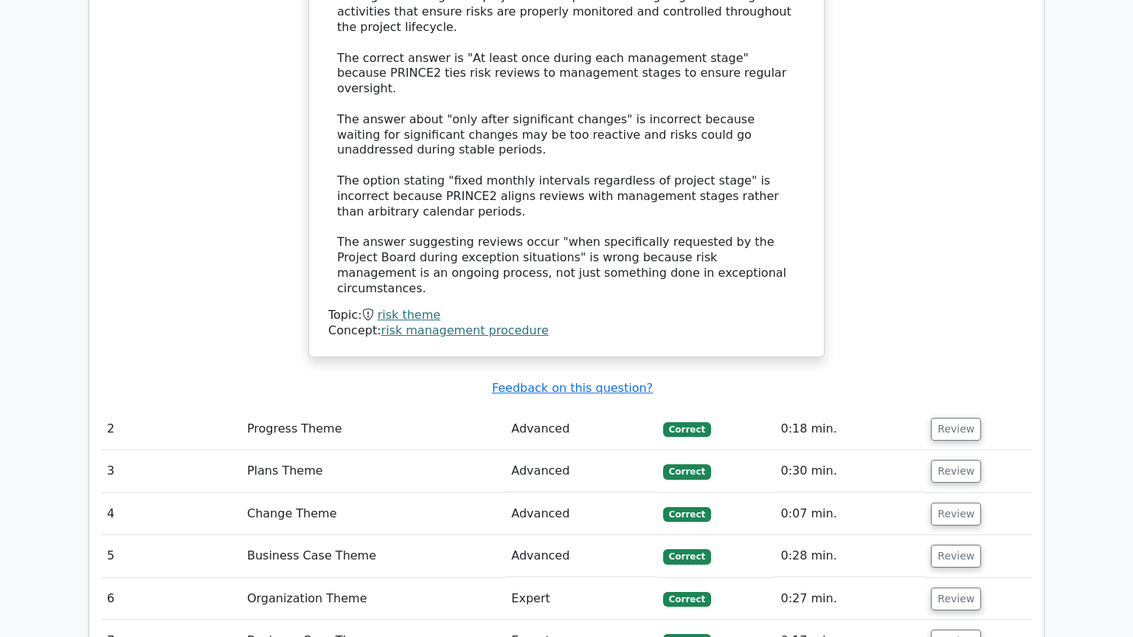
scroll to position [1705, 0]
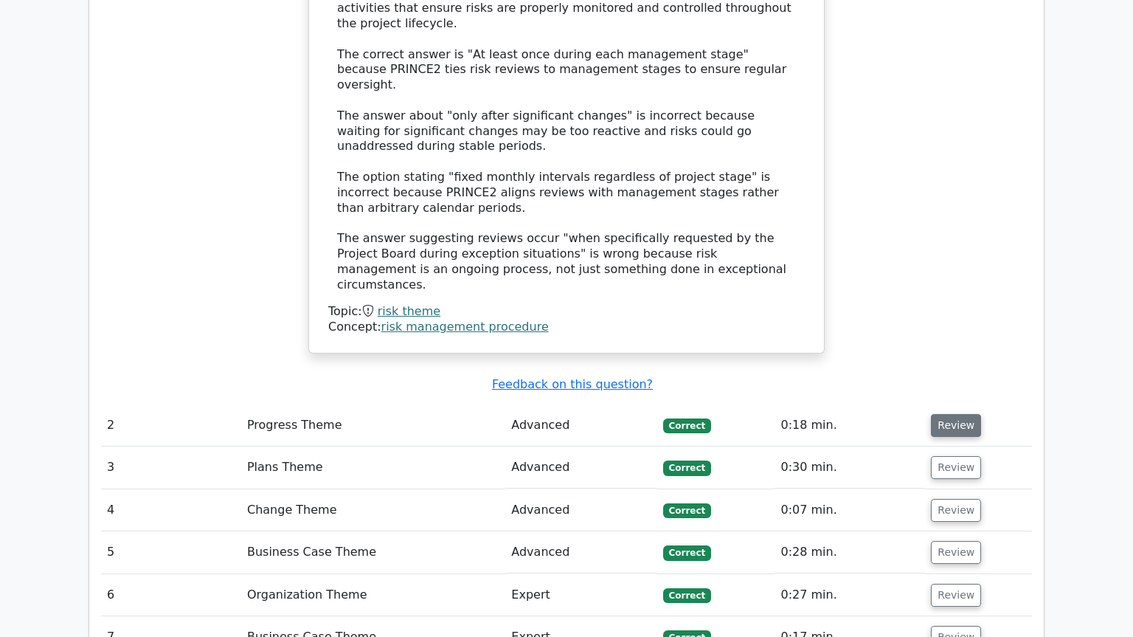
click at [959, 414] on button "Review" at bounding box center [956, 425] width 50 height 23
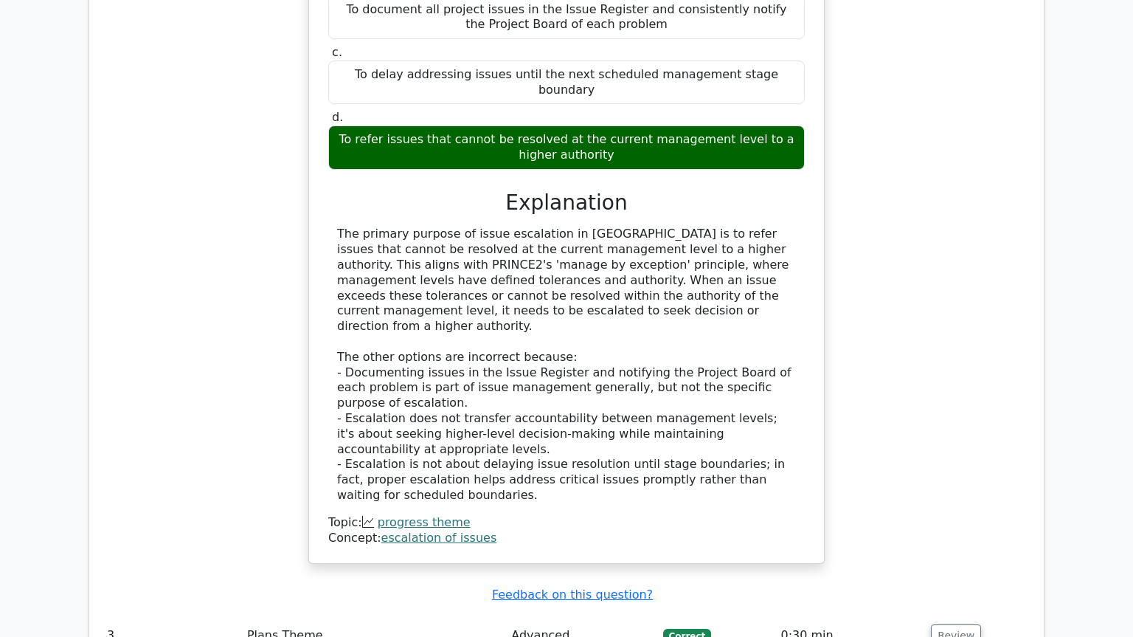
scroll to position [2307, 0]
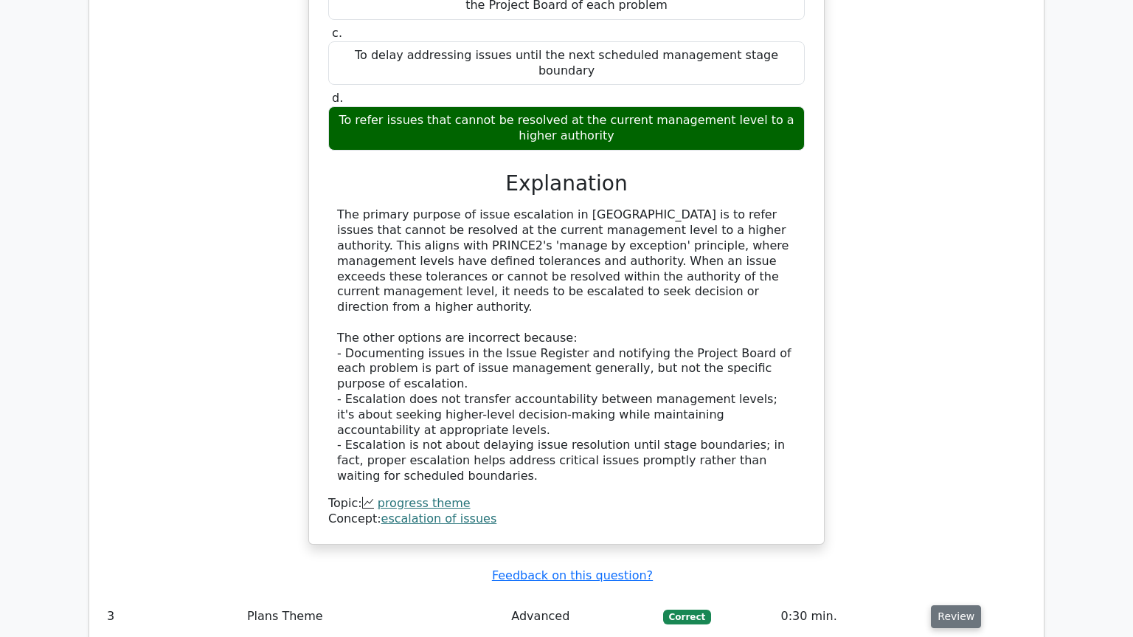
click at [954, 605] on button "Review" at bounding box center [956, 616] width 50 height 23
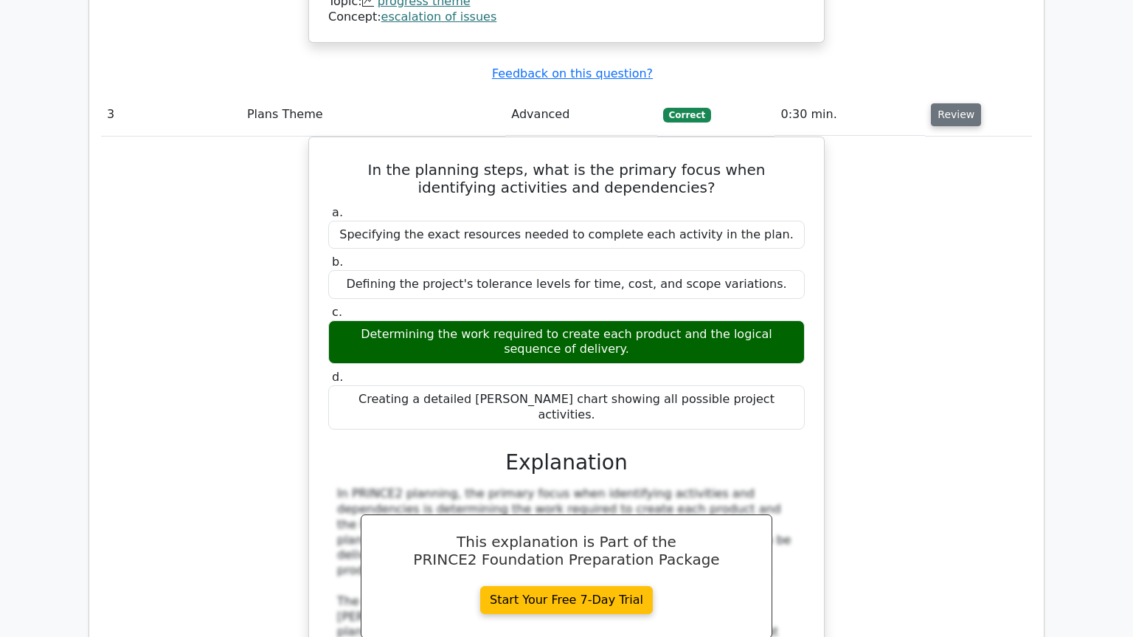
scroll to position [2909, 0]
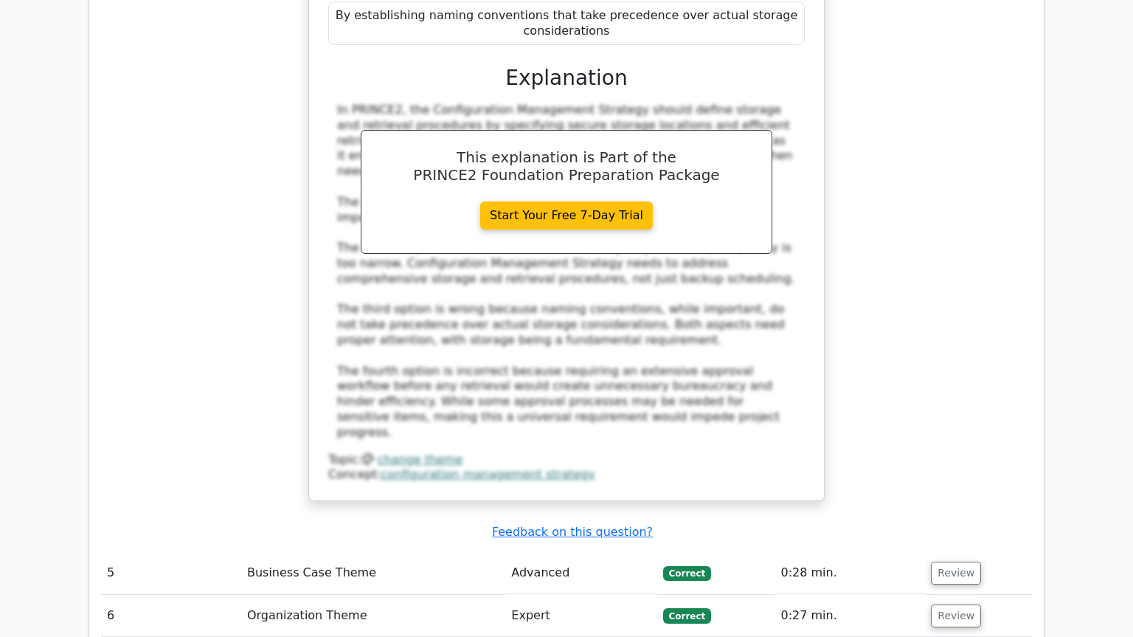
scroll to position [3912, 0]
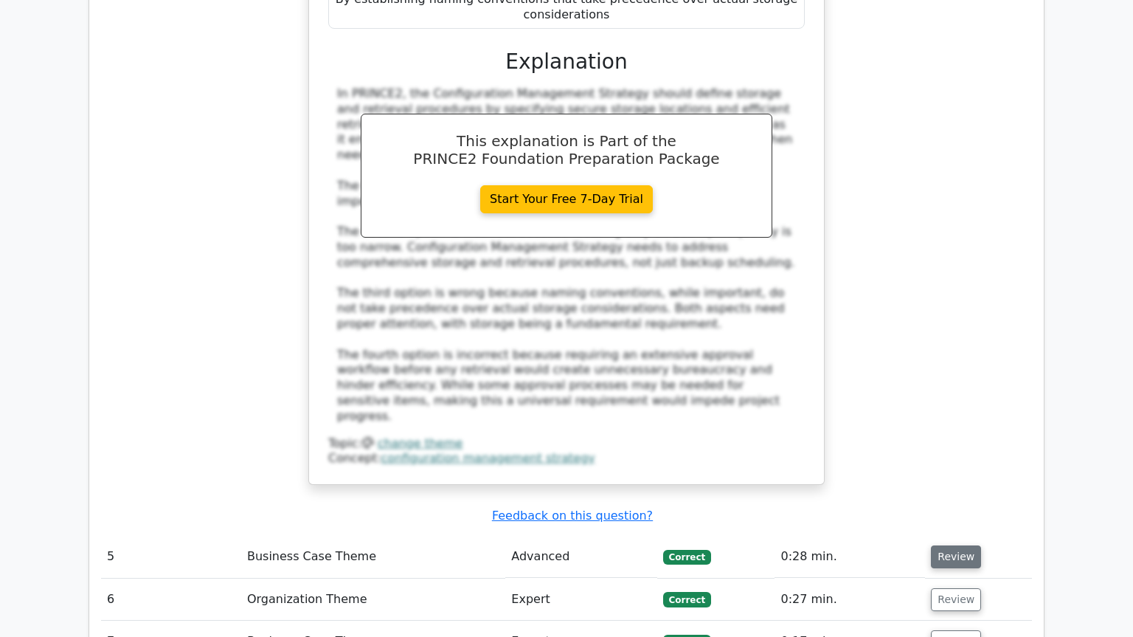
click at [967, 545] on button "Review" at bounding box center [956, 556] width 50 height 23
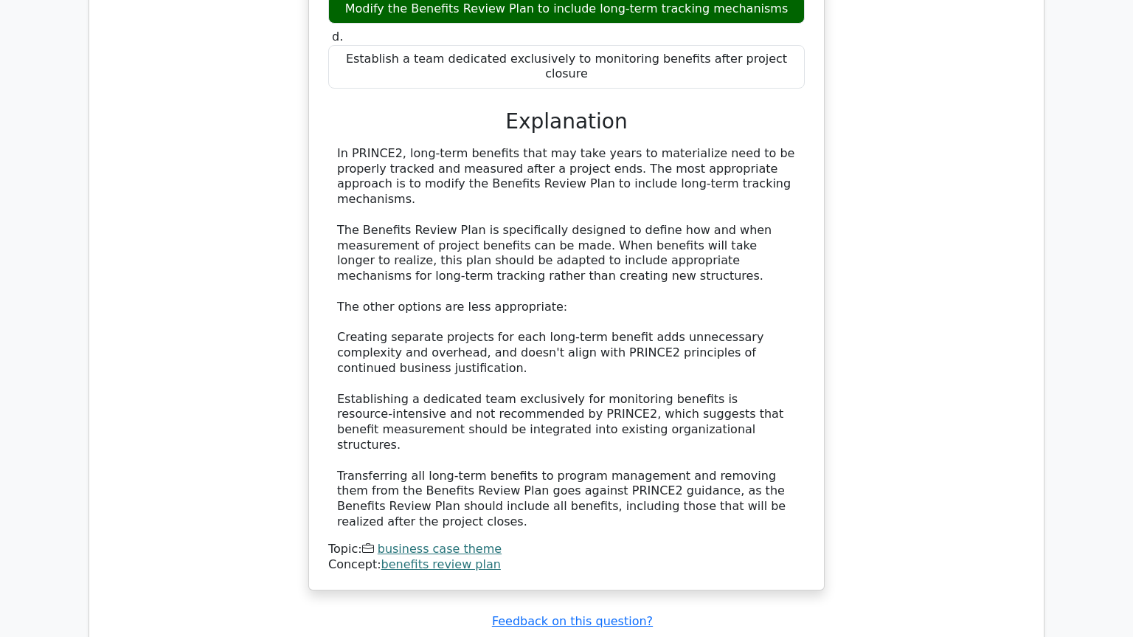
scroll to position [4715, 0]
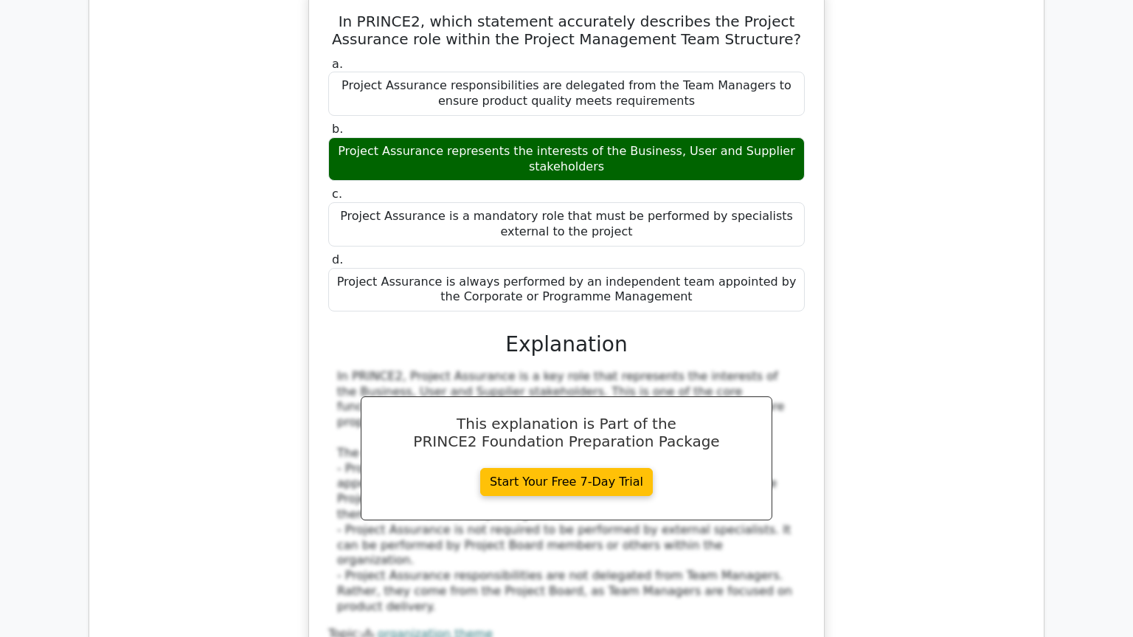
scroll to position [5417, 0]
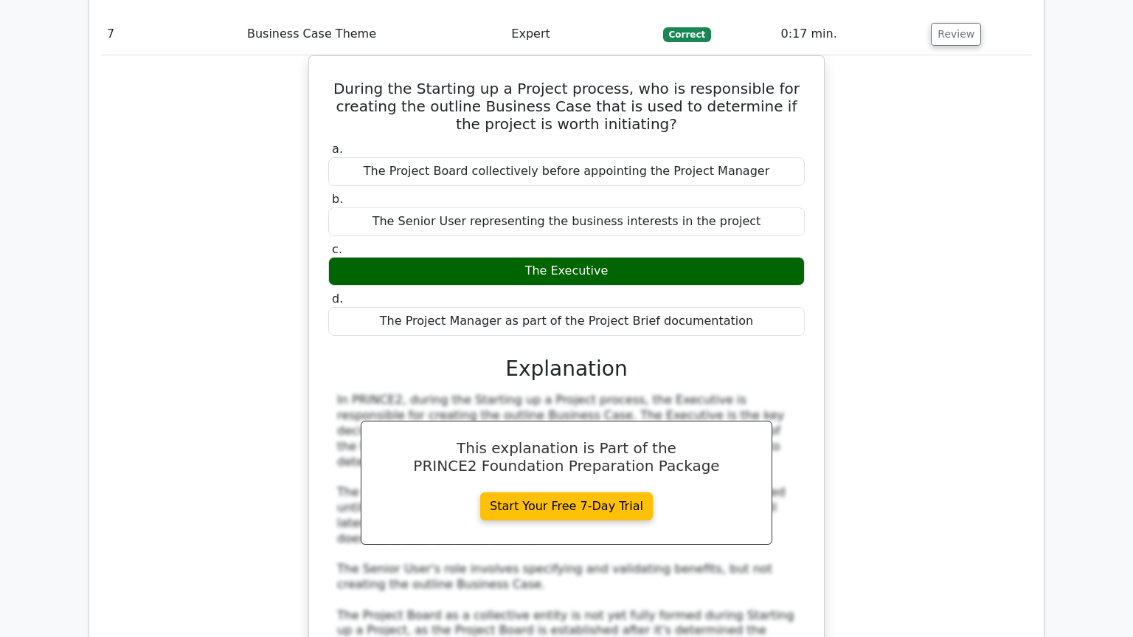
scroll to position [6119, 0]
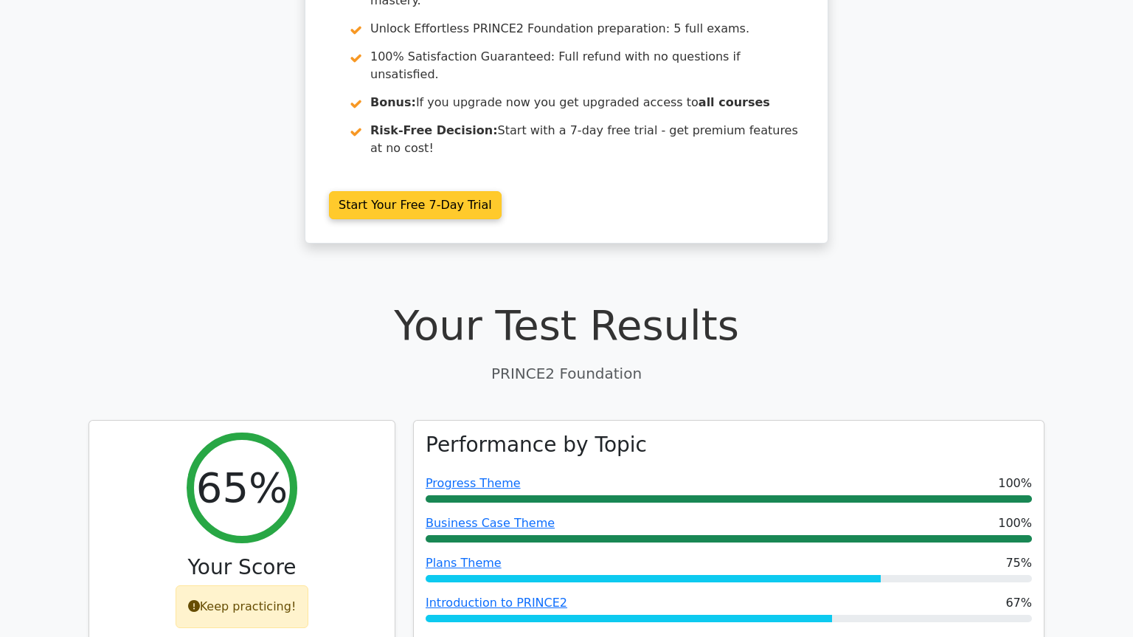
scroll to position [0, 0]
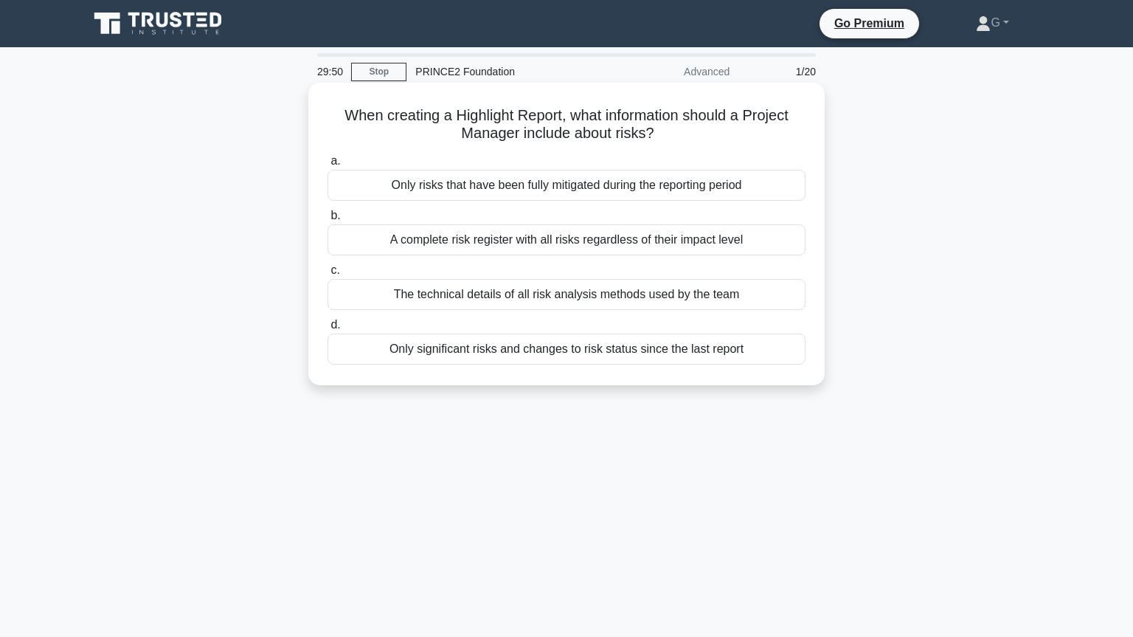
click at [558, 242] on div "A complete risk register with all risks regardless of their impact level" at bounding box center [567, 239] width 478 height 31
click at [328, 221] on input "b. A complete risk register with all risks regardless of their impact level" at bounding box center [328, 216] width 0 height 10
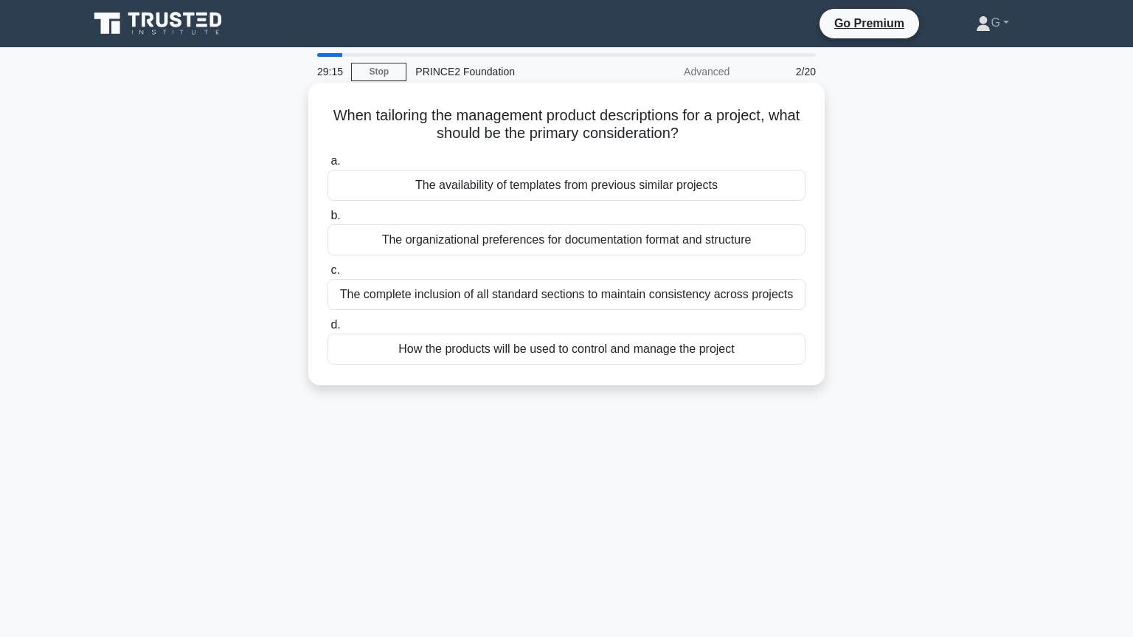
click at [501, 351] on div "How the products will be used to control and manage the project" at bounding box center [567, 348] width 478 height 31
click at [328, 330] on input "d. How the products will be used to control and manage the project" at bounding box center [328, 325] width 0 height 10
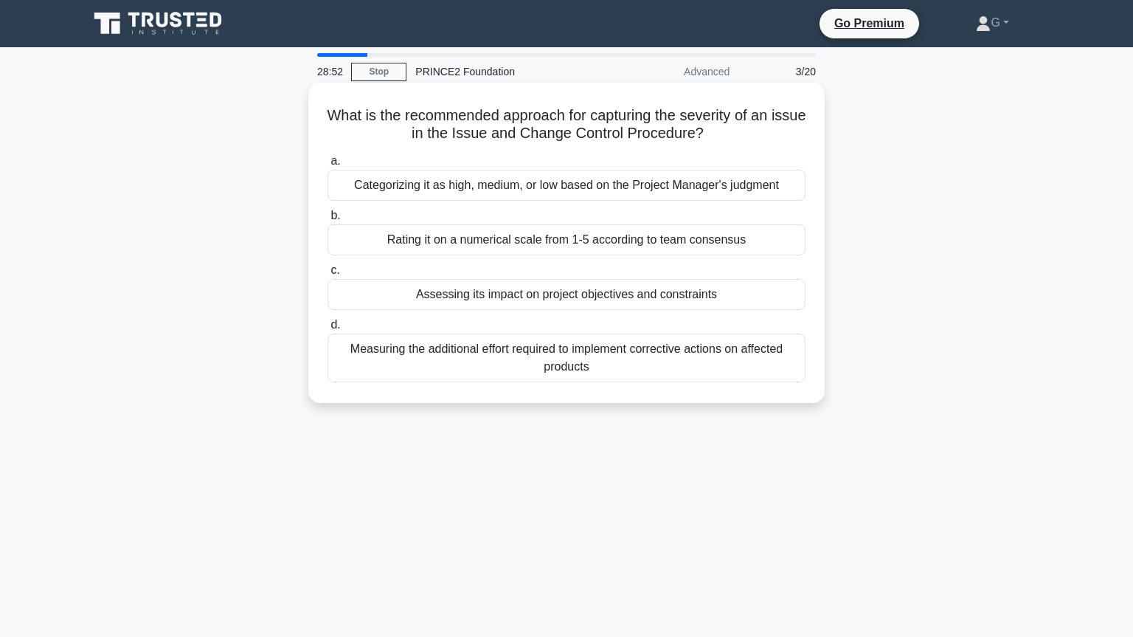
click at [500, 289] on div "Assessing its impact on project objectives and constraints" at bounding box center [567, 294] width 478 height 31
click at [328, 275] on input "c. Assessing its impact on project objectives and constraints" at bounding box center [328, 271] width 0 height 10
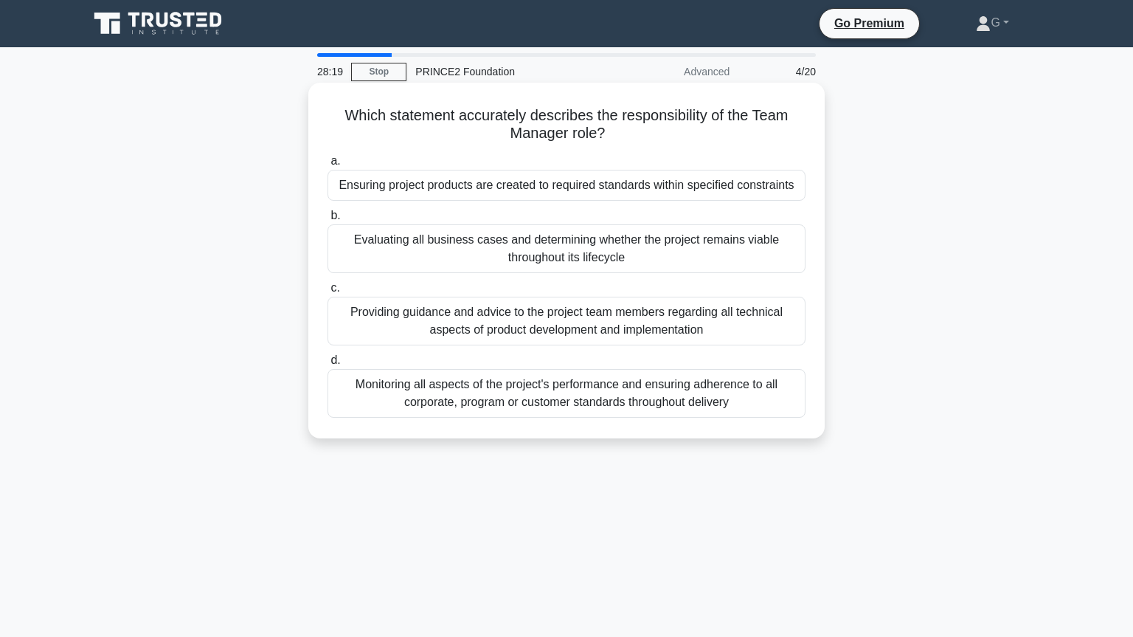
click at [503, 188] on div "Ensuring project products are created to required standards within specified co…" at bounding box center [567, 185] width 478 height 31
click at [328, 166] on input "a. Ensuring project products are created to required standards within specified…" at bounding box center [328, 161] width 0 height 10
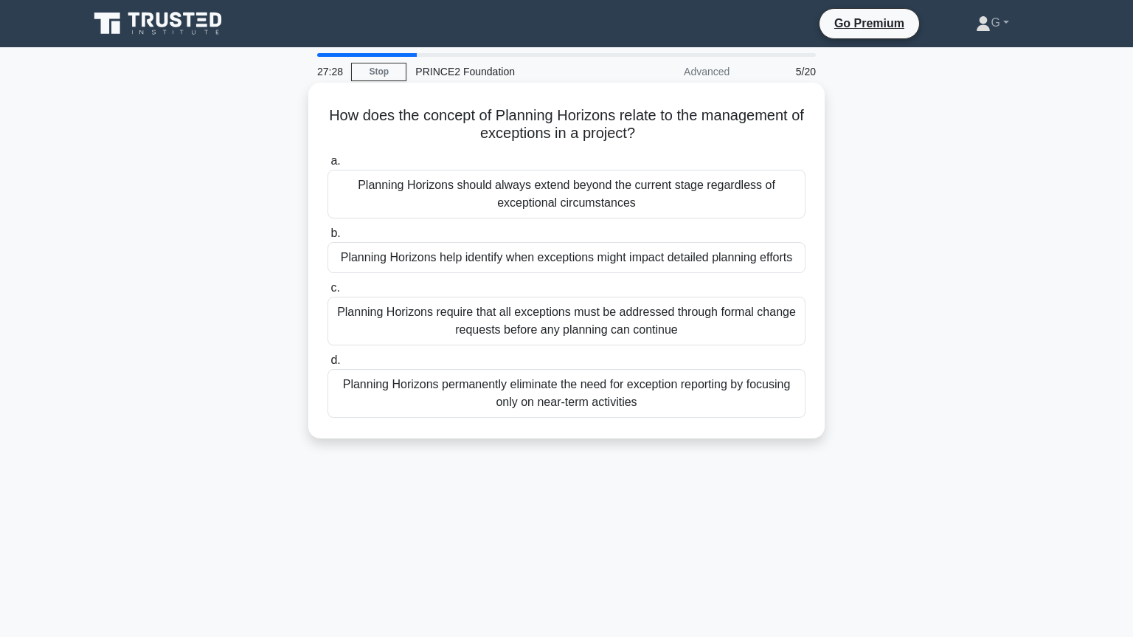
click at [452, 330] on div "Planning Horizons require that all exceptions must be addressed through formal …" at bounding box center [567, 321] width 478 height 49
click at [328, 293] on input "c. Planning Horizons require that all exceptions must be addressed through form…" at bounding box center [328, 288] width 0 height 10
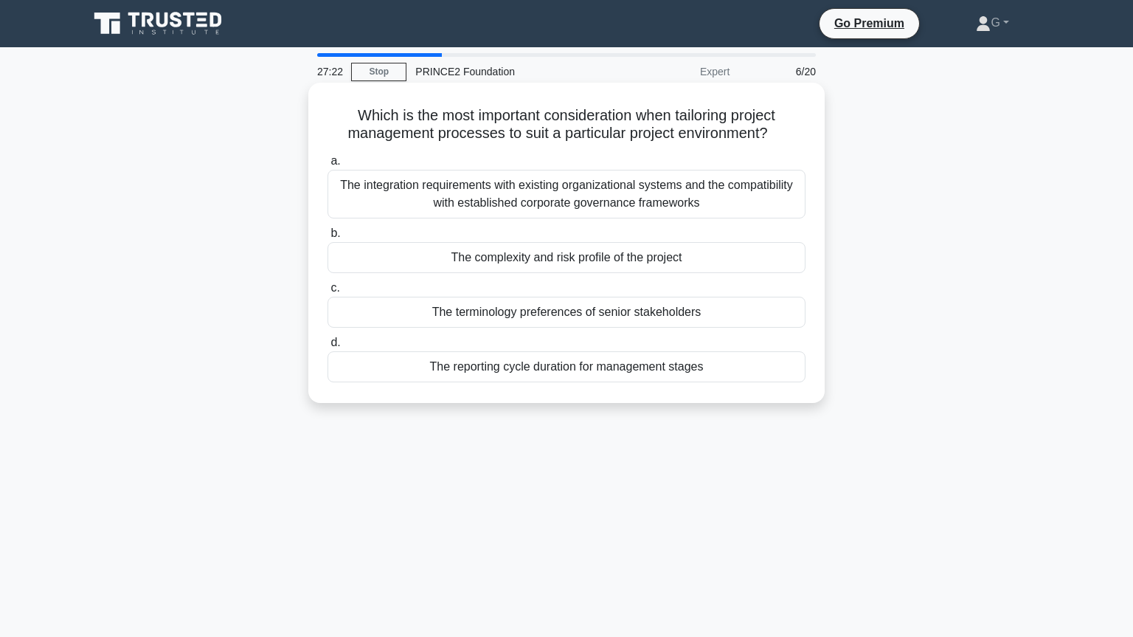
click at [506, 263] on div "The complexity and risk profile of the project" at bounding box center [567, 257] width 478 height 31
click at [328, 238] on input "b. The complexity and risk profile of the project" at bounding box center [328, 234] width 0 height 10
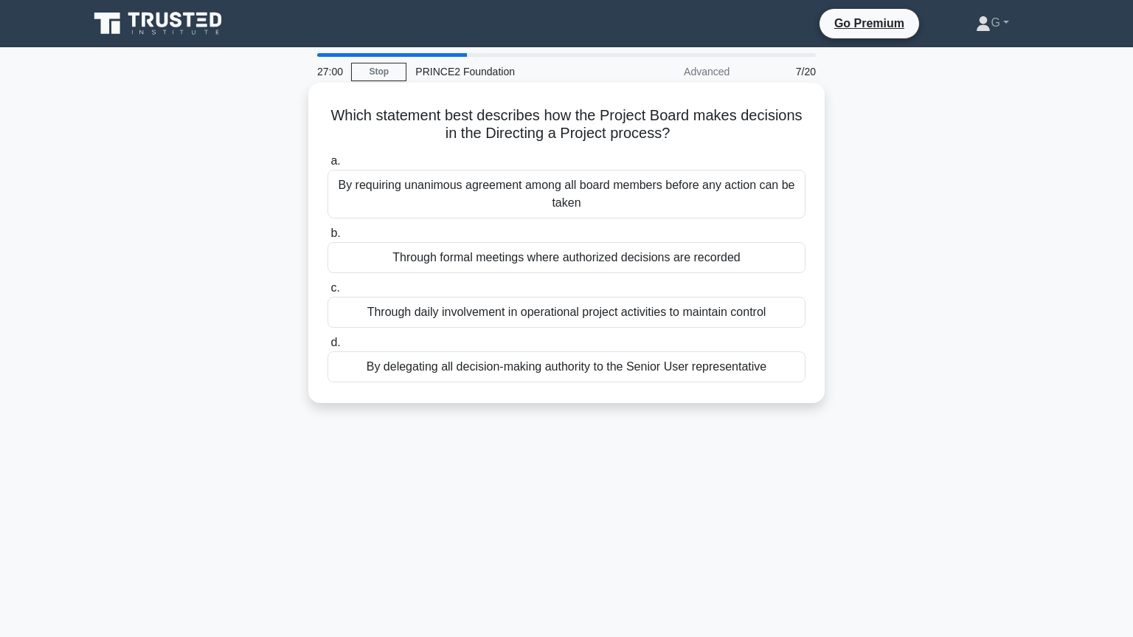
click at [505, 263] on div "Through formal meetings where authorized decisions are recorded" at bounding box center [567, 257] width 478 height 31
click at [328, 238] on input "b. Through formal meetings where authorized decisions are recorded" at bounding box center [328, 234] width 0 height 10
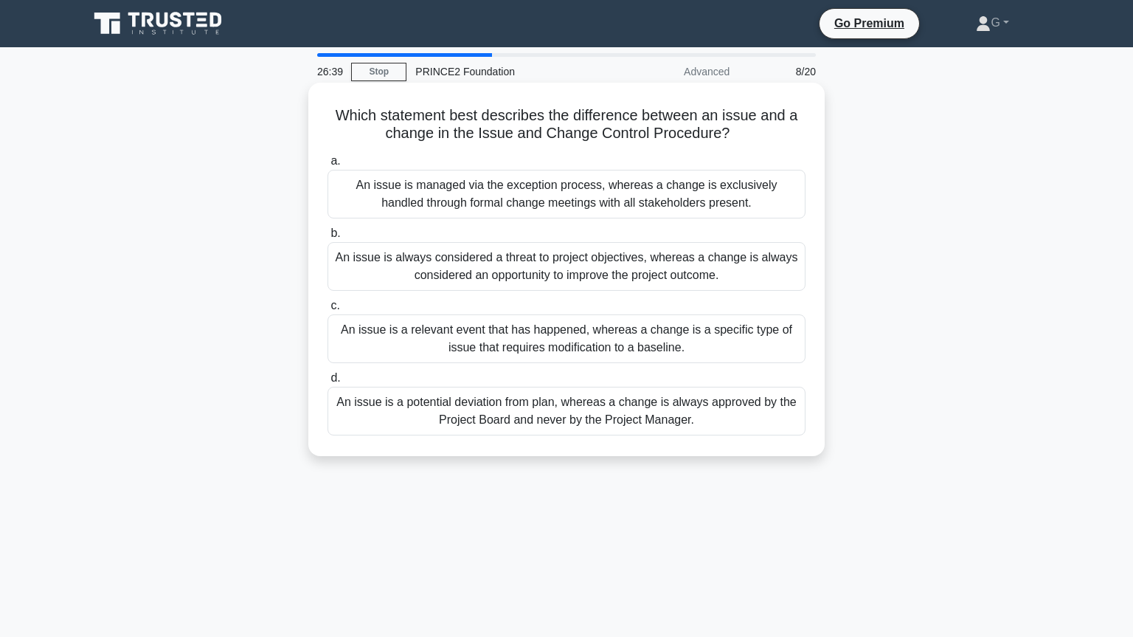
click at [479, 342] on div "An issue is a relevant event that has happened, whereas a change is a specific …" at bounding box center [567, 338] width 478 height 49
click at [328, 311] on input "c. An issue is a relevant event that has happened, whereas a change is a specif…" at bounding box center [328, 306] width 0 height 10
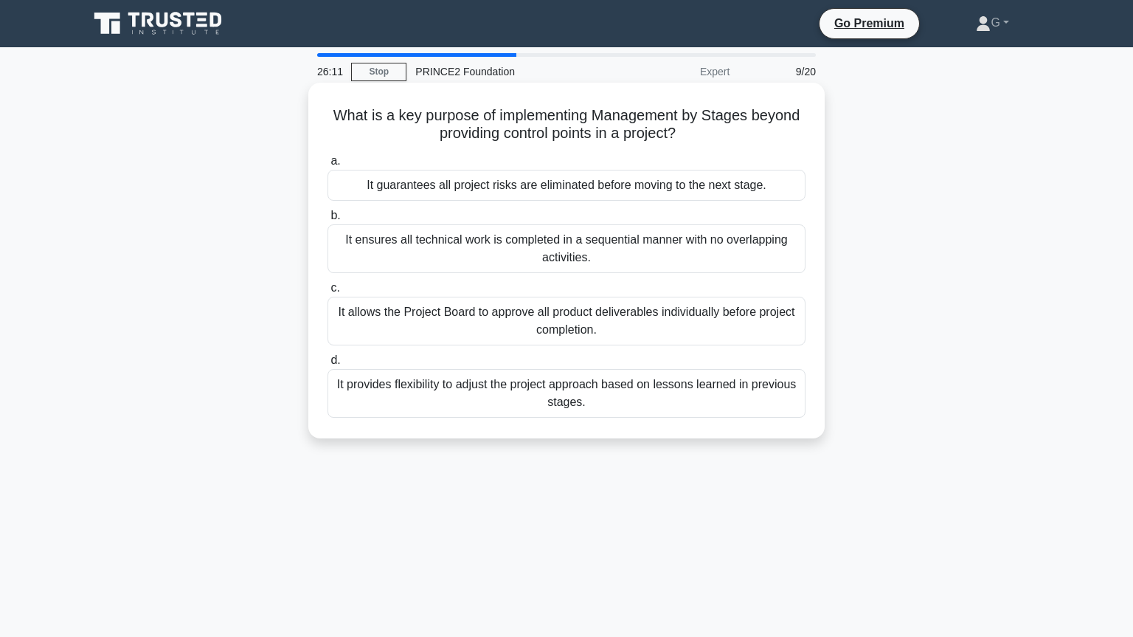
click at [484, 324] on div "It allows the Project Board to approve all product deliverables individually be…" at bounding box center [567, 321] width 478 height 49
click at [328, 293] on input "c. It allows the Project Board to approve all product deliverables individually…" at bounding box center [328, 288] width 0 height 10
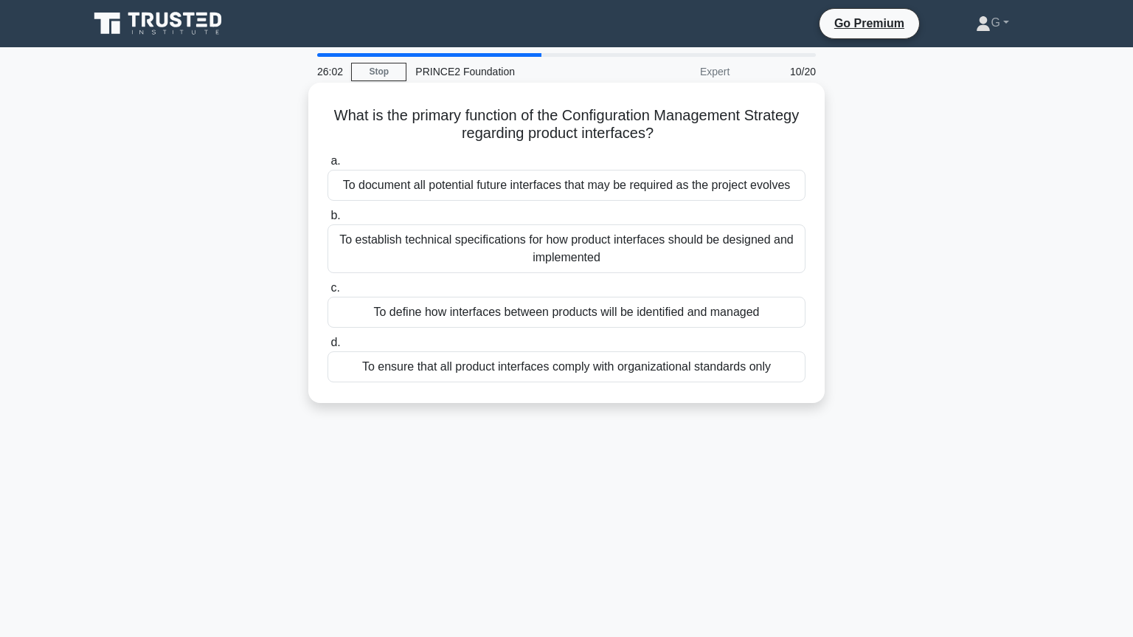
click at [519, 254] on div "To establish technical specifications for how product interfaces should be desi…" at bounding box center [567, 248] width 478 height 49
click at [328, 221] on input "b. To establish technical specifications for how product interfaces should be d…" at bounding box center [328, 216] width 0 height 10
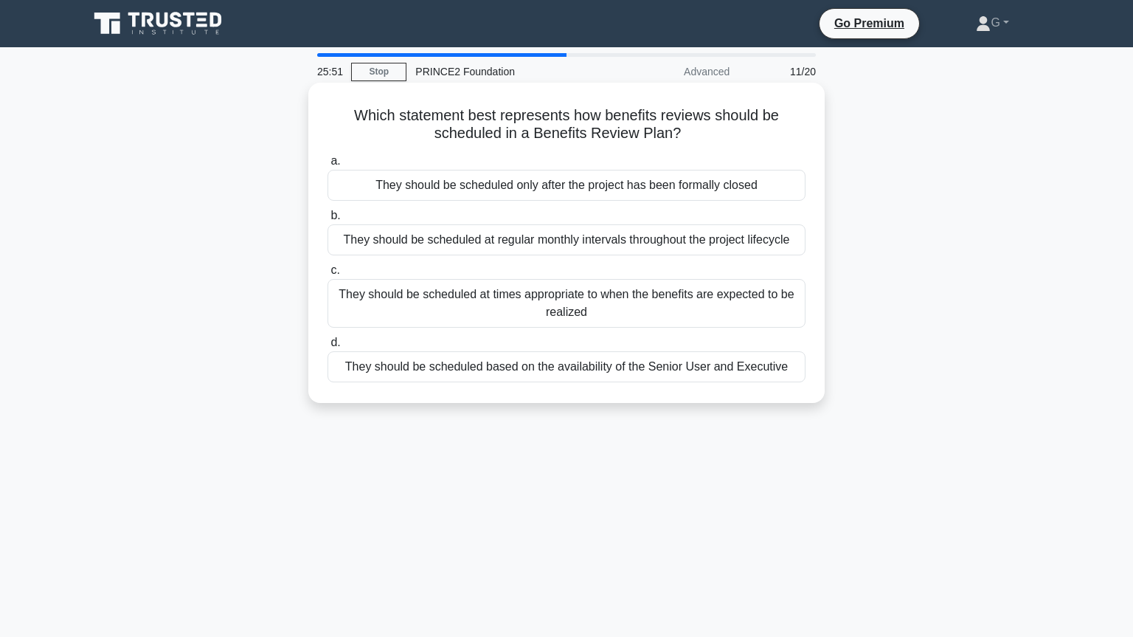
click at [496, 308] on div "They should be scheduled at times appropriate to when the benefits are expected…" at bounding box center [567, 303] width 478 height 49
click at [328, 275] on input "c. They should be scheduled at times appropriate to when the benefits are expec…" at bounding box center [328, 271] width 0 height 10
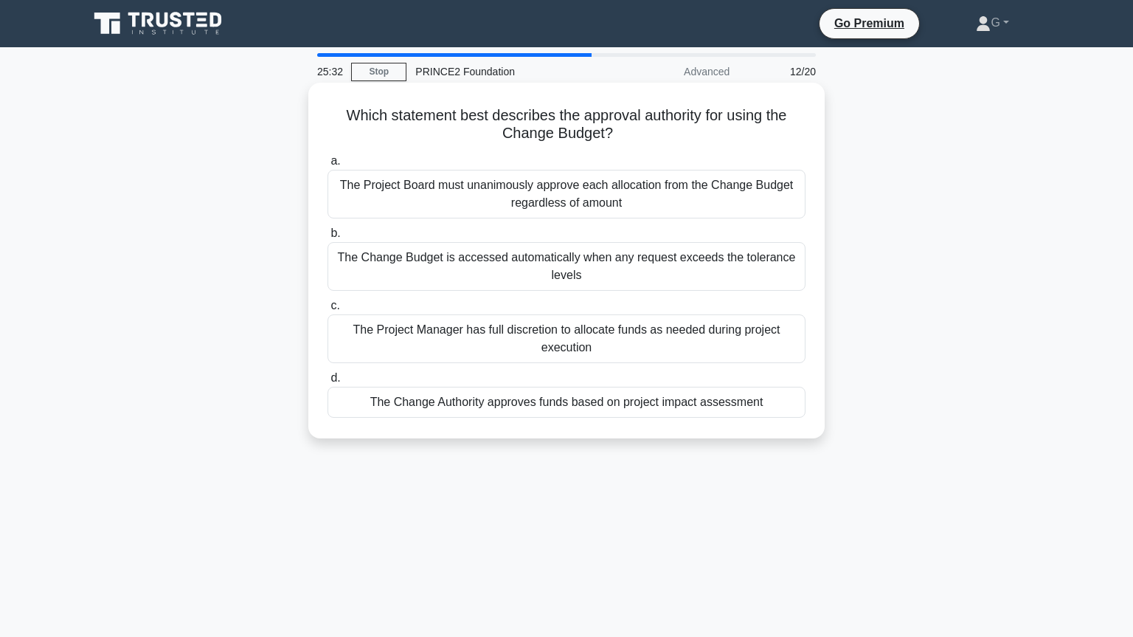
click at [495, 405] on div "The Change Authority approves funds based on project impact assessment" at bounding box center [567, 402] width 478 height 31
click at [328, 383] on input "d. The Change Authority approves funds based on project impact assessment" at bounding box center [328, 378] width 0 height 10
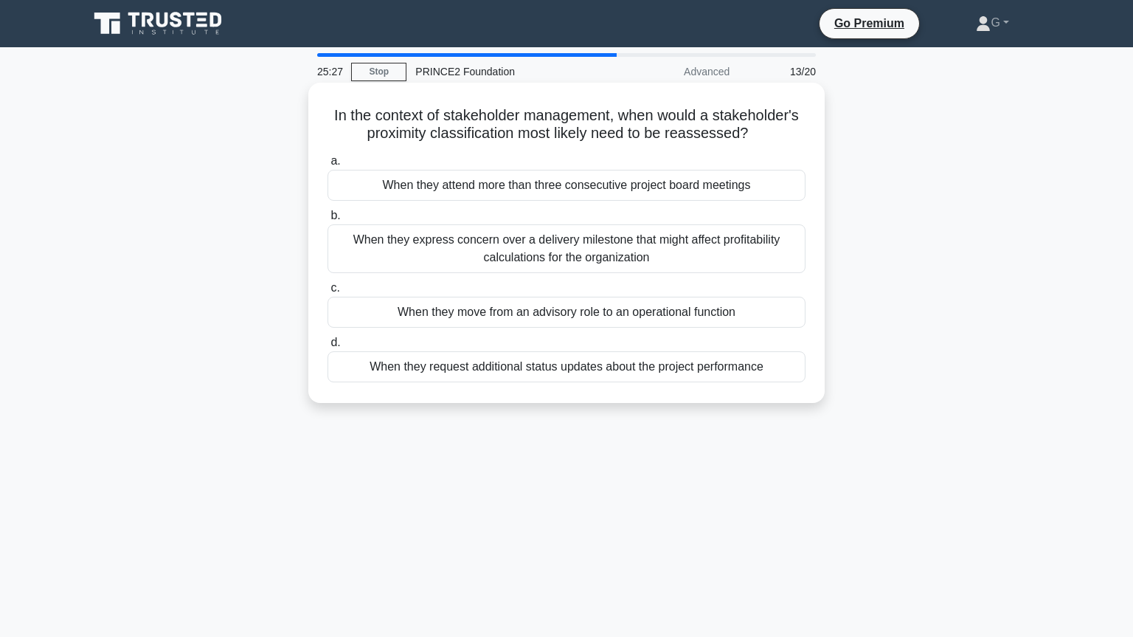
click at [480, 188] on div "When they attend more than three consecutive project board meetings" at bounding box center [567, 185] width 478 height 31
click at [328, 166] on input "a. When they attend more than three consecutive project board meetings" at bounding box center [328, 161] width 0 height 10
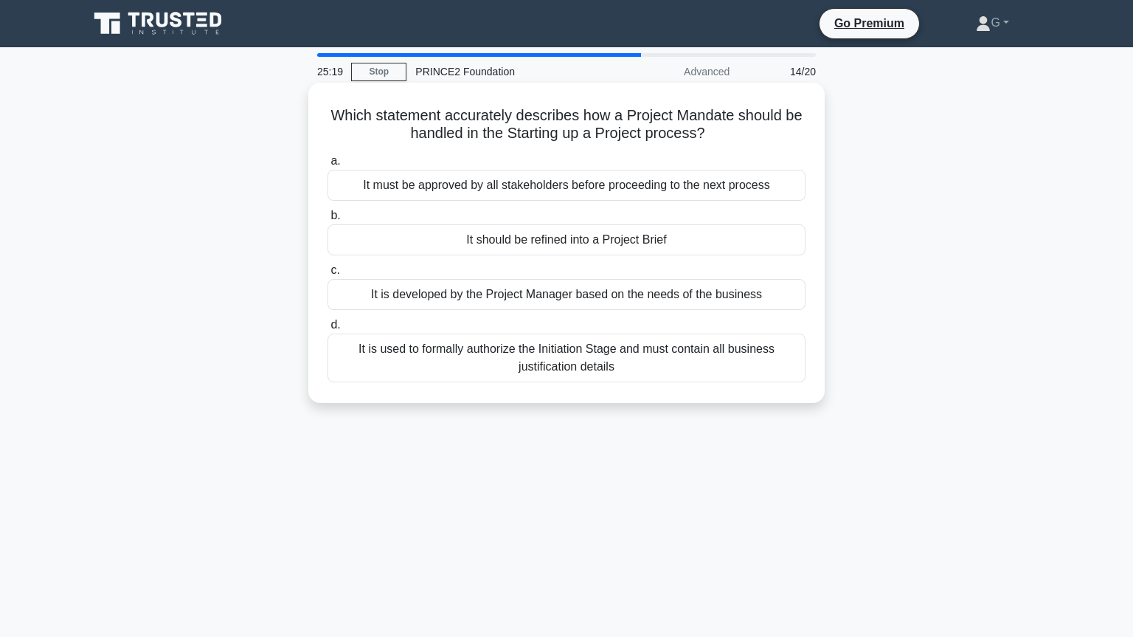
click at [470, 245] on div "It should be refined into a Project Brief" at bounding box center [567, 239] width 478 height 31
click at [328, 221] on input "b. It should be refined into a Project Brief" at bounding box center [328, 216] width 0 height 10
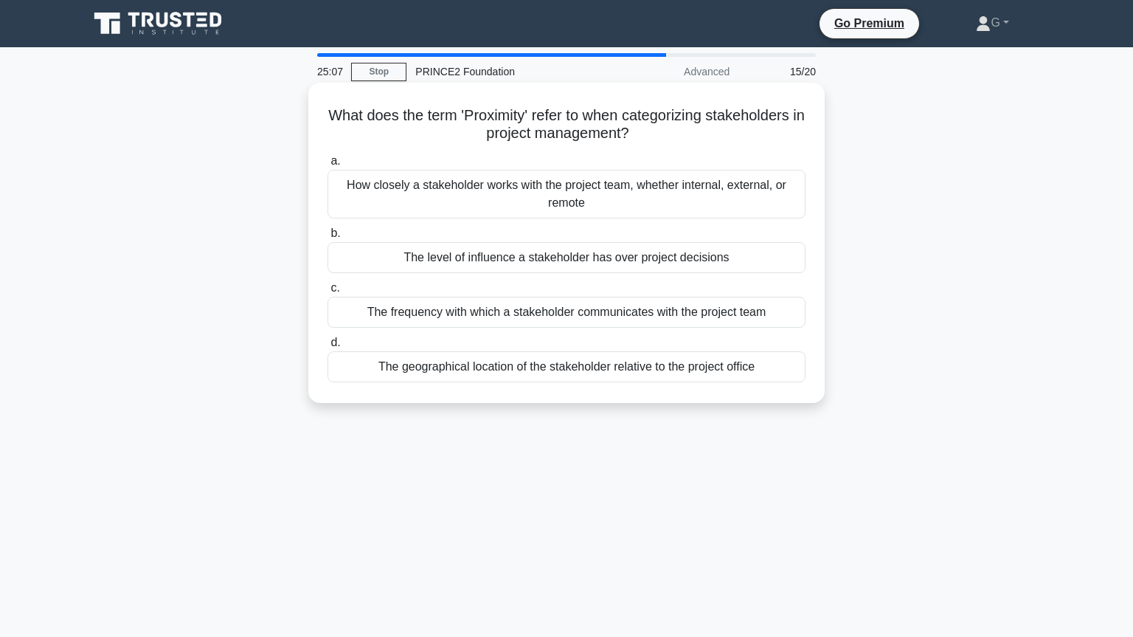
click at [485, 196] on div "How closely a stakeholder works with the project team, whether internal, extern…" at bounding box center [567, 194] width 478 height 49
click at [328, 166] on input "a. How closely a stakeholder works with the project team, whether internal, ext…" at bounding box center [328, 161] width 0 height 10
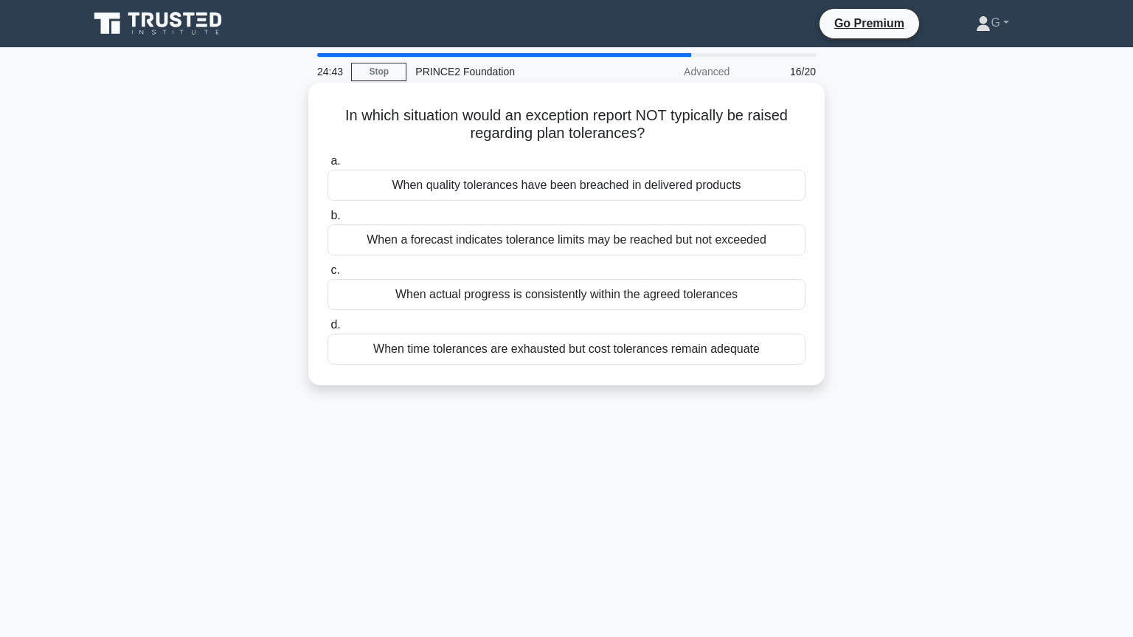
click at [454, 301] on div "When actual progress is consistently within the agreed tolerances" at bounding box center [567, 294] width 478 height 31
click at [328, 275] on input "c. When actual progress is consistently within the agreed tolerances" at bounding box center [328, 271] width 0 height 10
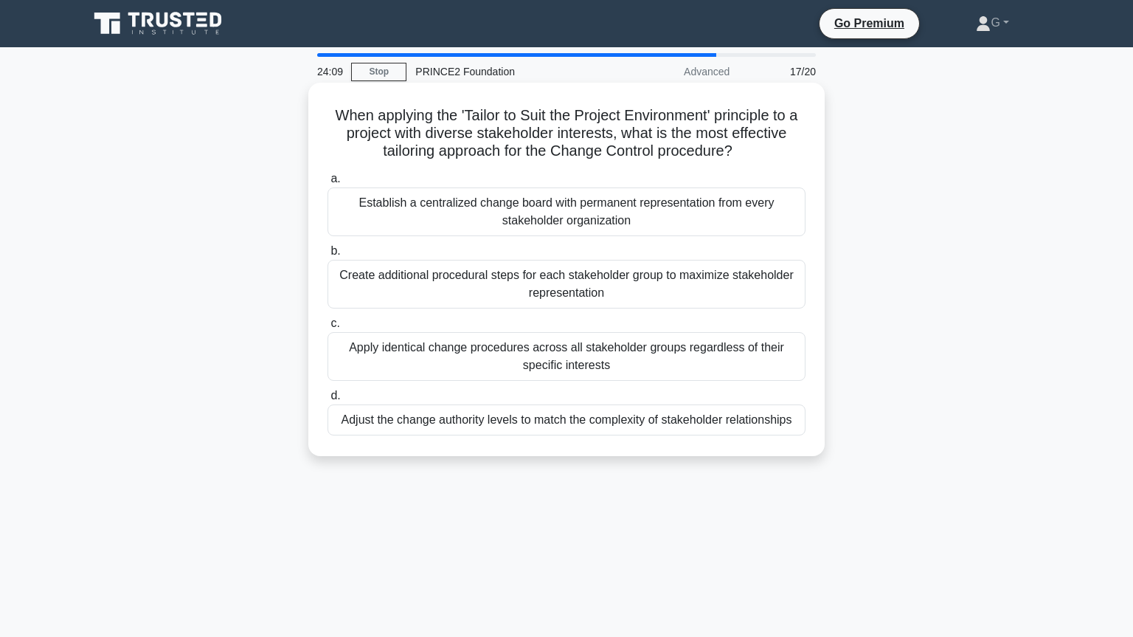
click at [519, 287] on div "Create additional procedural steps for each stakeholder group to maximize stake…" at bounding box center [567, 284] width 478 height 49
click at [328, 256] on input "b. Create additional procedural steps for each stakeholder group to maximize st…" at bounding box center [328, 251] width 0 height 10
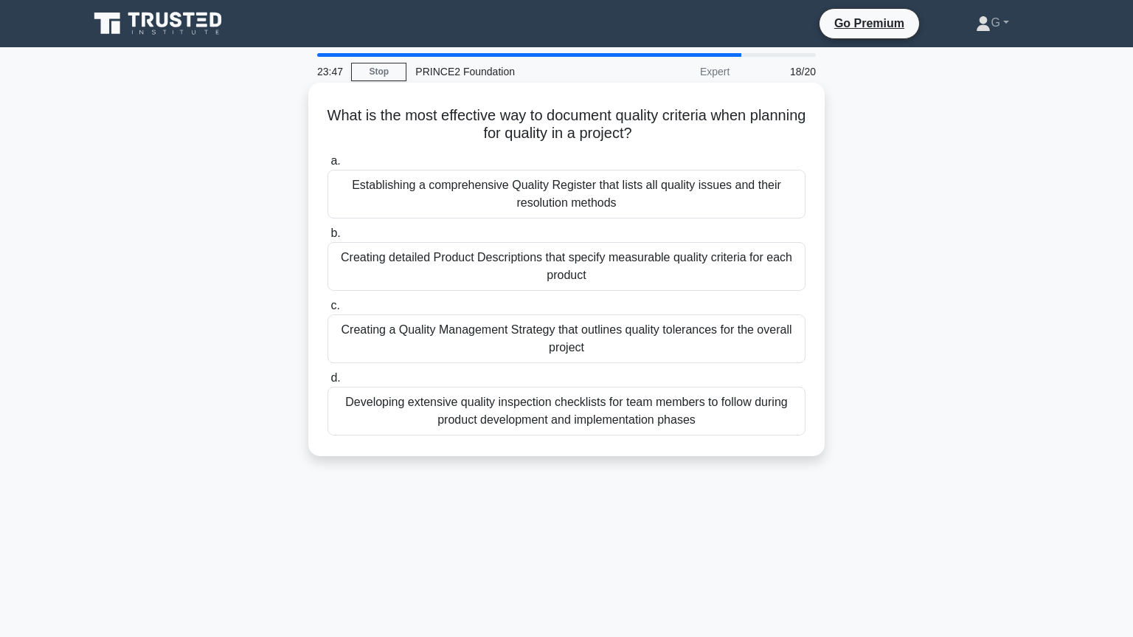
click at [537, 272] on div "Creating detailed Product Descriptions that specify measurable quality criteria…" at bounding box center [567, 266] width 478 height 49
click at [328, 238] on input "b. Creating detailed Product Descriptions that specify measurable quality crite…" at bounding box center [328, 234] width 0 height 10
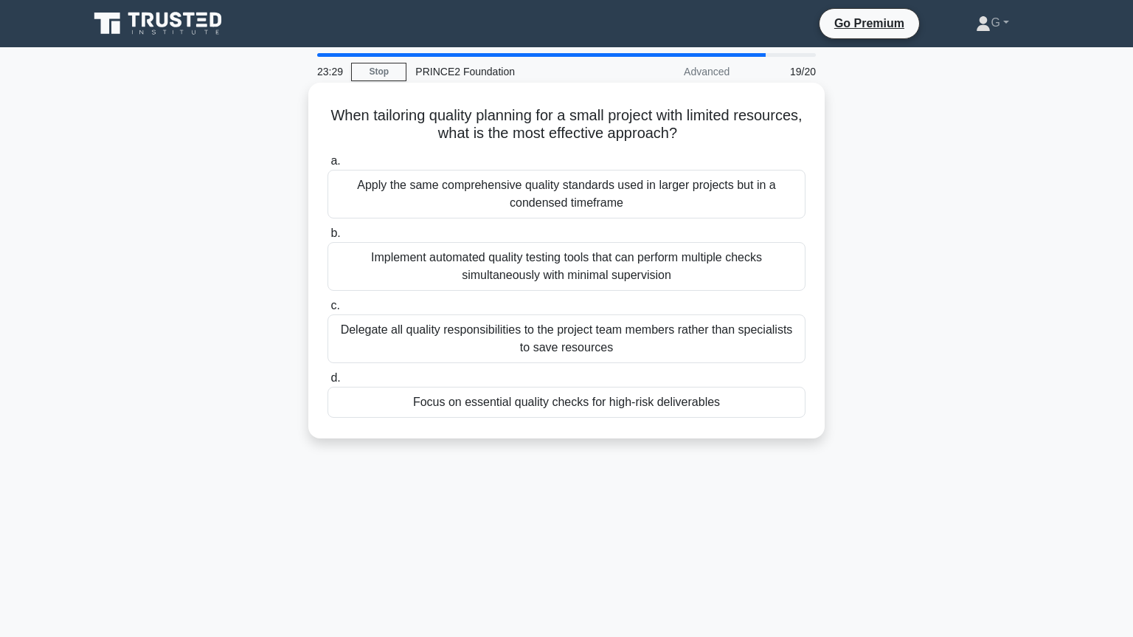
click at [538, 408] on div "Focus on essential quality checks for high-risk deliverables" at bounding box center [567, 402] width 478 height 31
click at [328, 383] on input "d. Focus on essential quality checks for high-risk deliverables" at bounding box center [328, 378] width 0 height 10
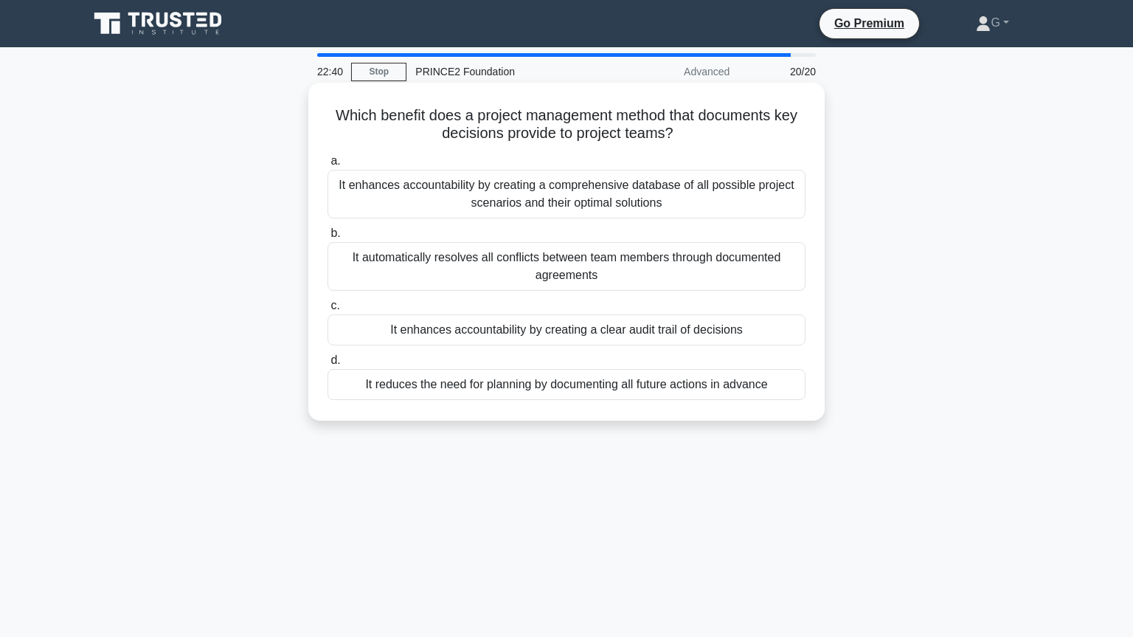
click at [541, 333] on div "It enhances accountability by creating a clear audit trail of decisions" at bounding box center [567, 329] width 478 height 31
click at [328, 311] on input "c. It enhances accountability by creating a clear audit trail of decisions" at bounding box center [328, 306] width 0 height 10
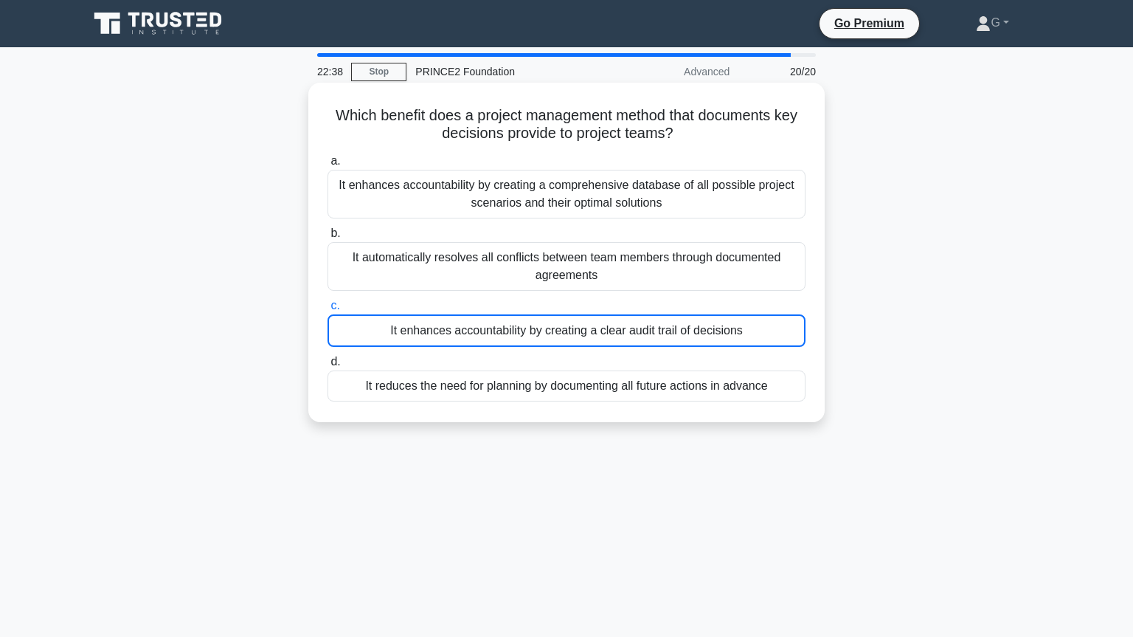
click at [541, 333] on div "It enhances accountability by creating a clear audit trail of decisions" at bounding box center [567, 330] width 478 height 32
click at [328, 311] on input "c. It enhances accountability by creating a clear audit trail of decisions" at bounding box center [328, 306] width 0 height 10
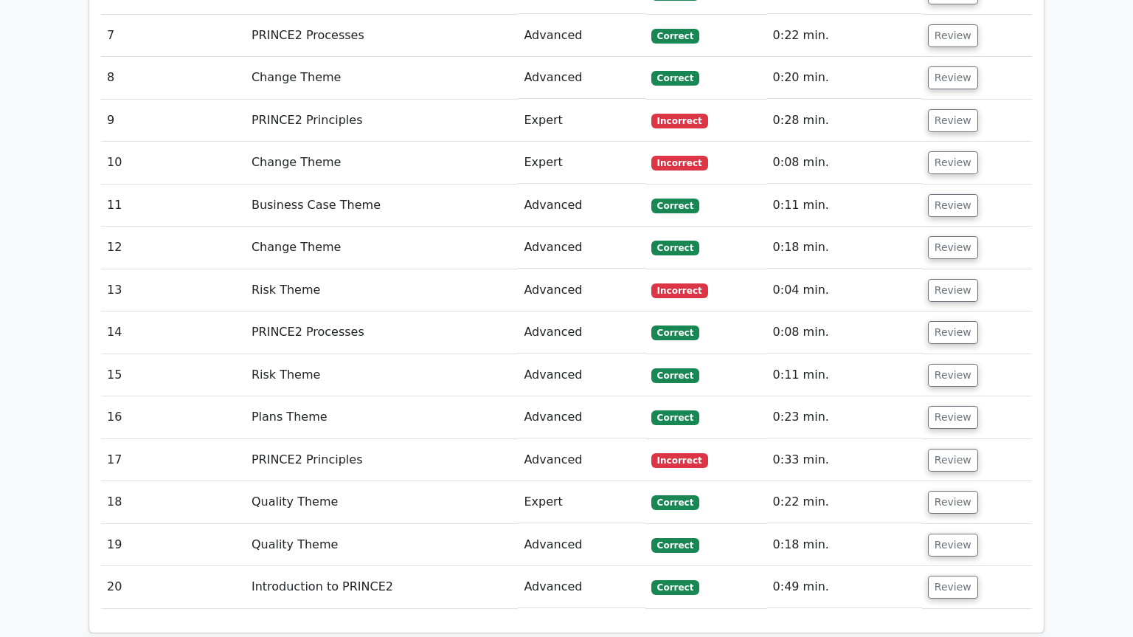
scroll to position [2307, 0]
